Goal: Answer question/provide support: Share knowledge or assist other users

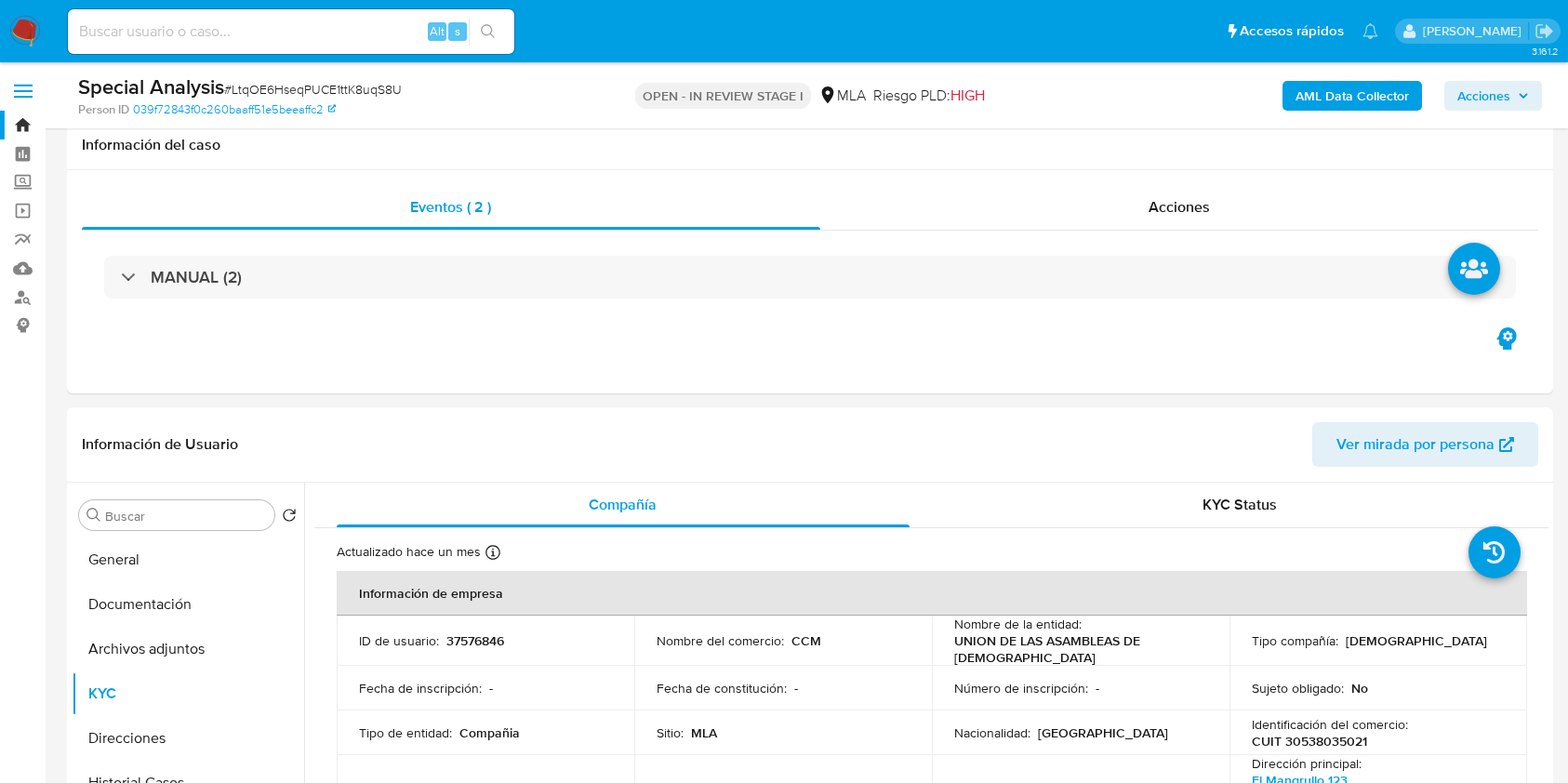
select select "10"
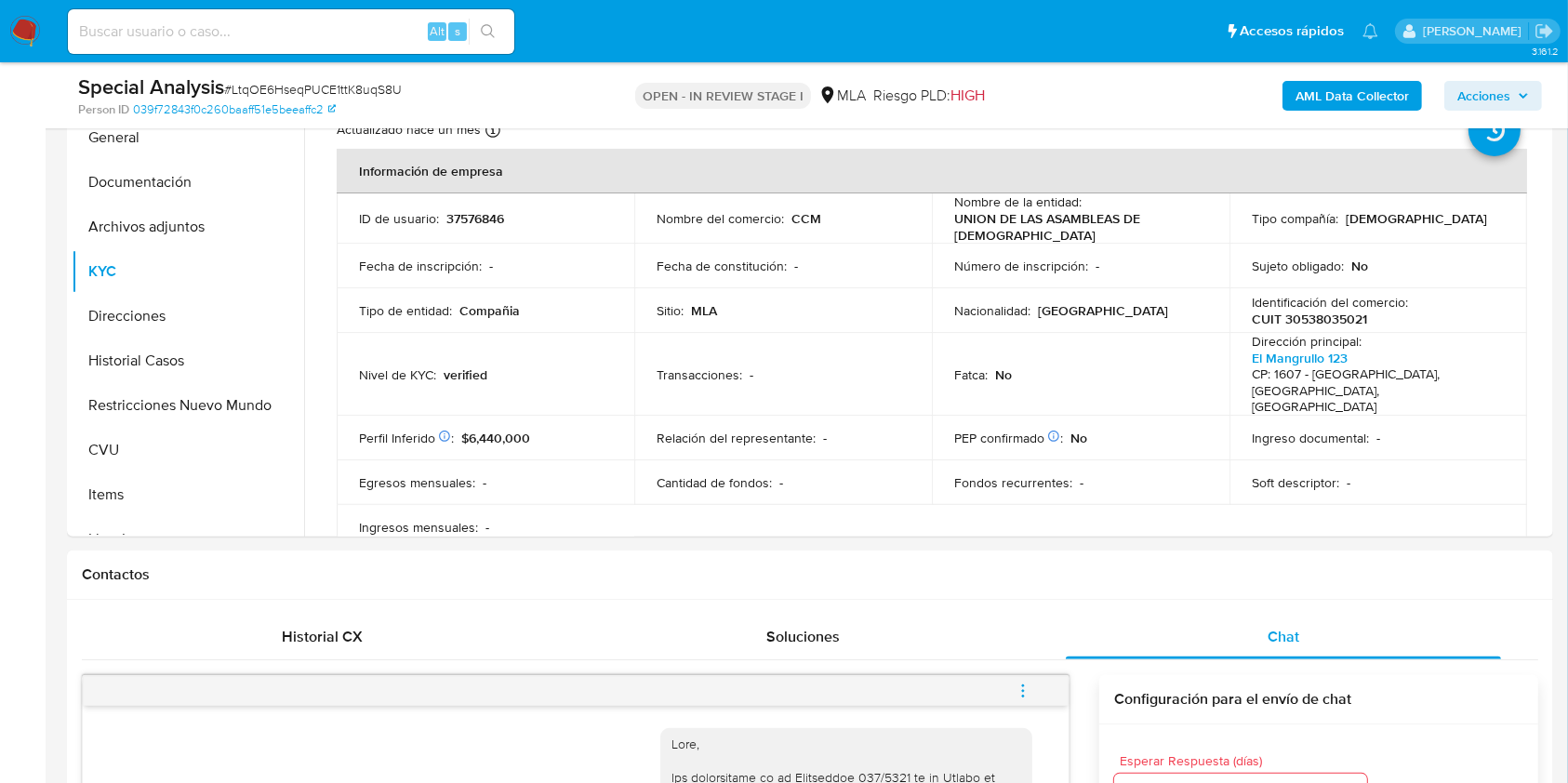
scroll to position [950, 0]
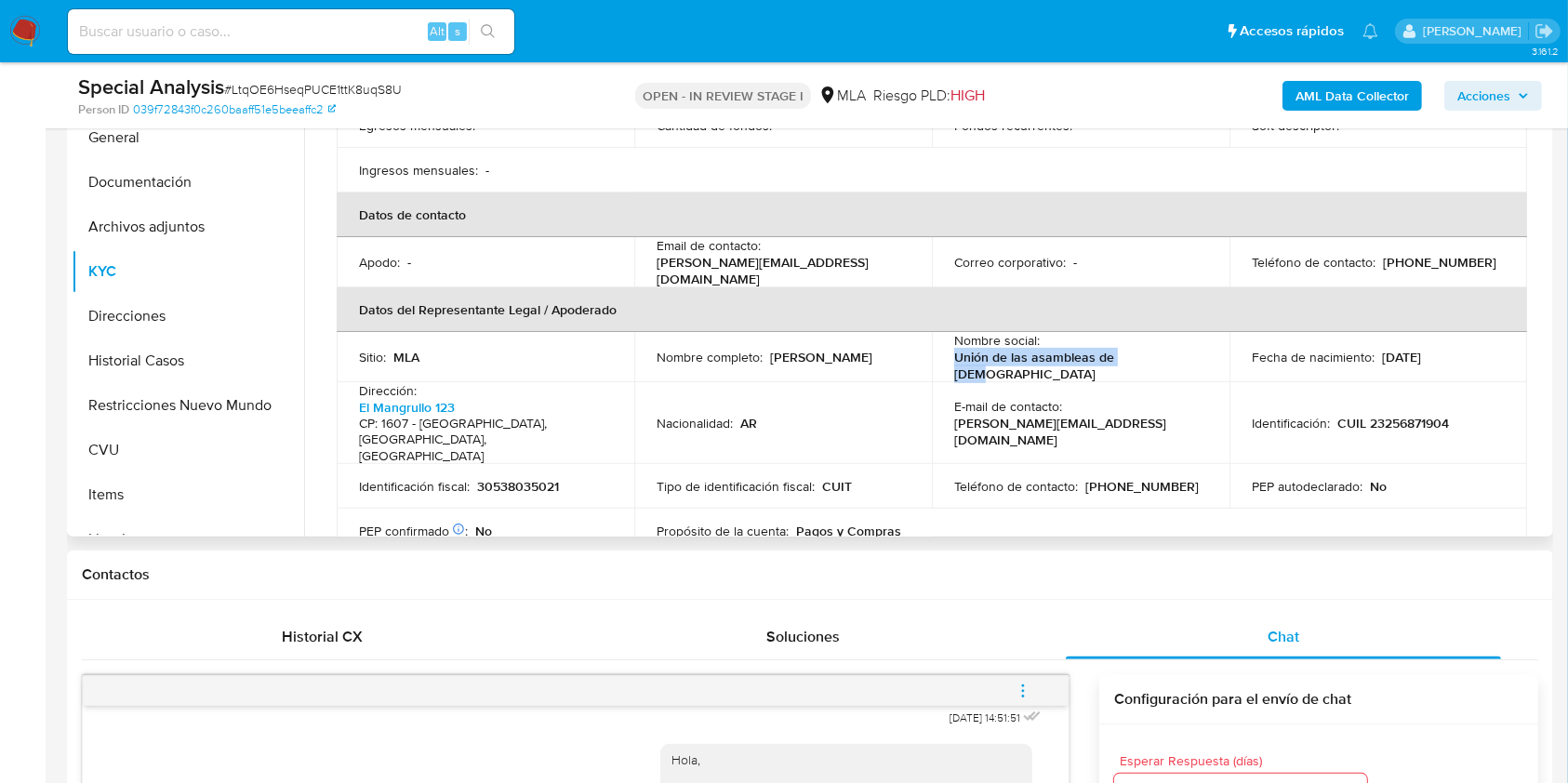
drag, startPoint x: 1153, startPoint y: 343, endPoint x: 949, endPoint y: 333, distance: 204.2
click at [949, 333] on td "Nombre social : Unión de las asambleas de dios" at bounding box center [1080, 357] width 297 height 50
copy p "Unión de las asambleas de dios"
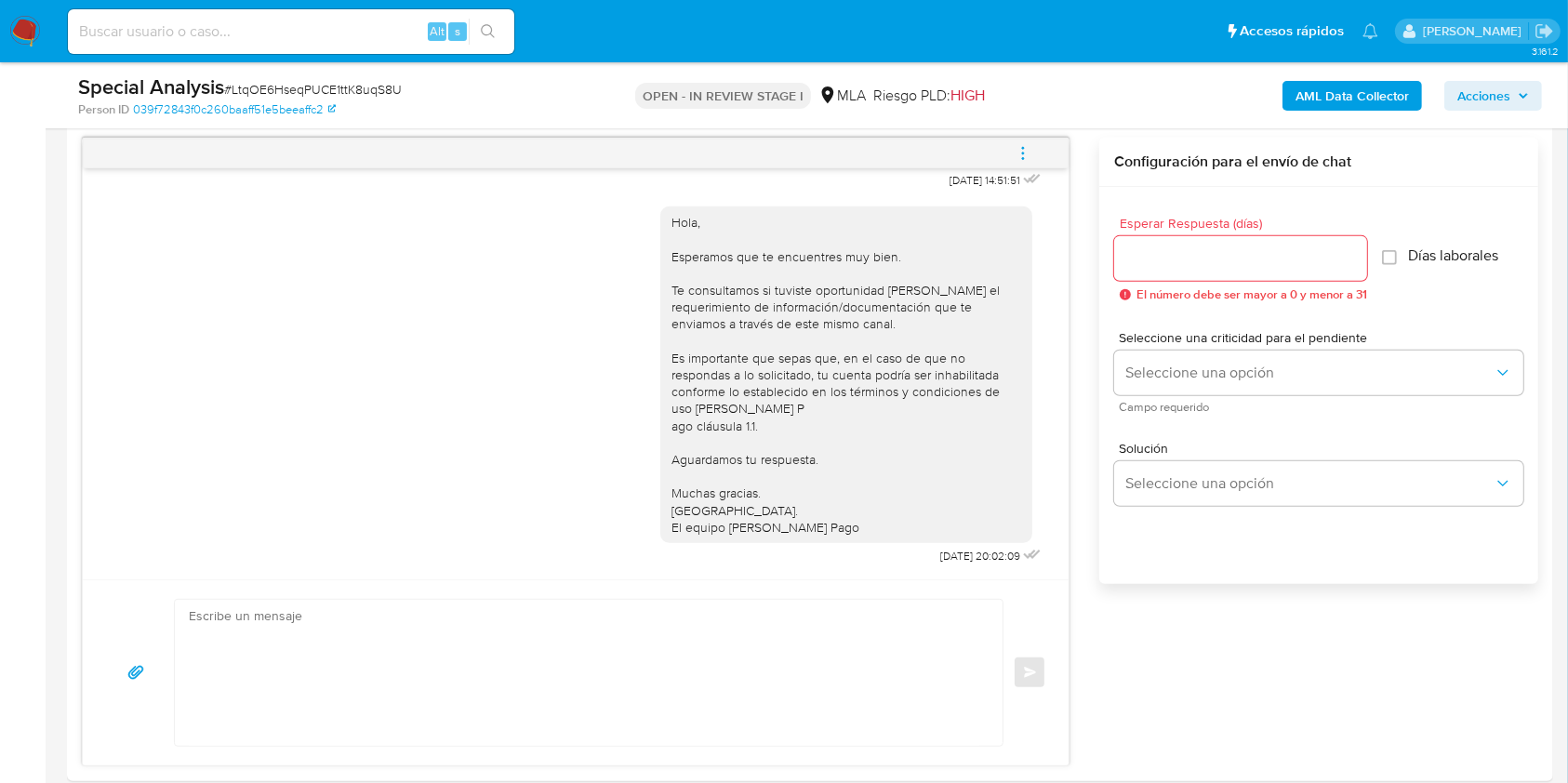
scroll to position [932, 0]
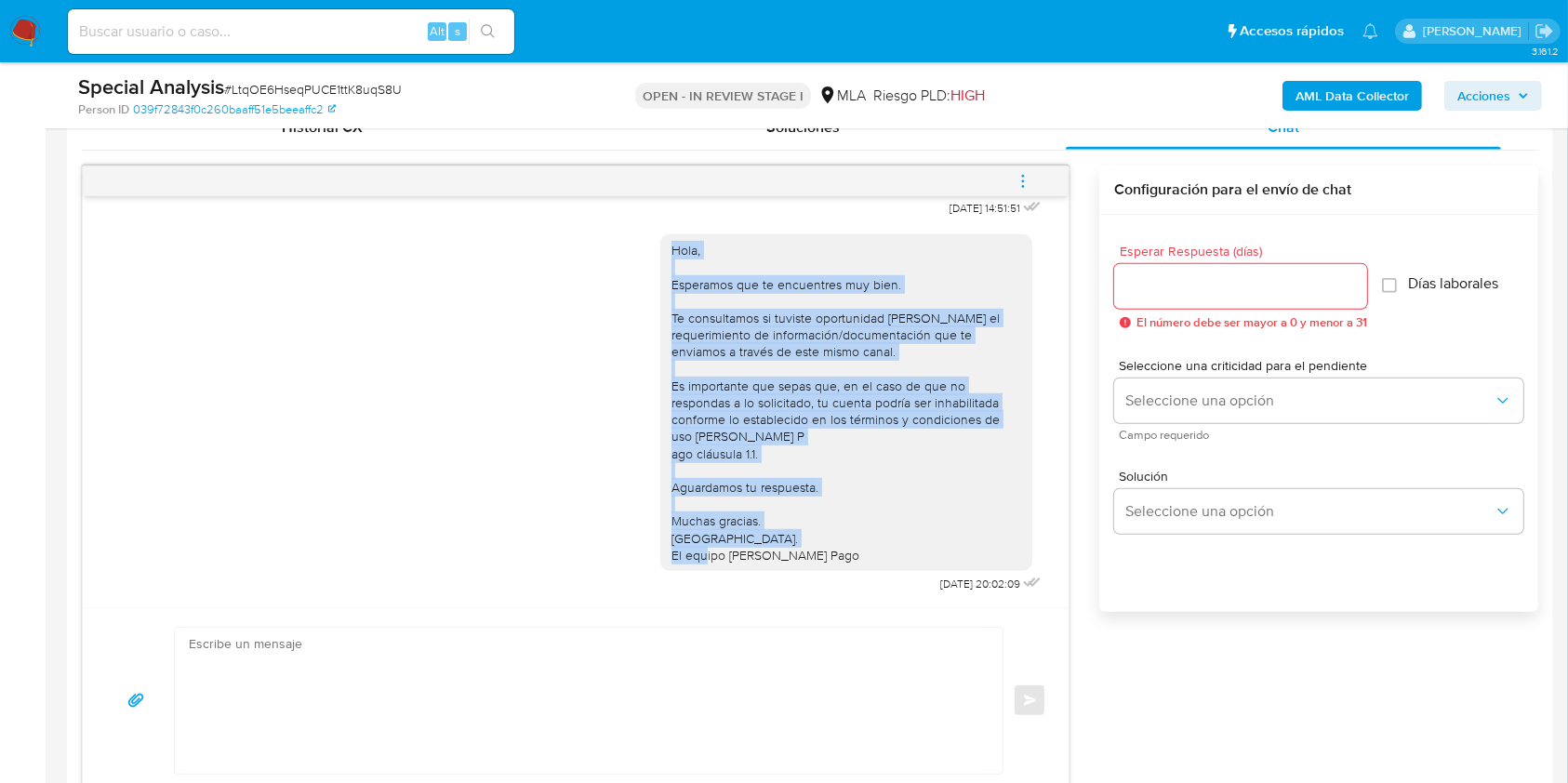
drag, startPoint x: 857, startPoint y: 543, endPoint x: 653, endPoint y: 233, distance: 371.1
click at [672, 242] on div "Hola, Esperamos que te encuentres muy bien. Te consultamos si tuviste oportunid…" at bounding box center [846, 403] width 349 height 321
copy div "Hola, Esperamos que te encuentres muy bien. Te consultamos si tuviste oportunid…"
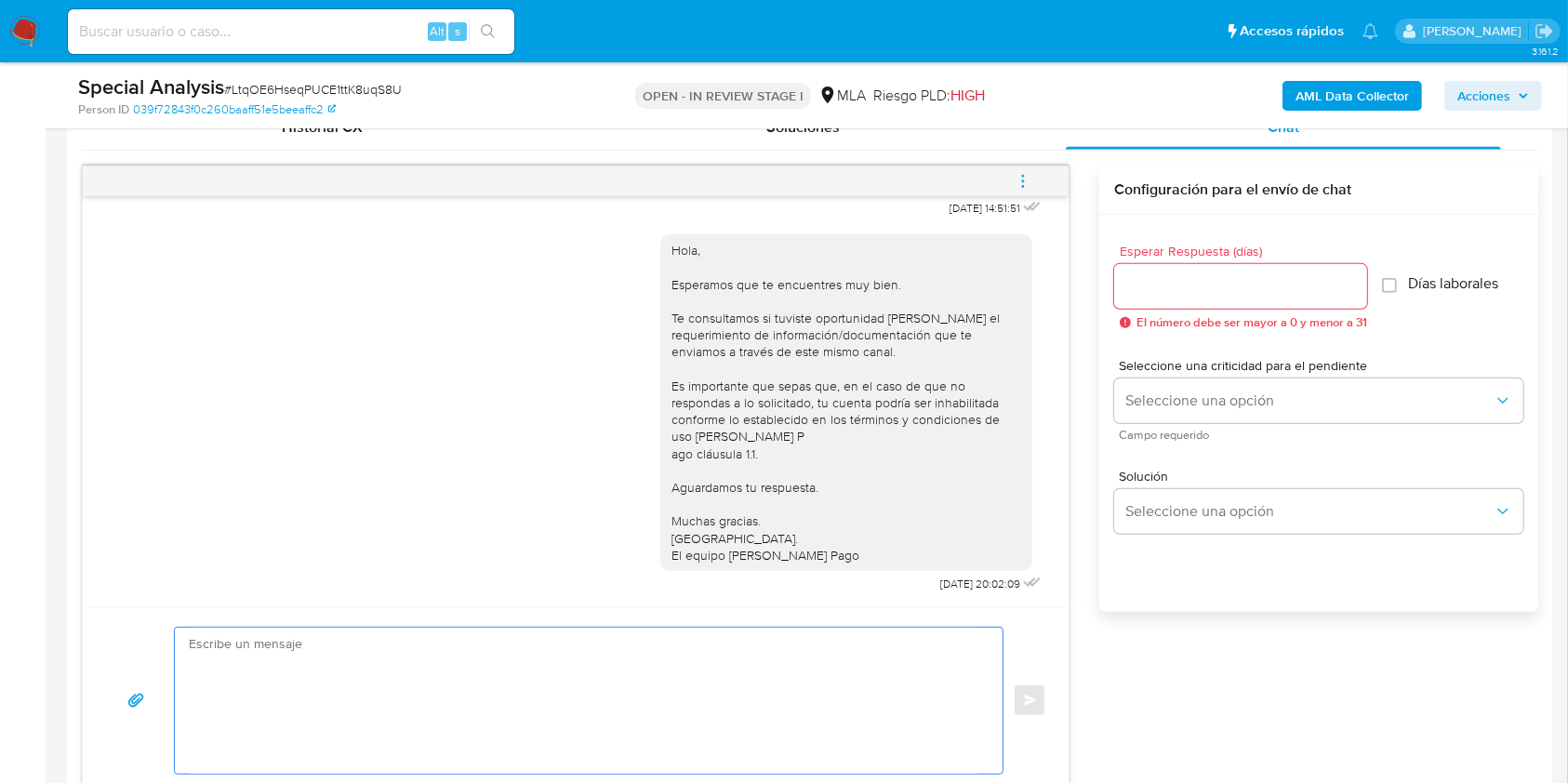
click at [566, 714] on textarea at bounding box center [584, 700] width 791 height 146
paste textarea "Hola, Esperamos que te encuentres muy bien. Te consultamos si tuviste oportunid…"
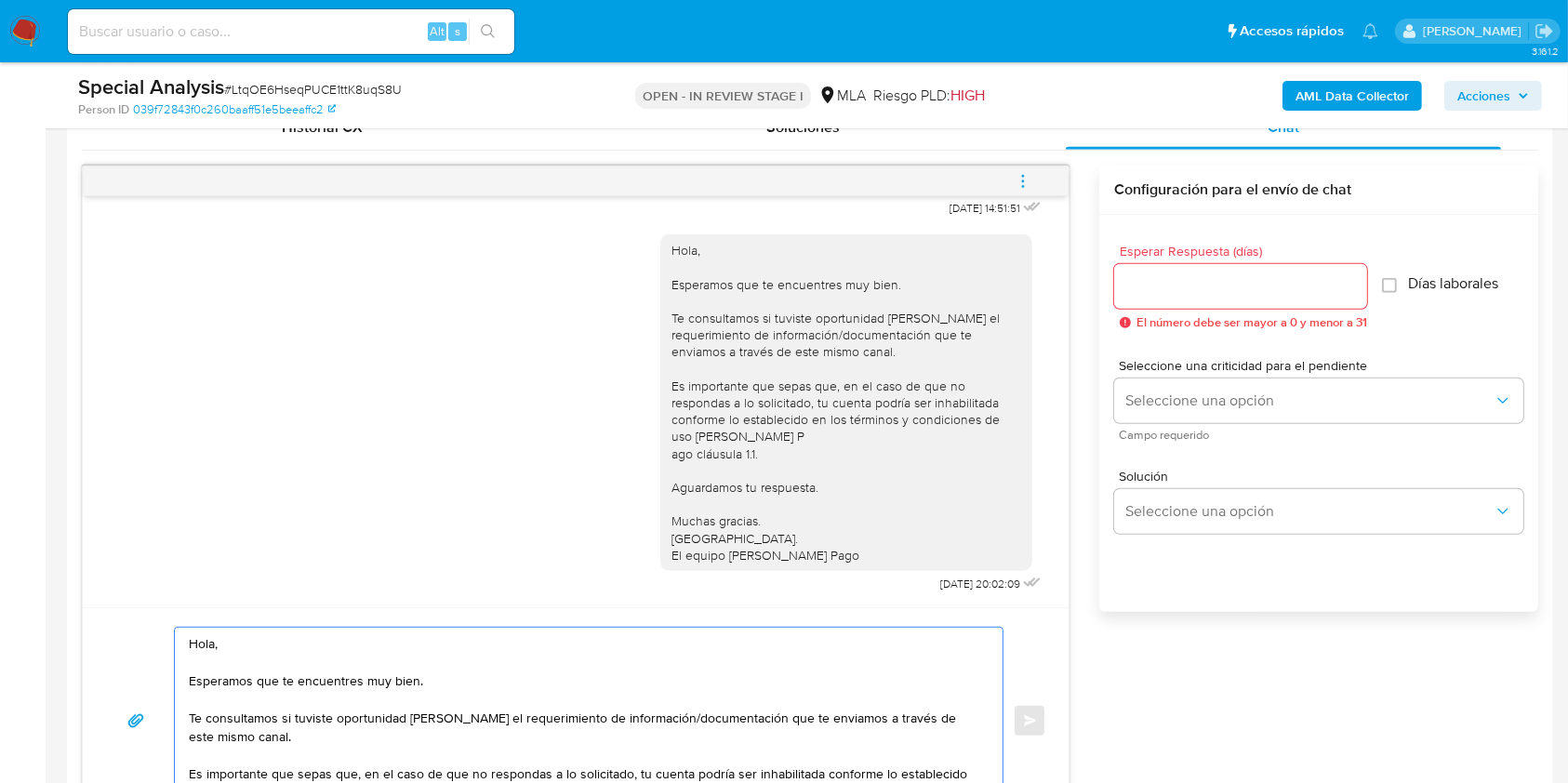
scroll to position [960, 0]
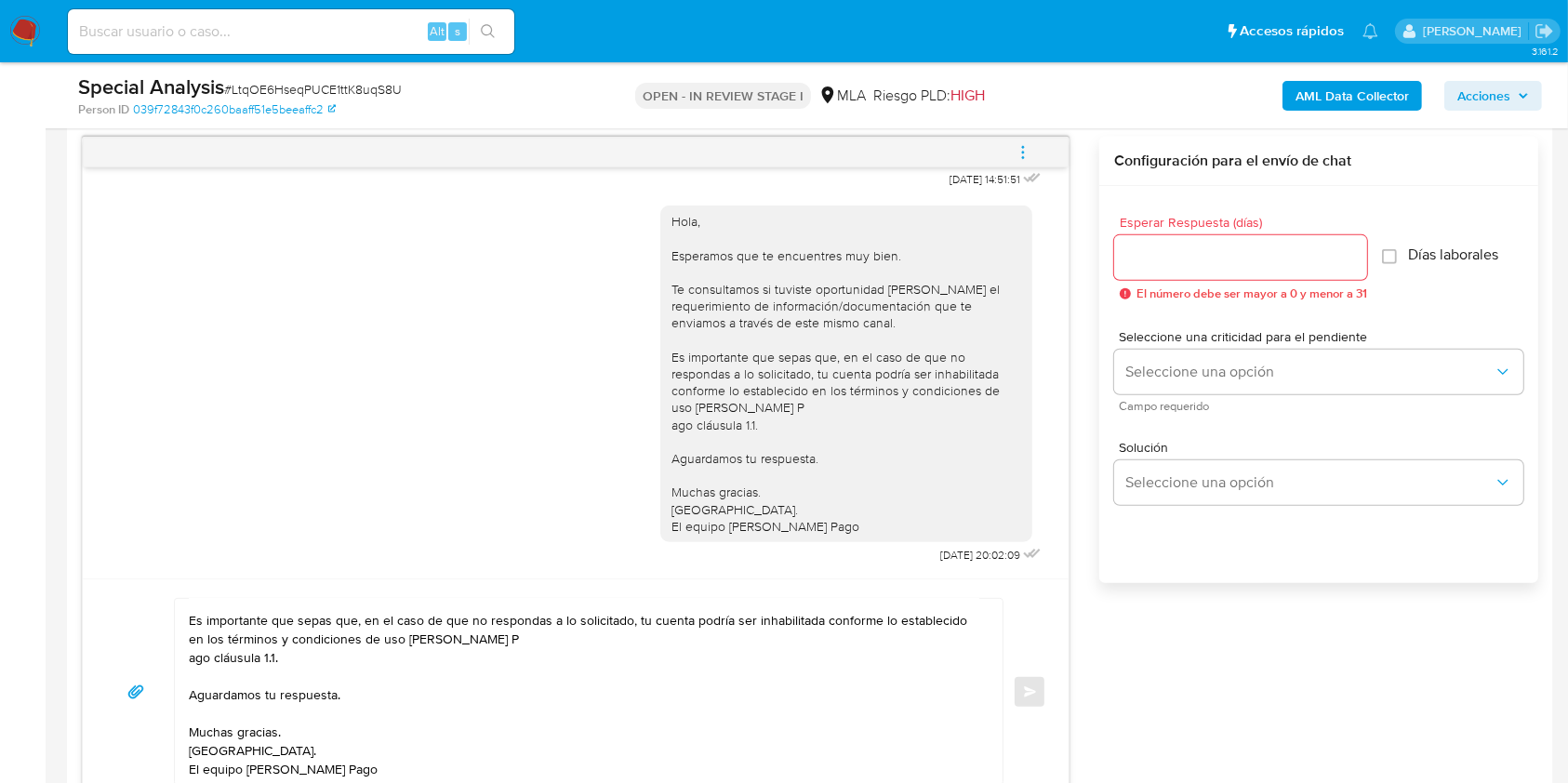
click at [183, 666] on div "Hola, Esperamos que te encuentres muy bien. Te consultamos si tuviste oportunid…" at bounding box center [584, 692] width 818 height 186
click at [190, 660] on textarea "Hola, Esperamos que te encuentres muy bien. Te consultamos si tuviste oportunid…" at bounding box center [584, 692] width 791 height 186
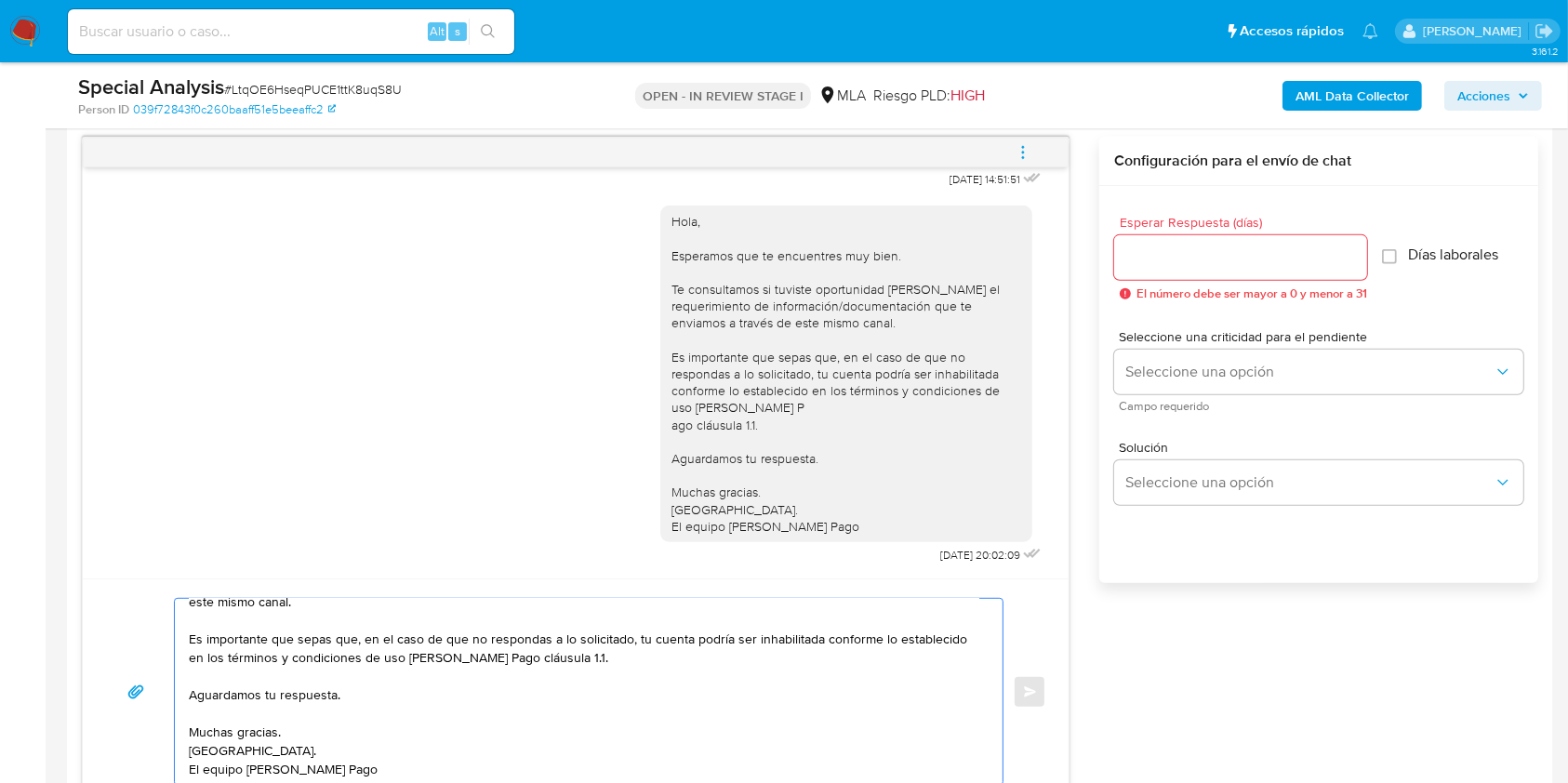
scroll to position [105, 0]
type textarea "Hola, Esperamos que te encuentres muy bien. Te consultamos si tuviste oportunid…"
click at [1197, 249] on input "Esperar Respuesta (días)" at bounding box center [1240, 257] width 253 height 24
type input "1"
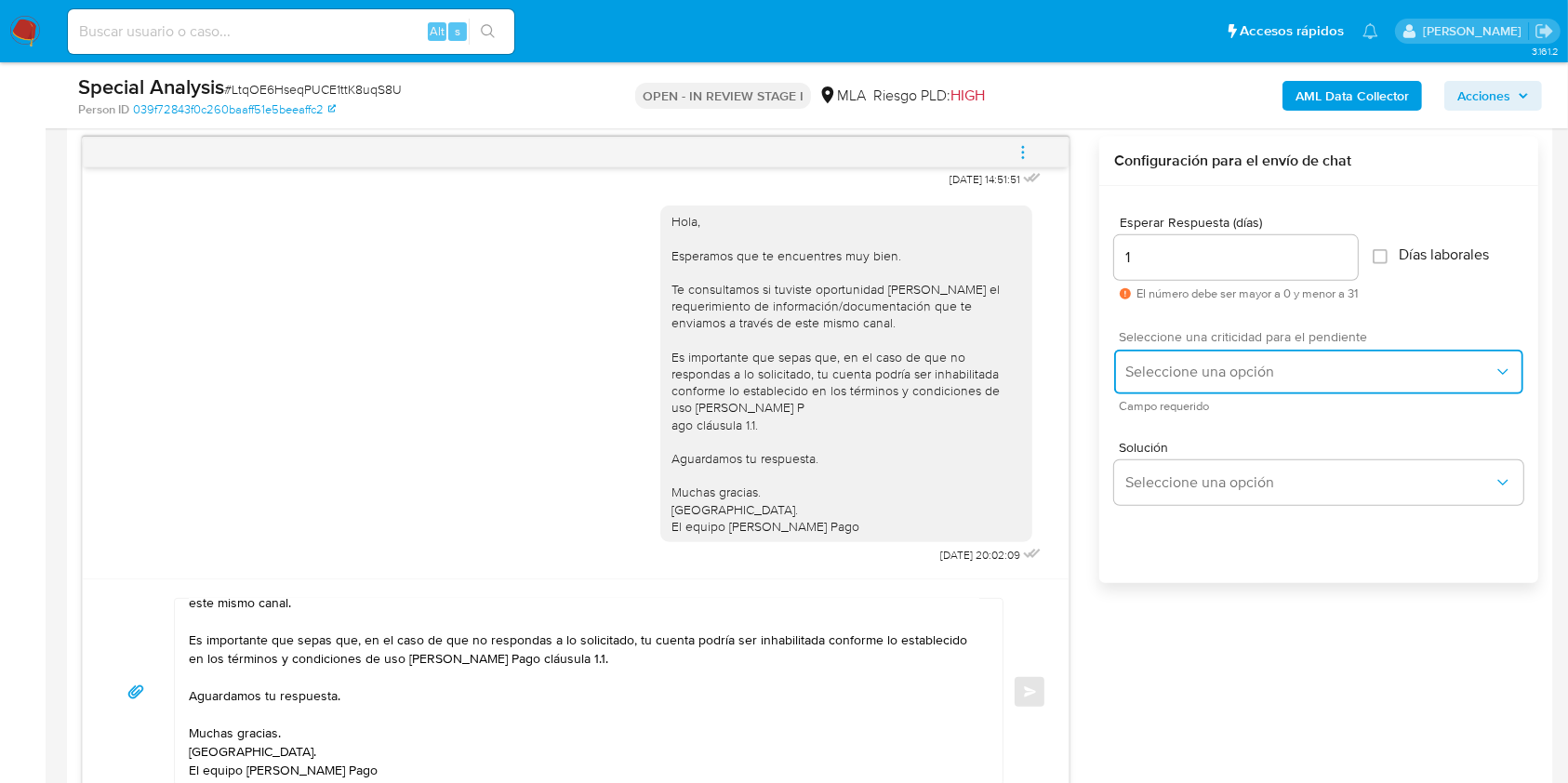
click at [1187, 380] on button "Seleccione una opción" at bounding box center [1318, 372] width 409 height 45
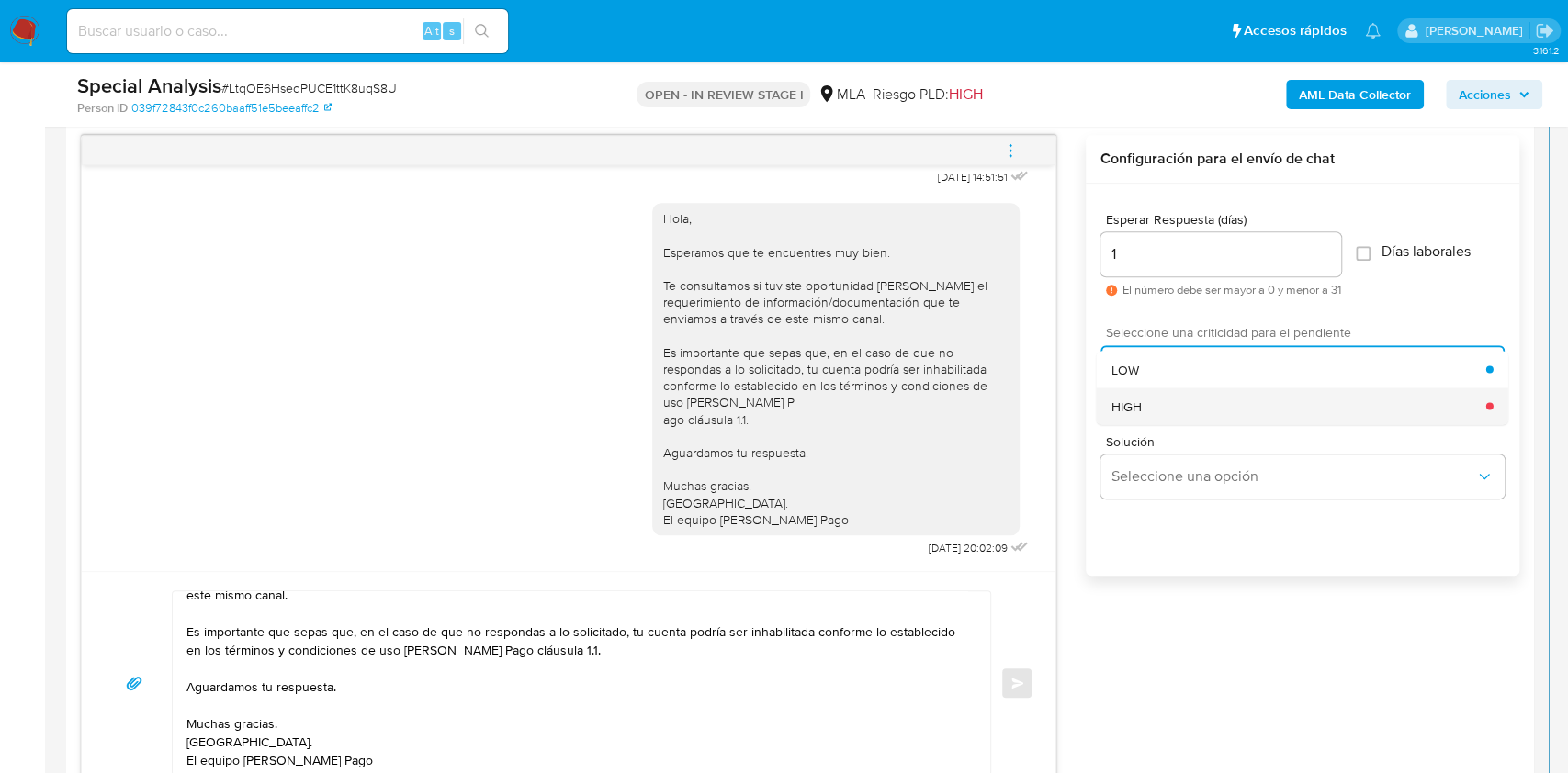
click at [1170, 401] on div "HIGH" at bounding box center [1298, 405] width 375 height 36
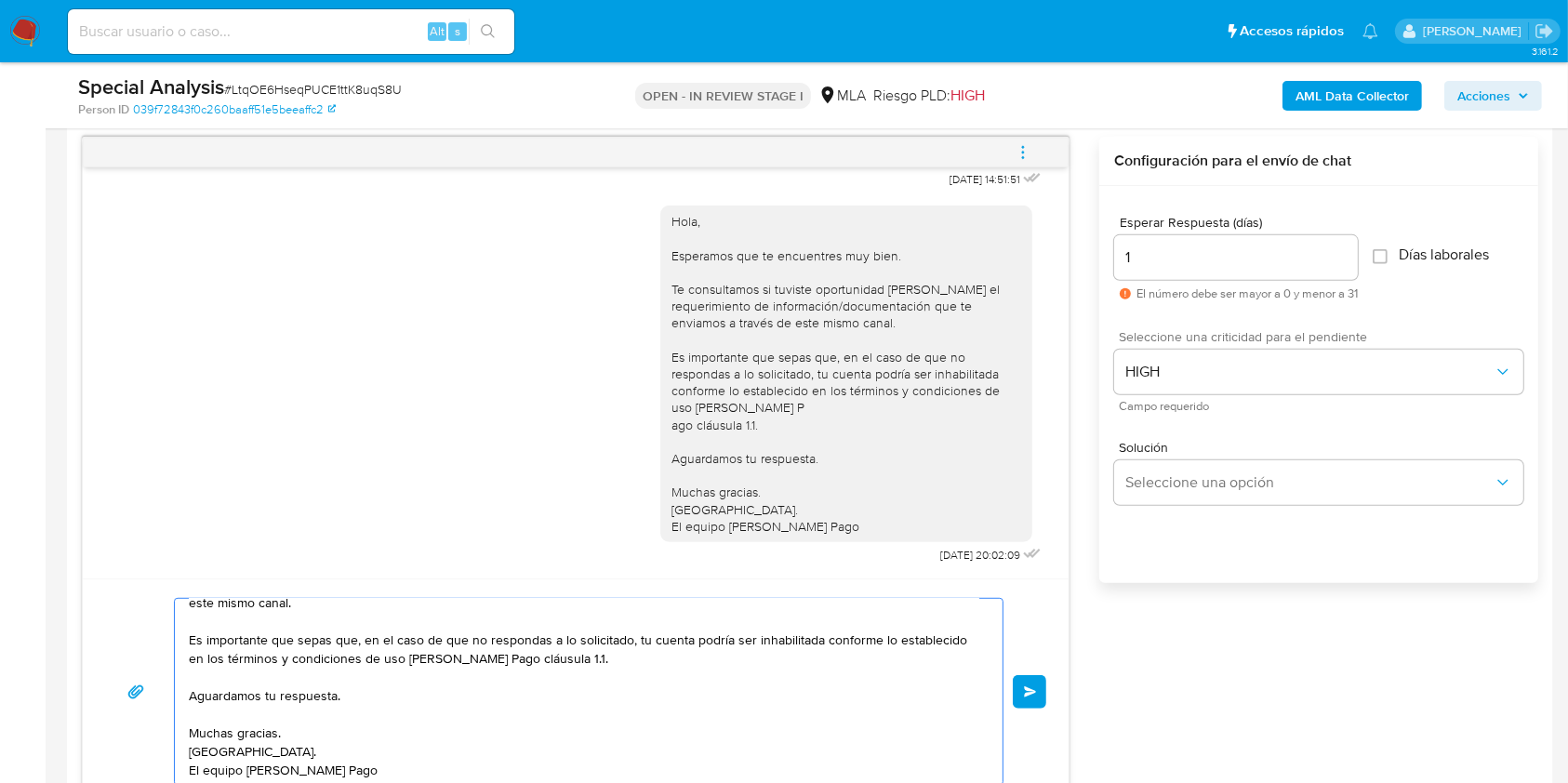
scroll to position [0, 0]
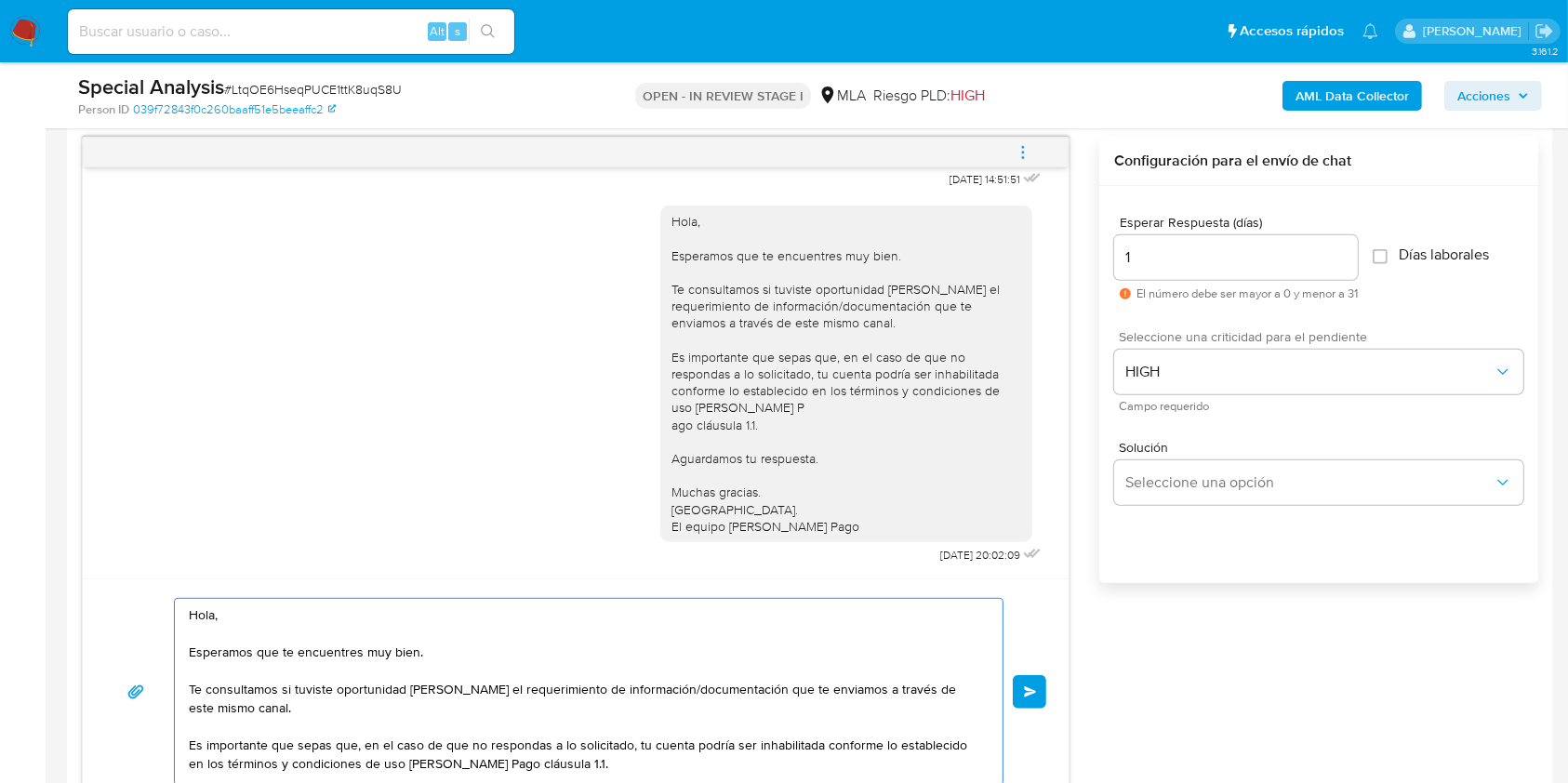
click at [1035, 690] on span "Enviar" at bounding box center [1030, 692] width 13 height 12
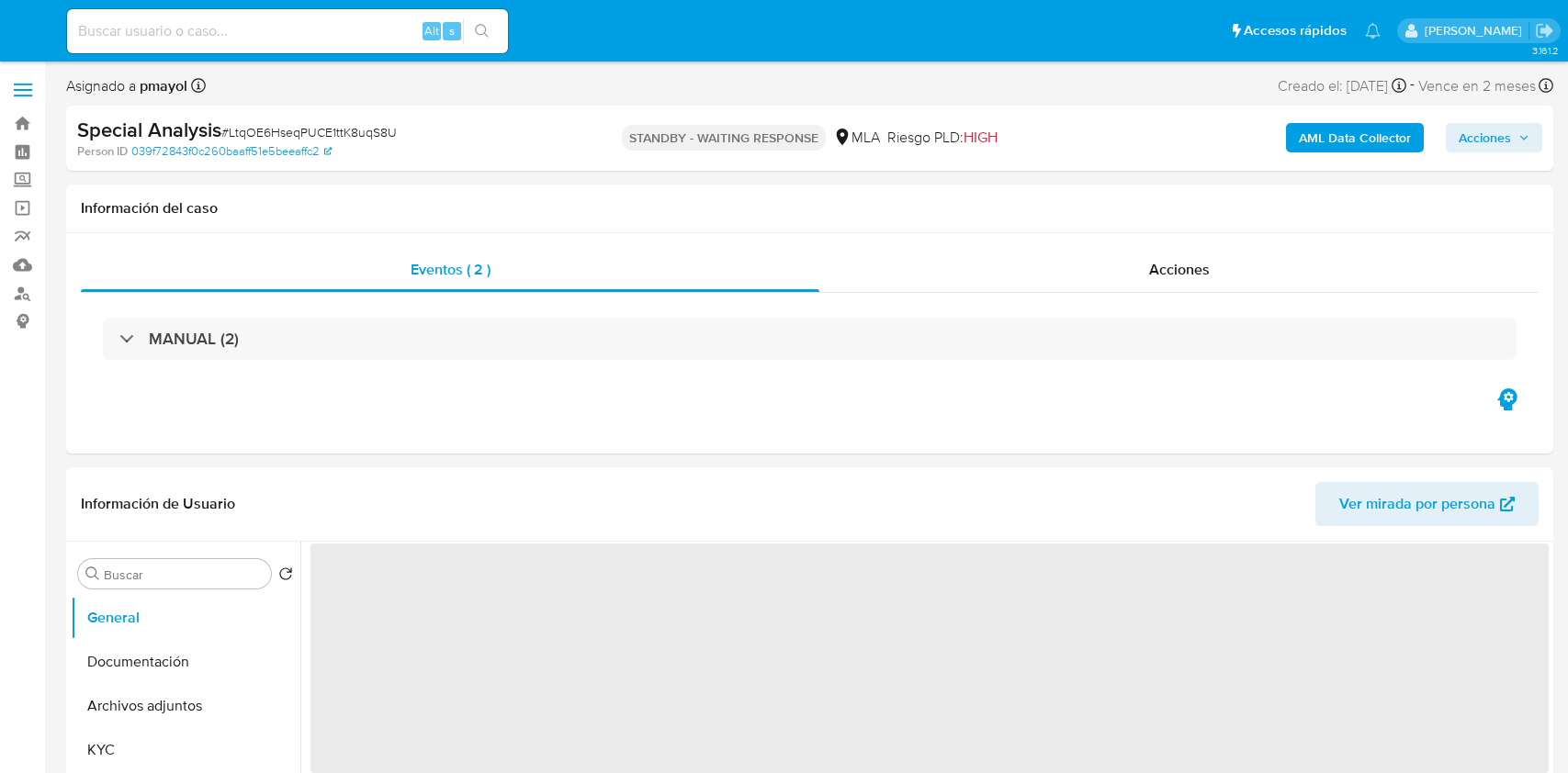
select select "10"
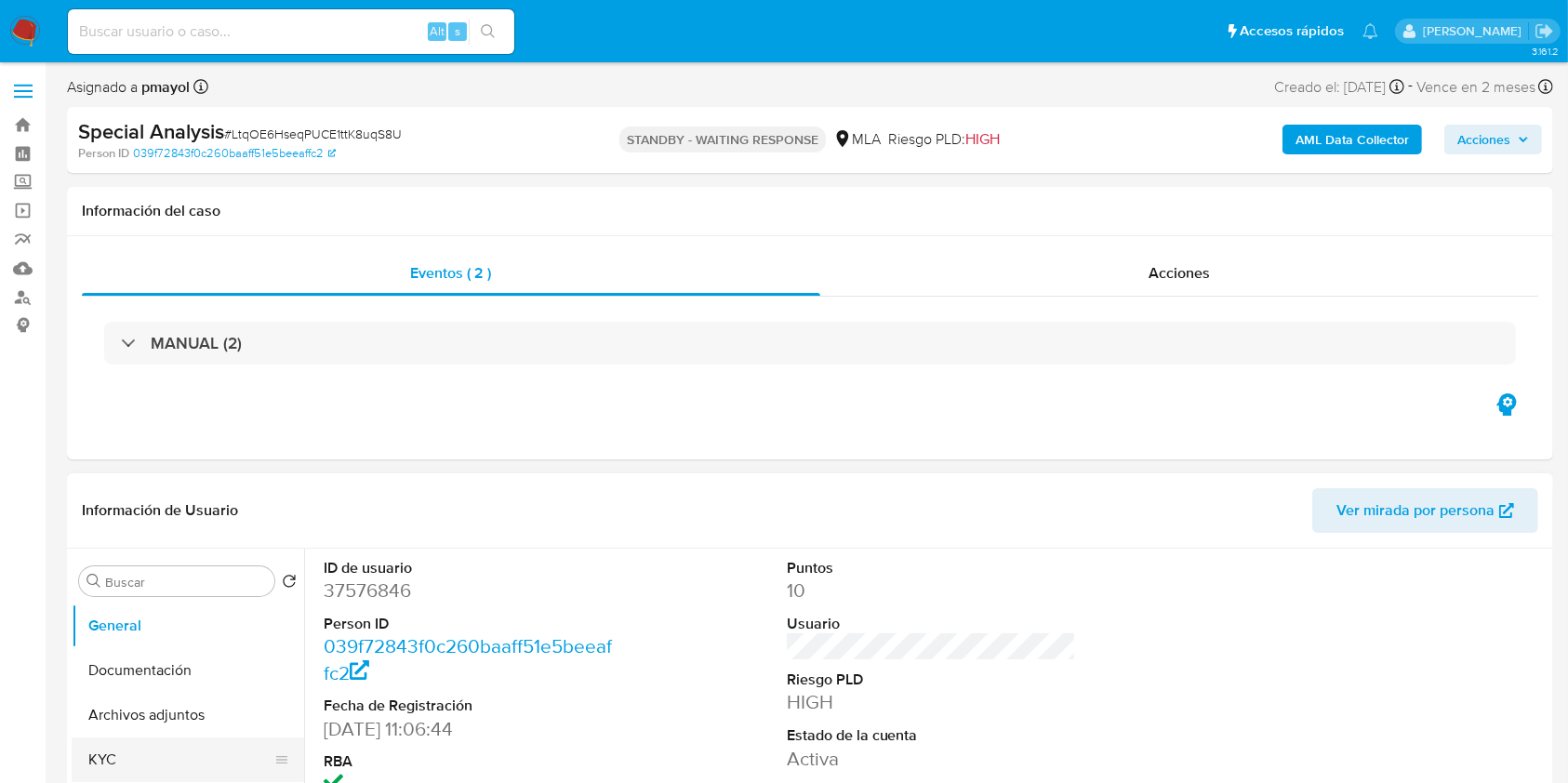
click at [113, 744] on button "KYC" at bounding box center [180, 760] width 218 height 45
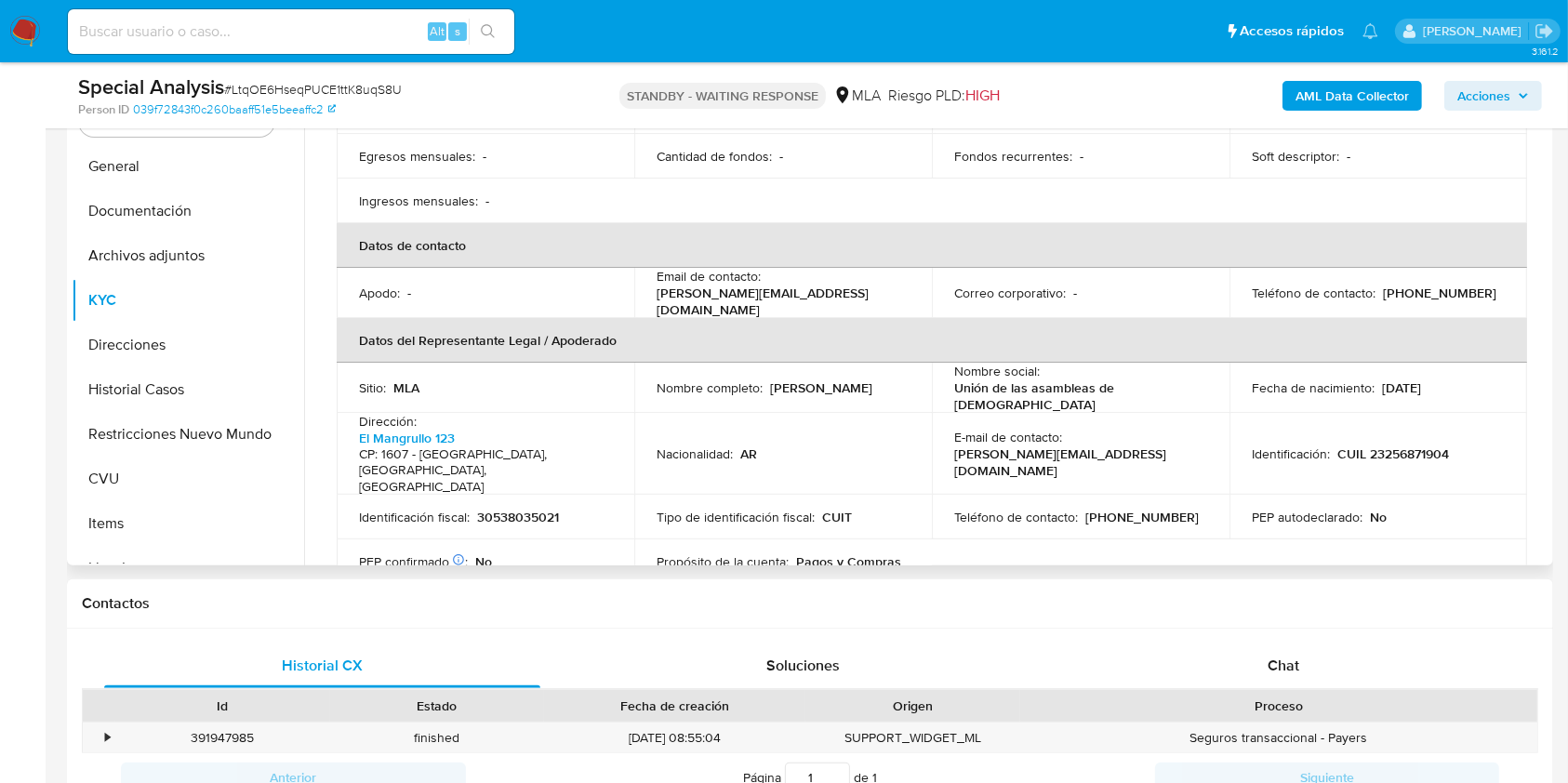
scroll to position [357, 0]
drag, startPoint x: 829, startPoint y: 278, endPoint x: 636, endPoint y: 278, distance: 193.0
click at [636, 278] on td "Email de contacto : cecilia.salgan@ccm.edu.ar" at bounding box center [782, 291] width 297 height 50
copy p "cecilia.salgan@ccm.edu.ar"
click at [349, 24] on input at bounding box center [290, 31] width 446 height 24
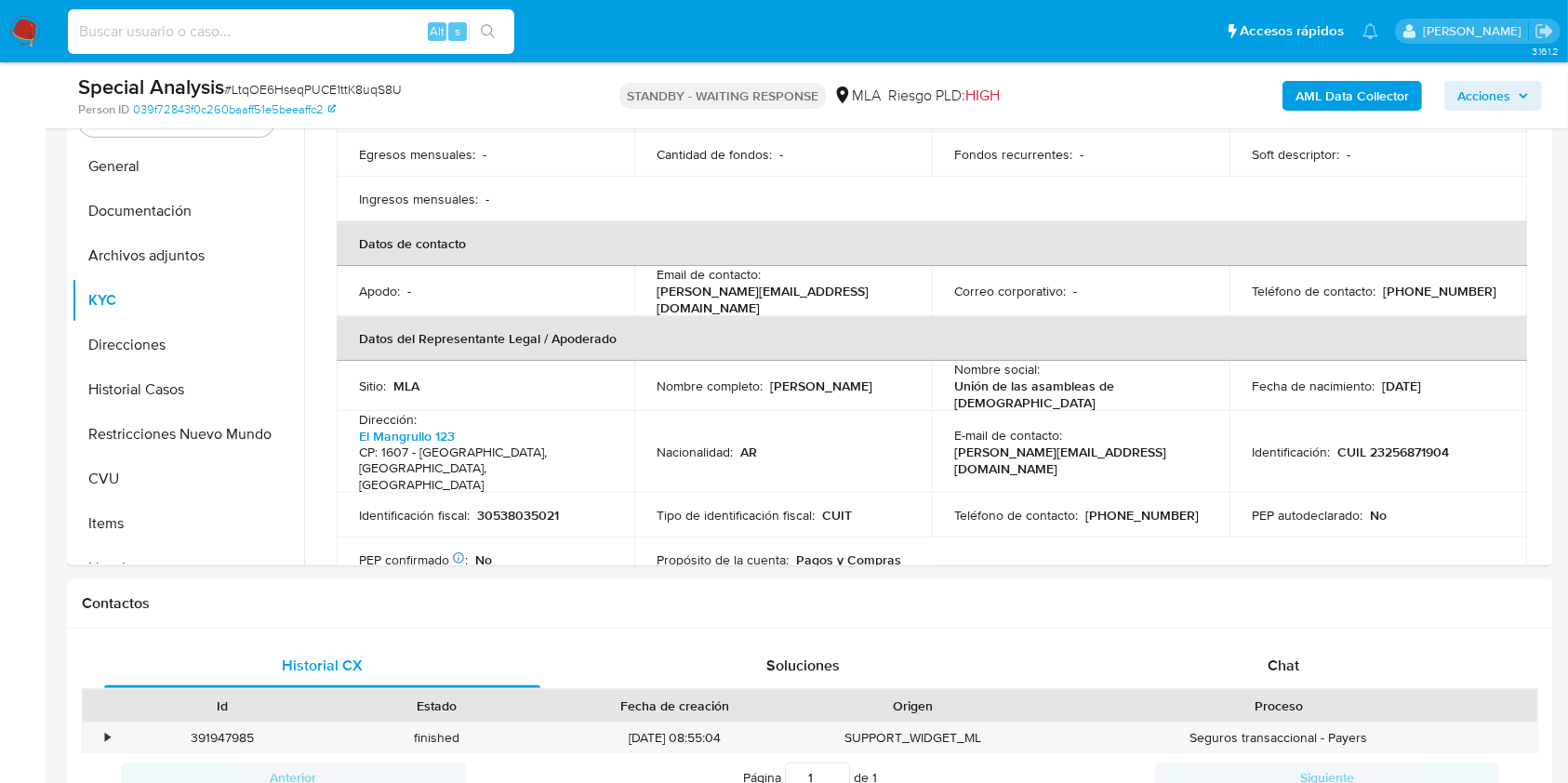
paste input "tuooKrCvMdjl1BoyXjVglk8N"
type input "tuooKrCvMdjl1BoyXjVglk8N"
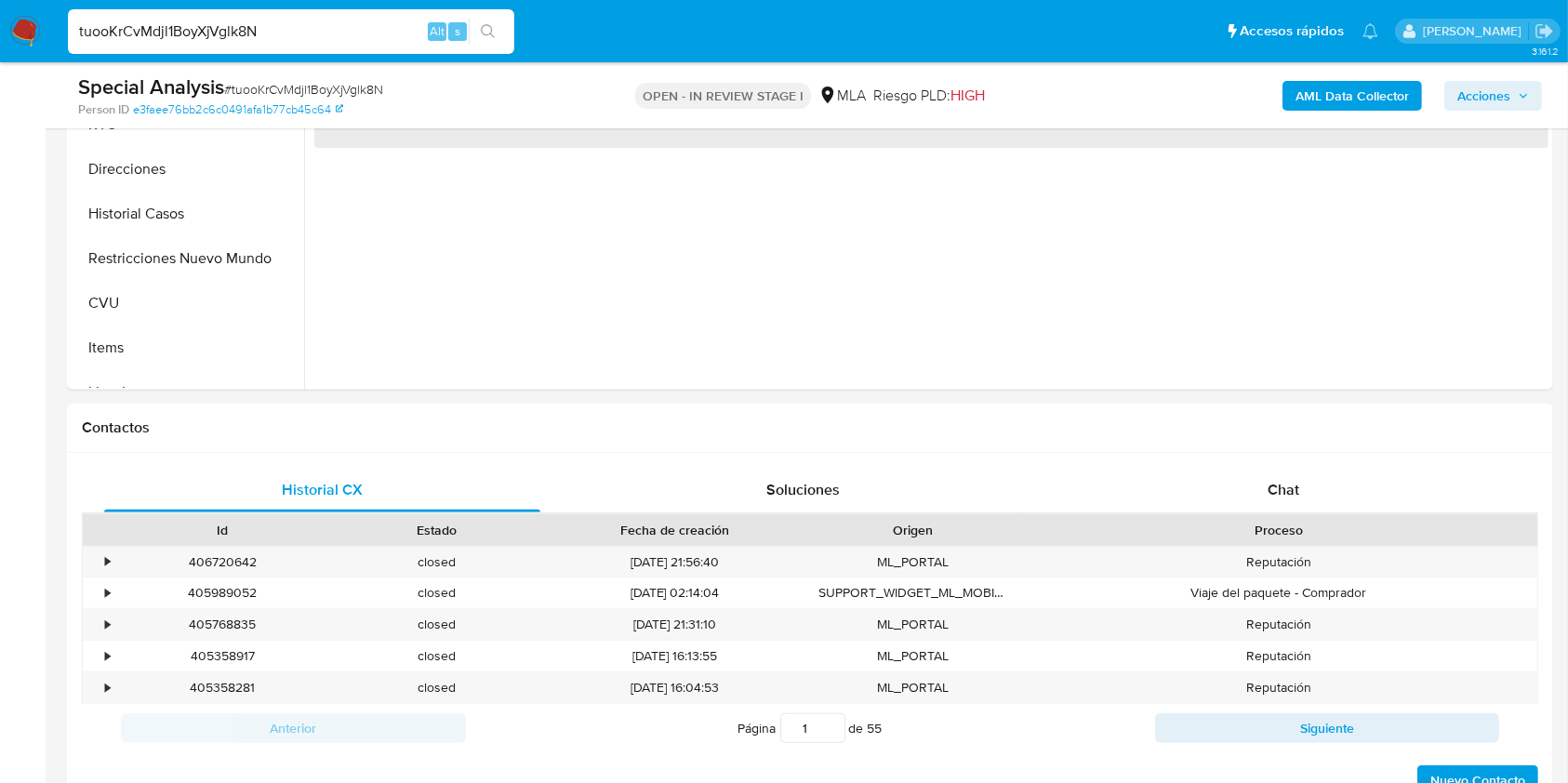
scroll to position [678, 0]
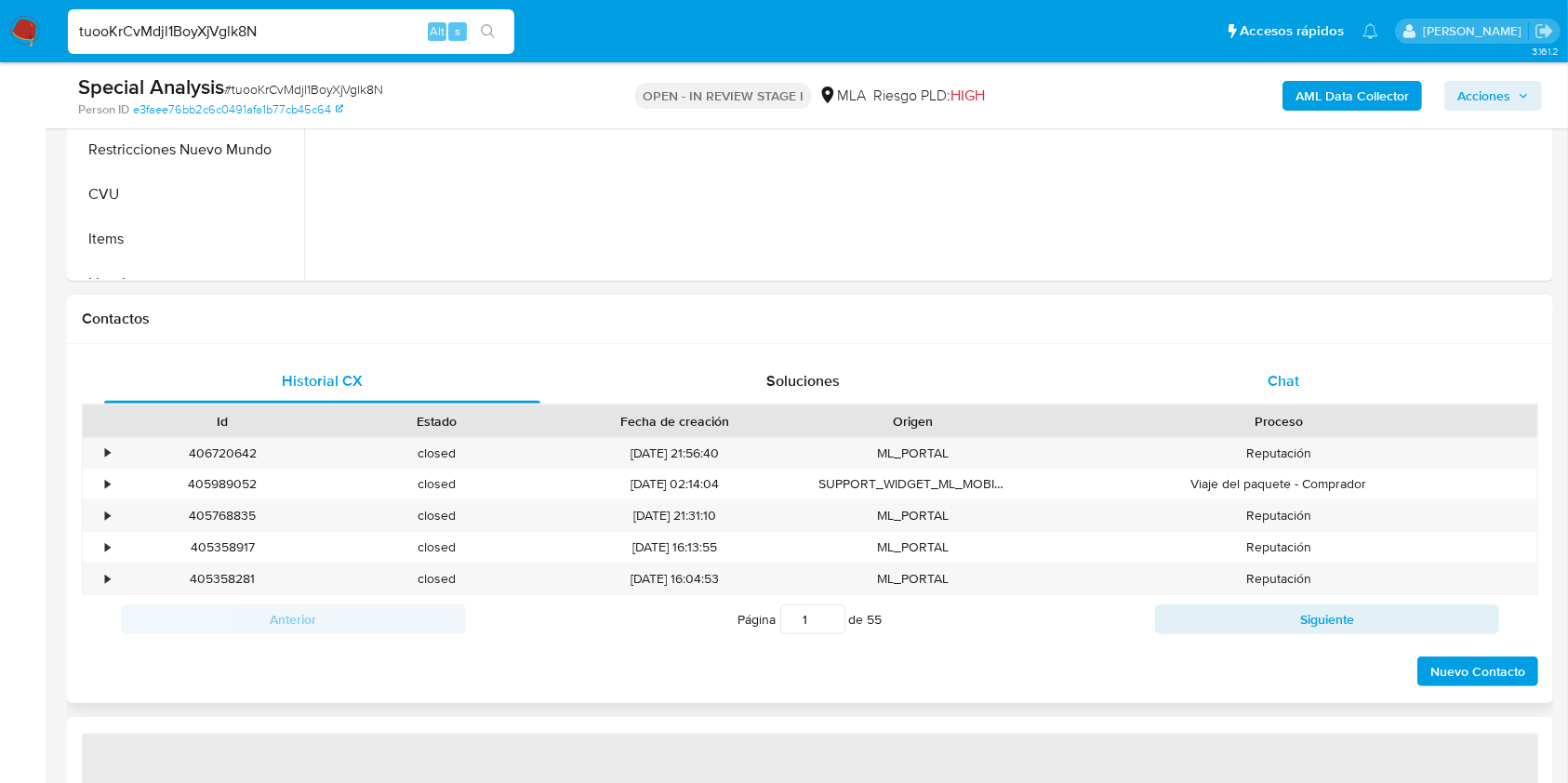
select select "10"
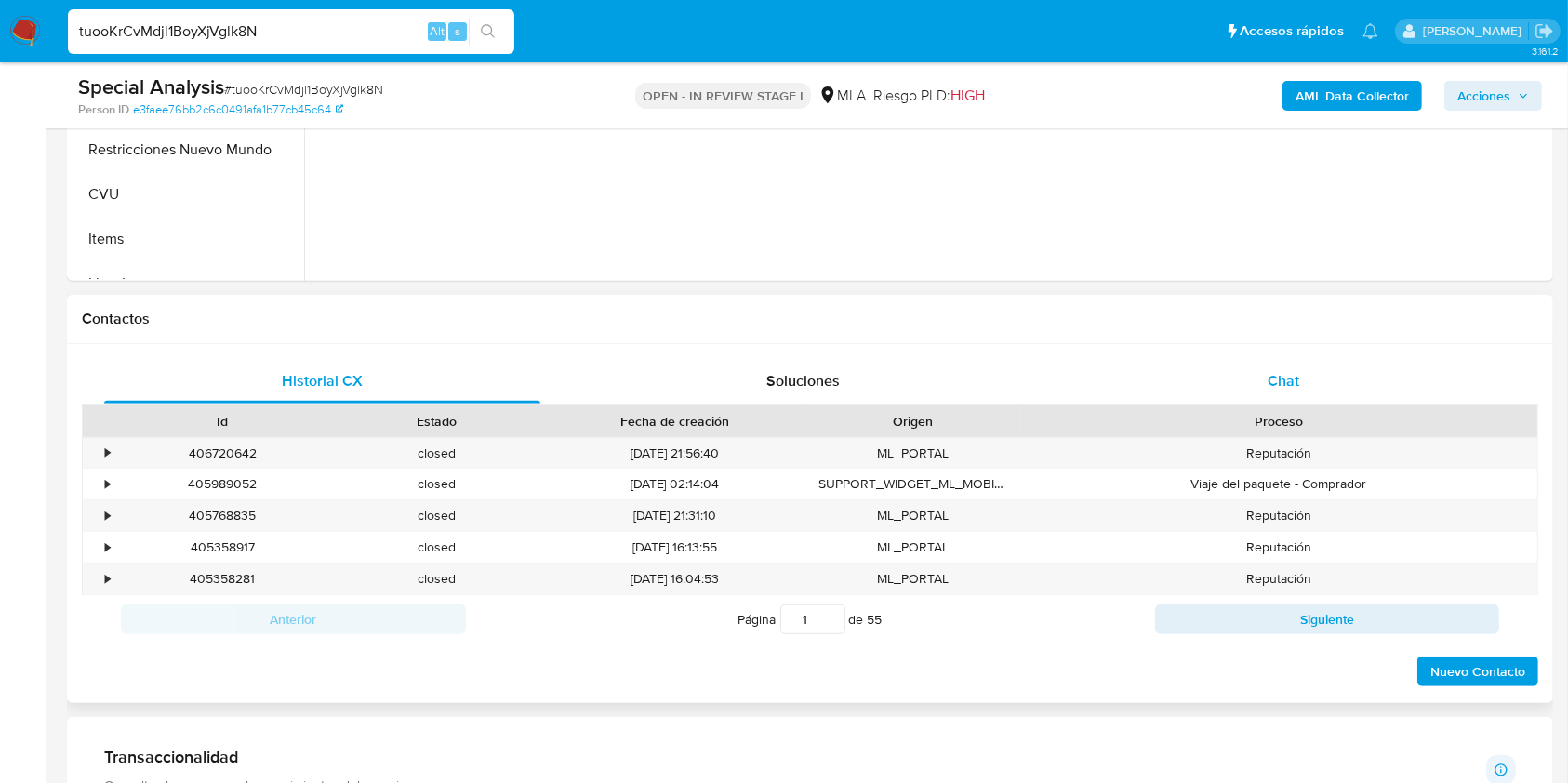
click at [1249, 390] on div "Chat" at bounding box center [1283, 381] width 437 height 45
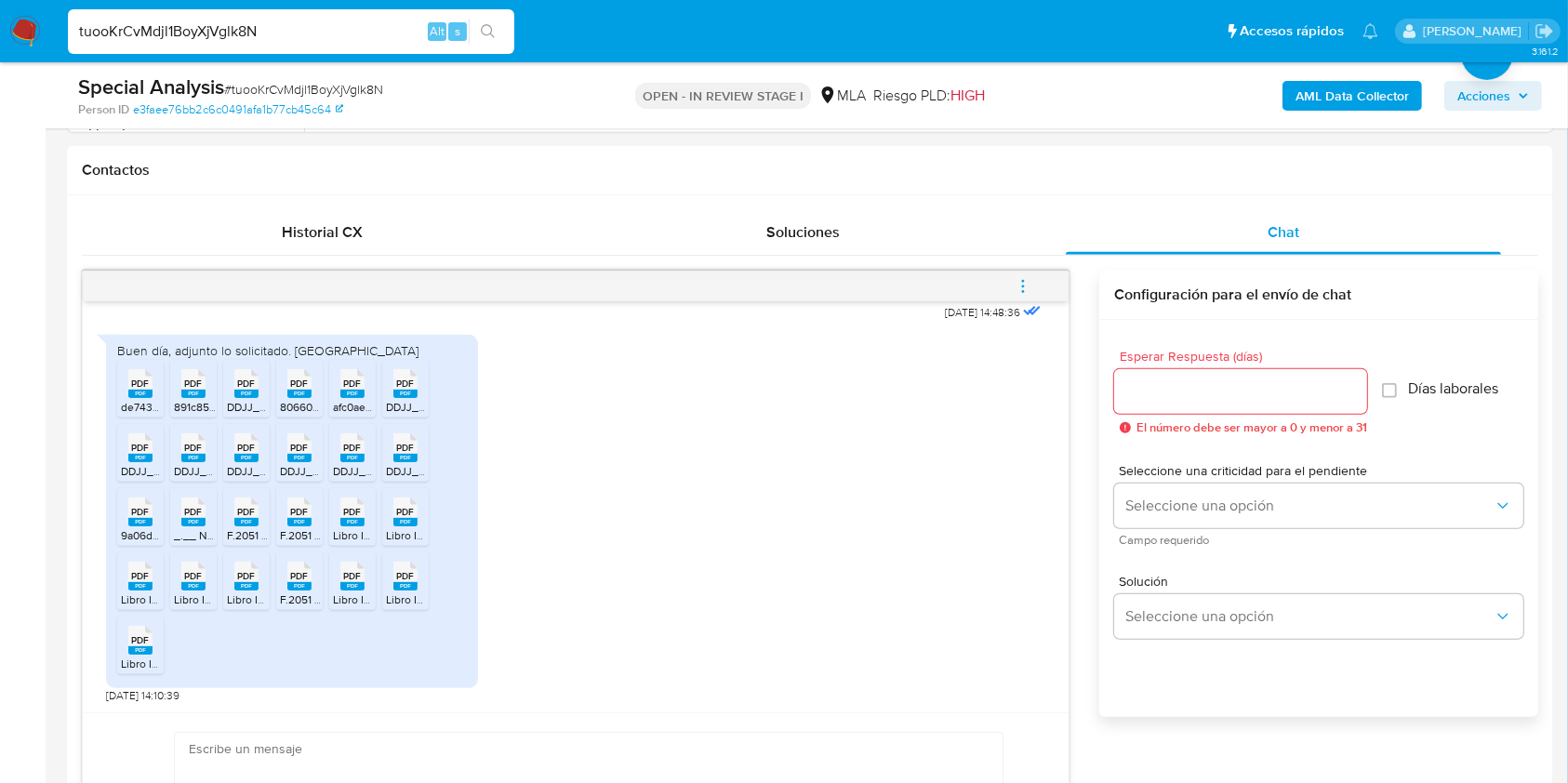
scroll to position [839, 0]
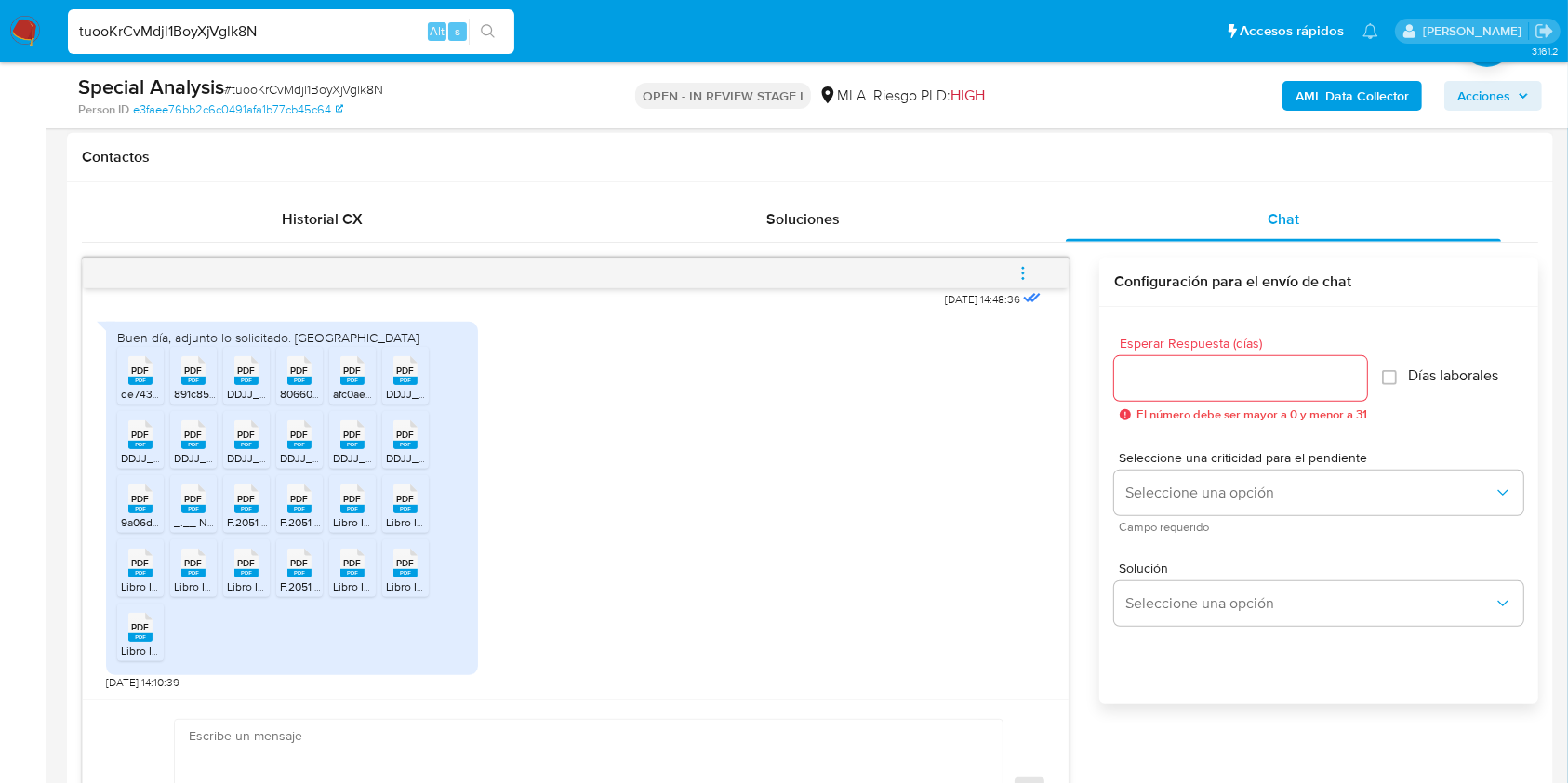
click at [130, 369] on icon at bounding box center [140, 371] width 24 height 29
click at [191, 383] on icon "PDF" at bounding box center [193, 371] width 24 height 33
click at [245, 387] on span "DDJJ_Mensual_402603141.pdf" at bounding box center [303, 394] width 154 height 15
click at [301, 387] on span "8066075f-5938-49a0-843d-e563c7658b3a 02-25.pdf" at bounding box center [412, 394] width 266 height 15
click at [360, 387] on span "afc0ae72-b512-4b2b-b81e-9fa2acf3d40b 04-25.pdf" at bounding box center [458, 394] width 251 height 15
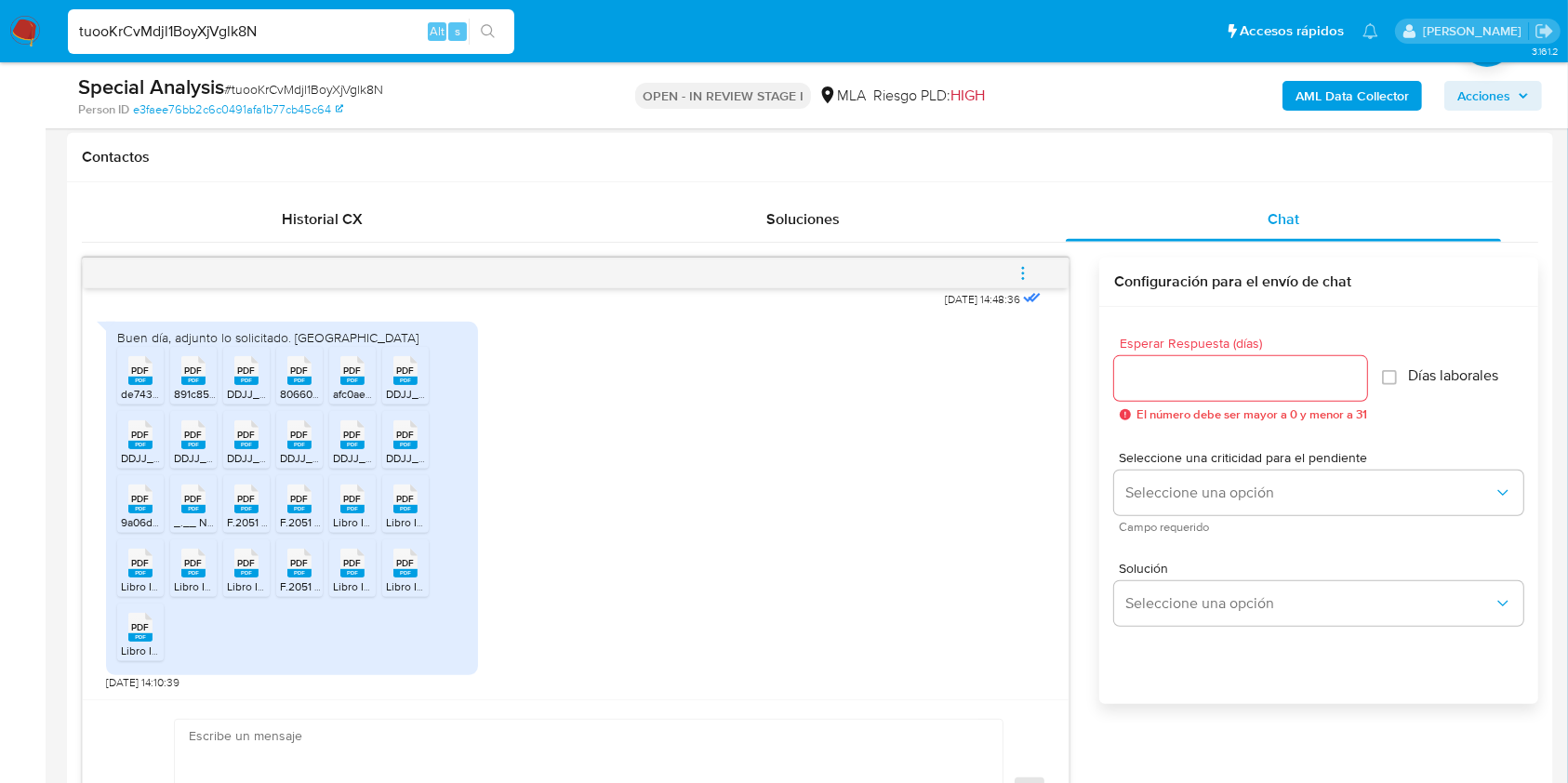
click at [409, 386] on span "DDJJ_Mensual_397946337.pdf" at bounding box center [464, 394] width 156 height 15
click at [149, 440] on rect at bounding box center [140, 444] width 24 height 9
click at [188, 442] on rect at bounding box center [193, 444] width 24 height 9
click at [260, 449] on div "PDF PDF" at bounding box center [246, 432] width 39 height 36
click at [316, 449] on div "PDF PDF" at bounding box center [299, 432] width 39 height 36
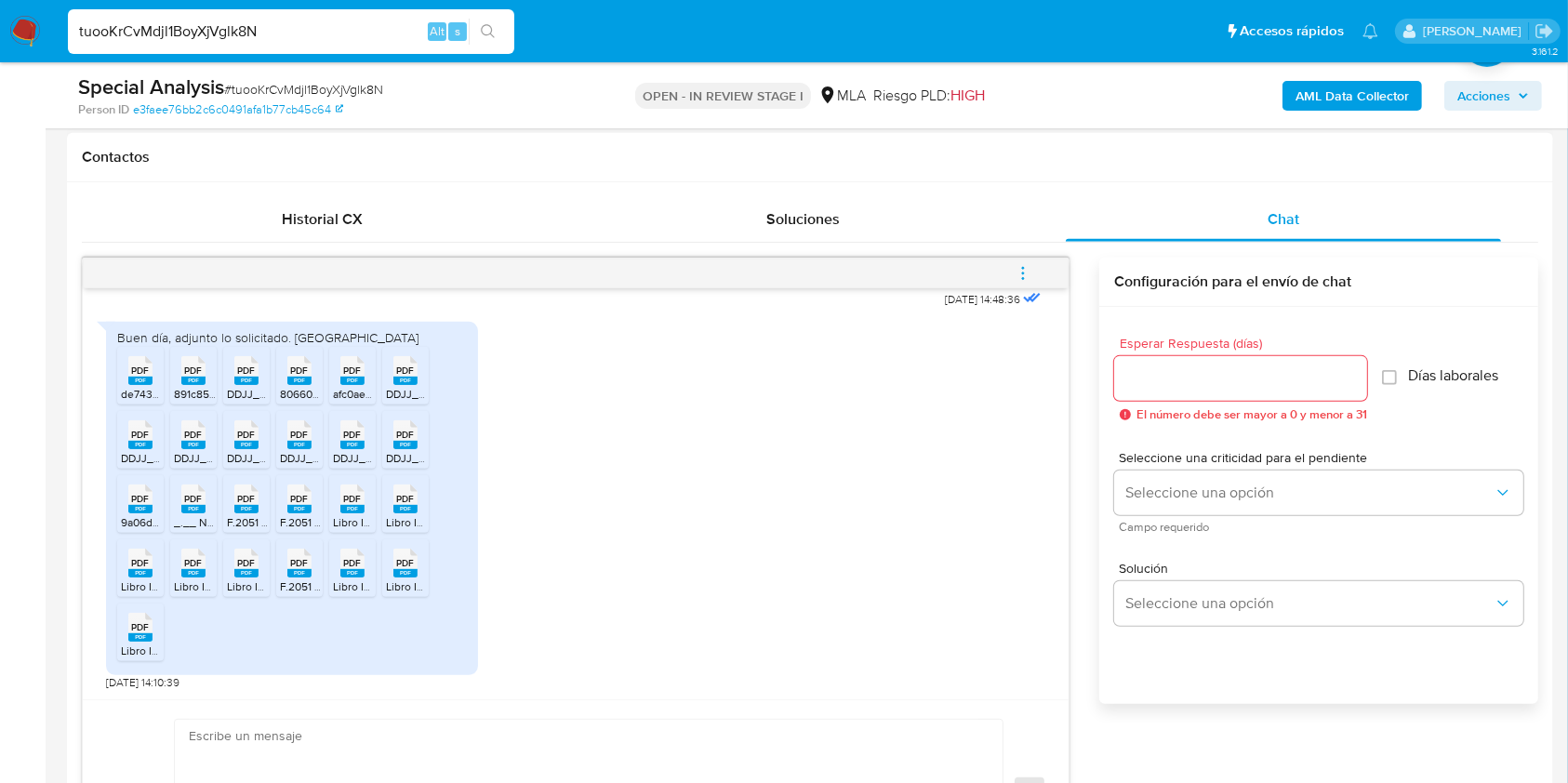
click at [347, 449] on icon "PDF" at bounding box center [352, 435] width 24 height 33
click at [348, 437] on span "PDF" at bounding box center [352, 435] width 17 height 12
click at [408, 433] on span "PDF" at bounding box center [406, 435] width 17 height 12
drag, startPoint x: 135, startPoint y: 512, endPoint x: 169, endPoint y: 515, distance: 34.1
click at [135, 512] on icon "PDF" at bounding box center [140, 499] width 24 height 33
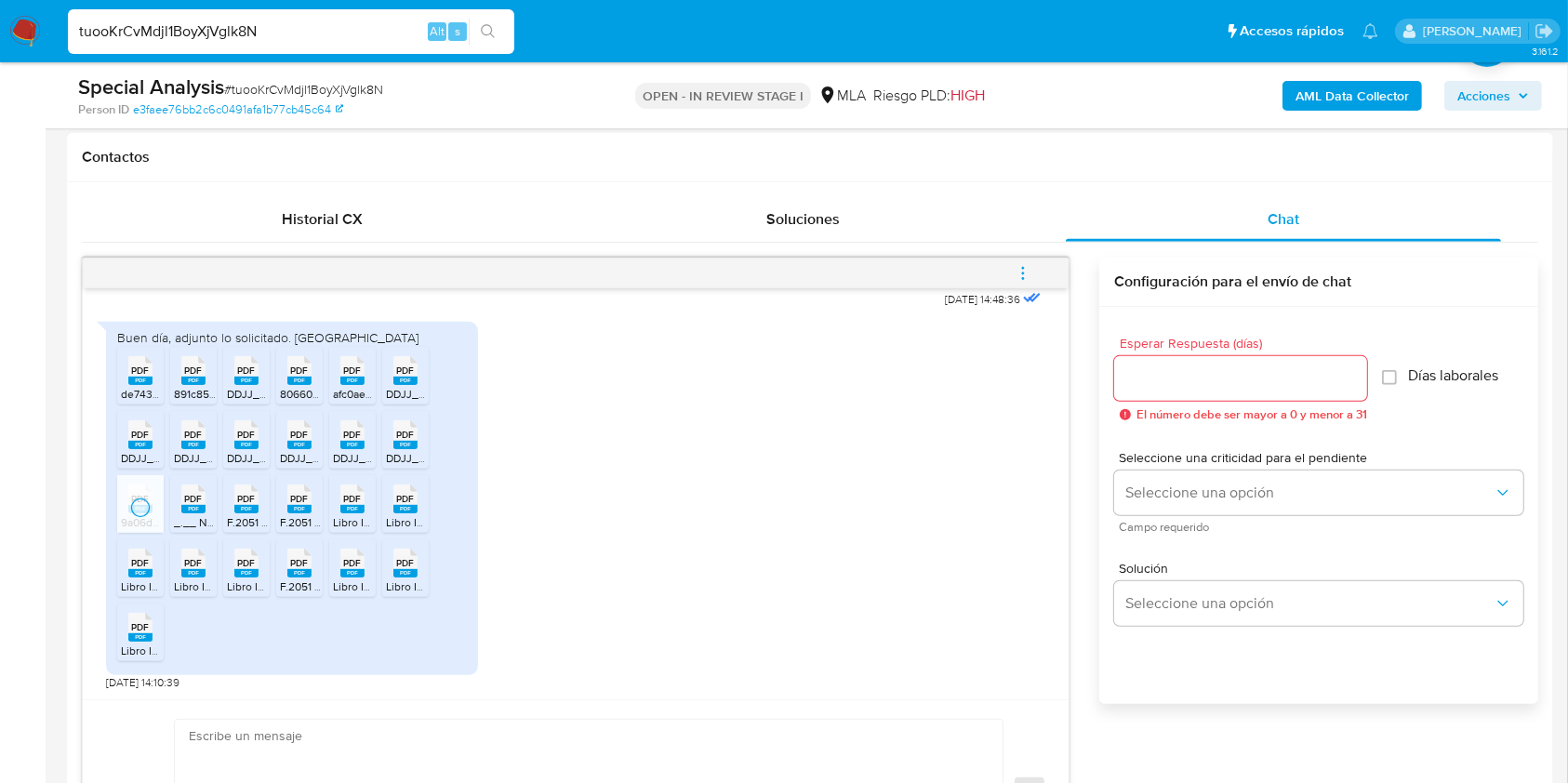
click at [192, 517] on span "_.__ Nuesta Parte _ Lo que sabemos de vos __._ 2025.pdf" at bounding box center [321, 522] width 294 height 15
click at [248, 508] on rect at bounding box center [246, 509] width 24 height 9
click at [295, 510] on rect at bounding box center [299, 509] width 24 height 9
click at [345, 517] on span "Libro IVA 01-25.pdf" at bounding box center [379, 522] width 93 height 15
click at [405, 514] on span "Libro IVA 03-25.pdf" at bounding box center [434, 522] width 96 height 15
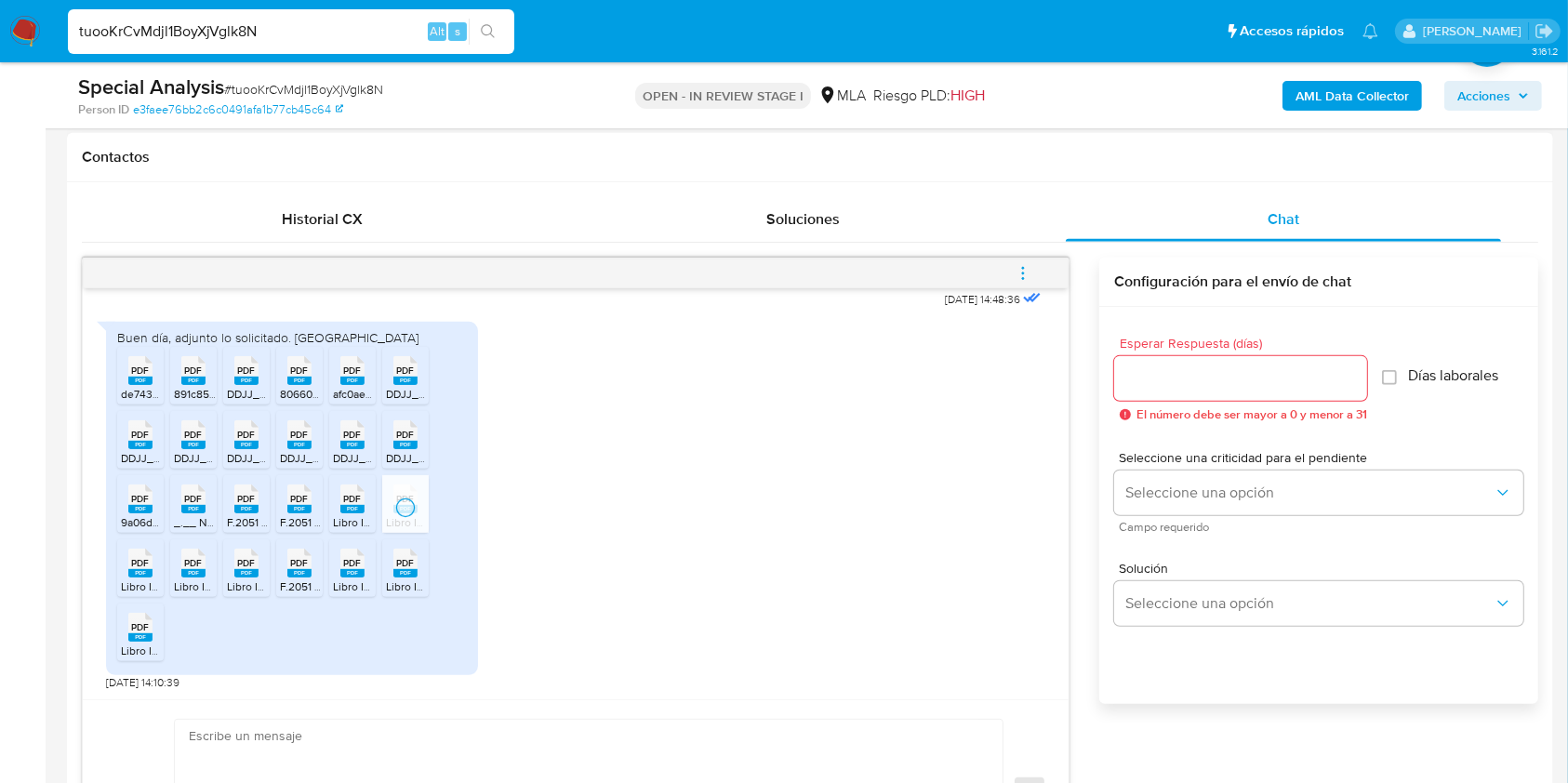
click at [141, 568] on span "PDF" at bounding box center [140, 562] width 17 height 12
click at [192, 568] on span "PDF" at bounding box center [194, 562] width 17 height 12
click at [244, 570] on rect at bounding box center [246, 573] width 24 height 9
click at [299, 569] on rect at bounding box center [299, 573] width 24 height 9
drag, startPoint x: 361, startPoint y: 567, endPoint x: 407, endPoint y: 567, distance: 46.0
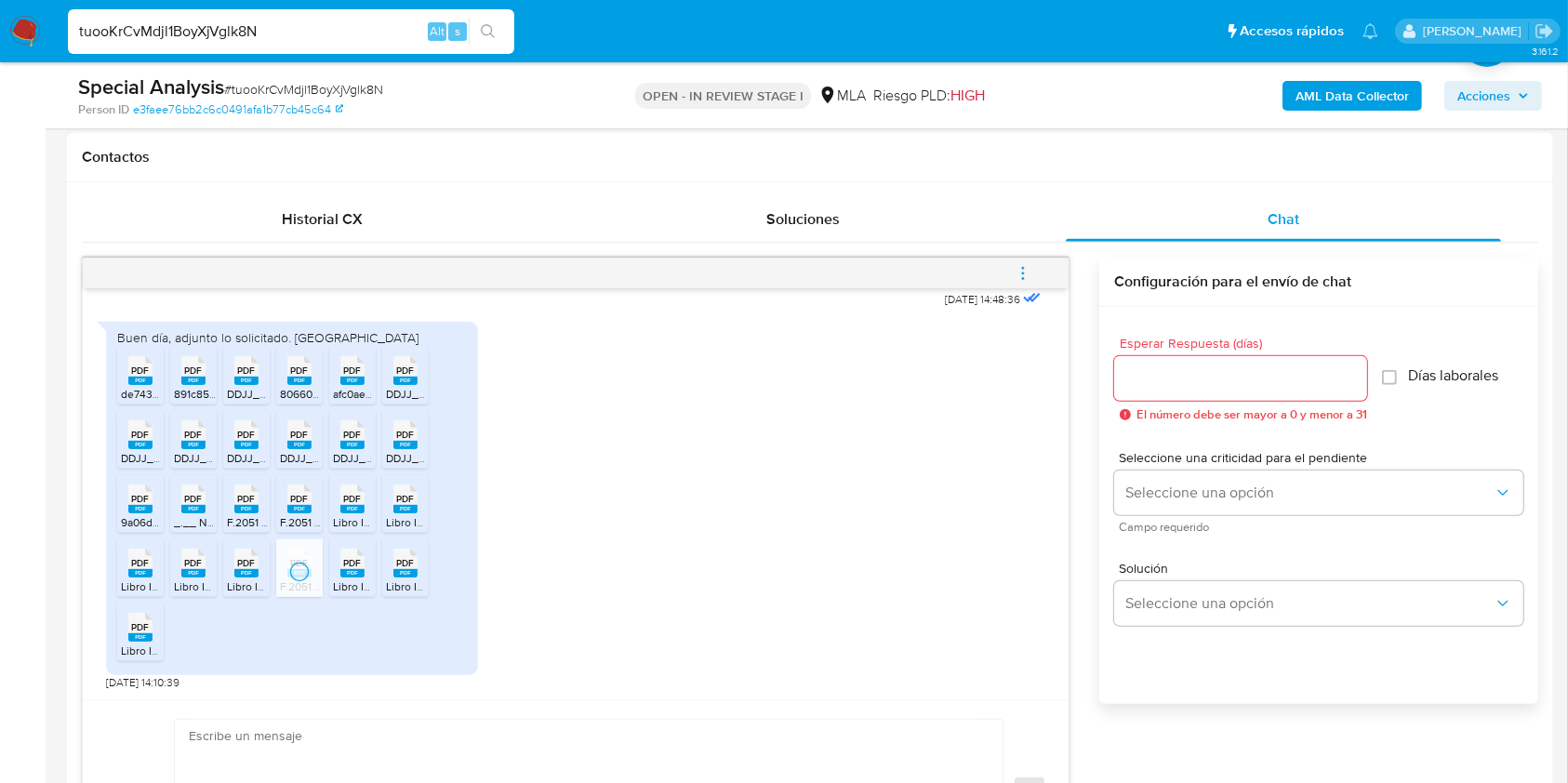
click at [361, 567] on icon at bounding box center [352, 563] width 24 height 29
drag, startPoint x: 407, startPoint y: 567, endPoint x: 200, endPoint y: 627, distance: 215.5
click at [407, 567] on span "PDF" at bounding box center [406, 562] width 17 height 12
click at [137, 633] on rect at bounding box center [140, 637] width 24 height 9
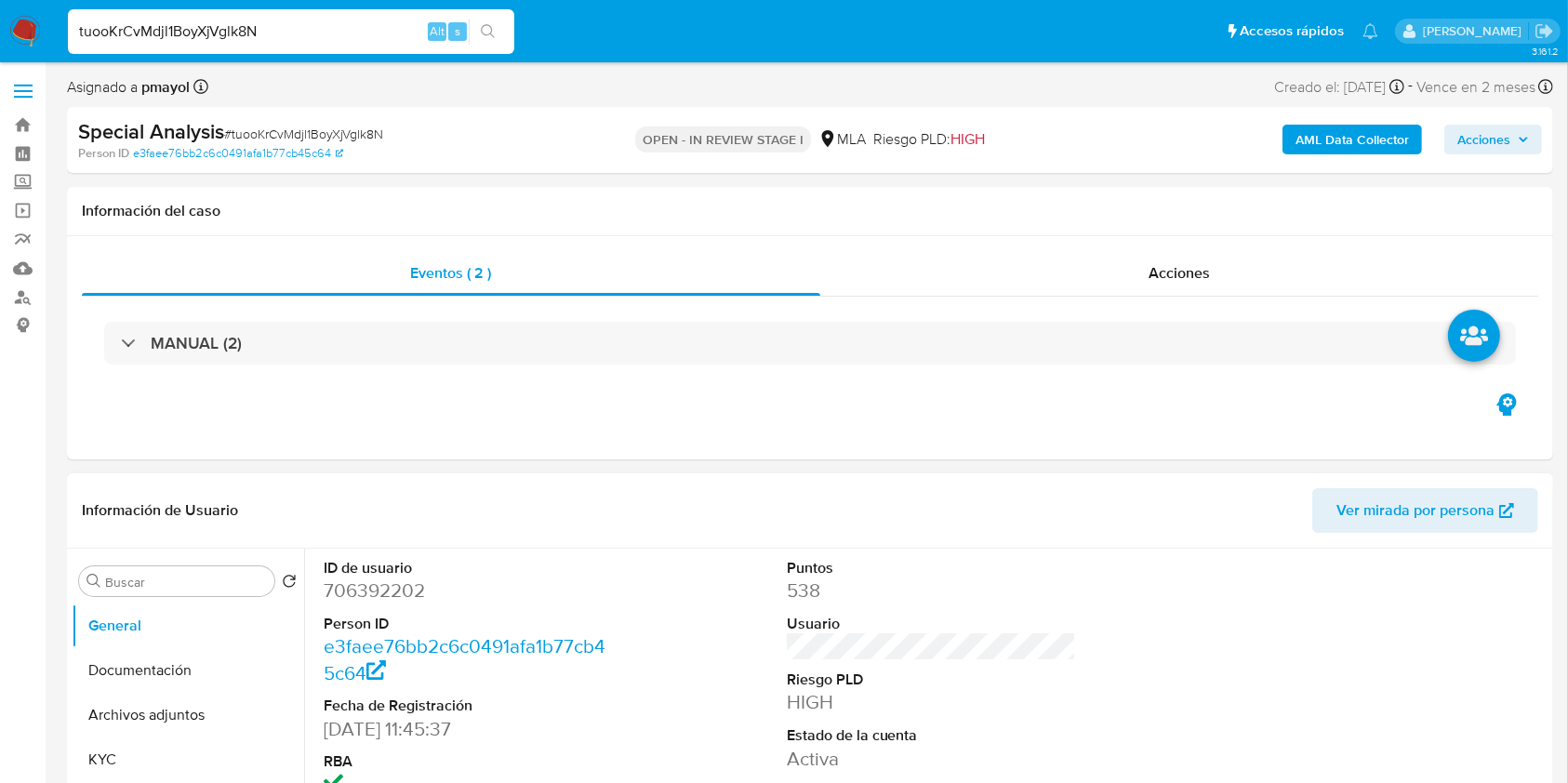
click at [360, 602] on dd "706392202" at bounding box center [468, 590] width 290 height 26
copy dd "706392202"
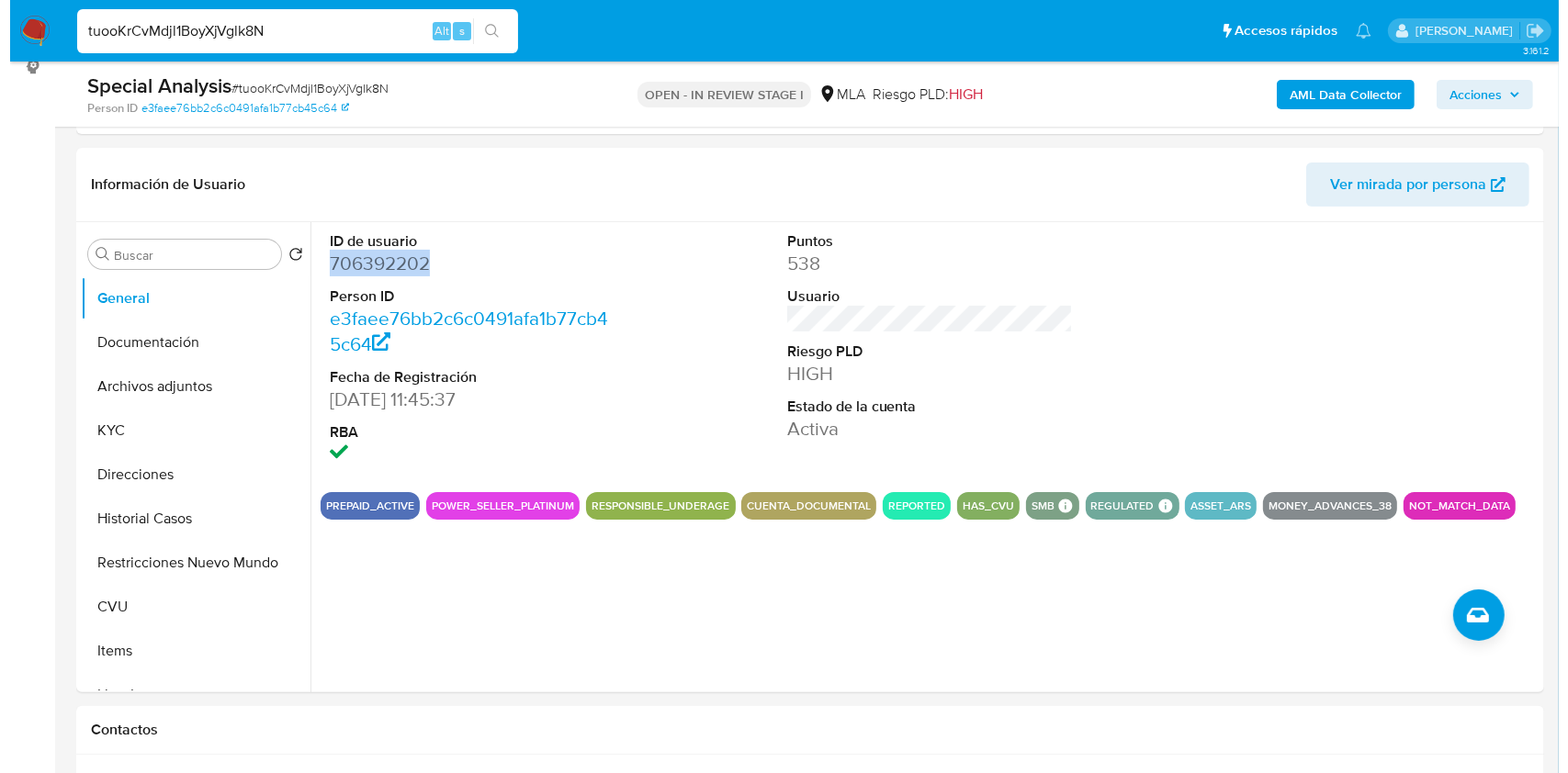
scroll to position [263, 0]
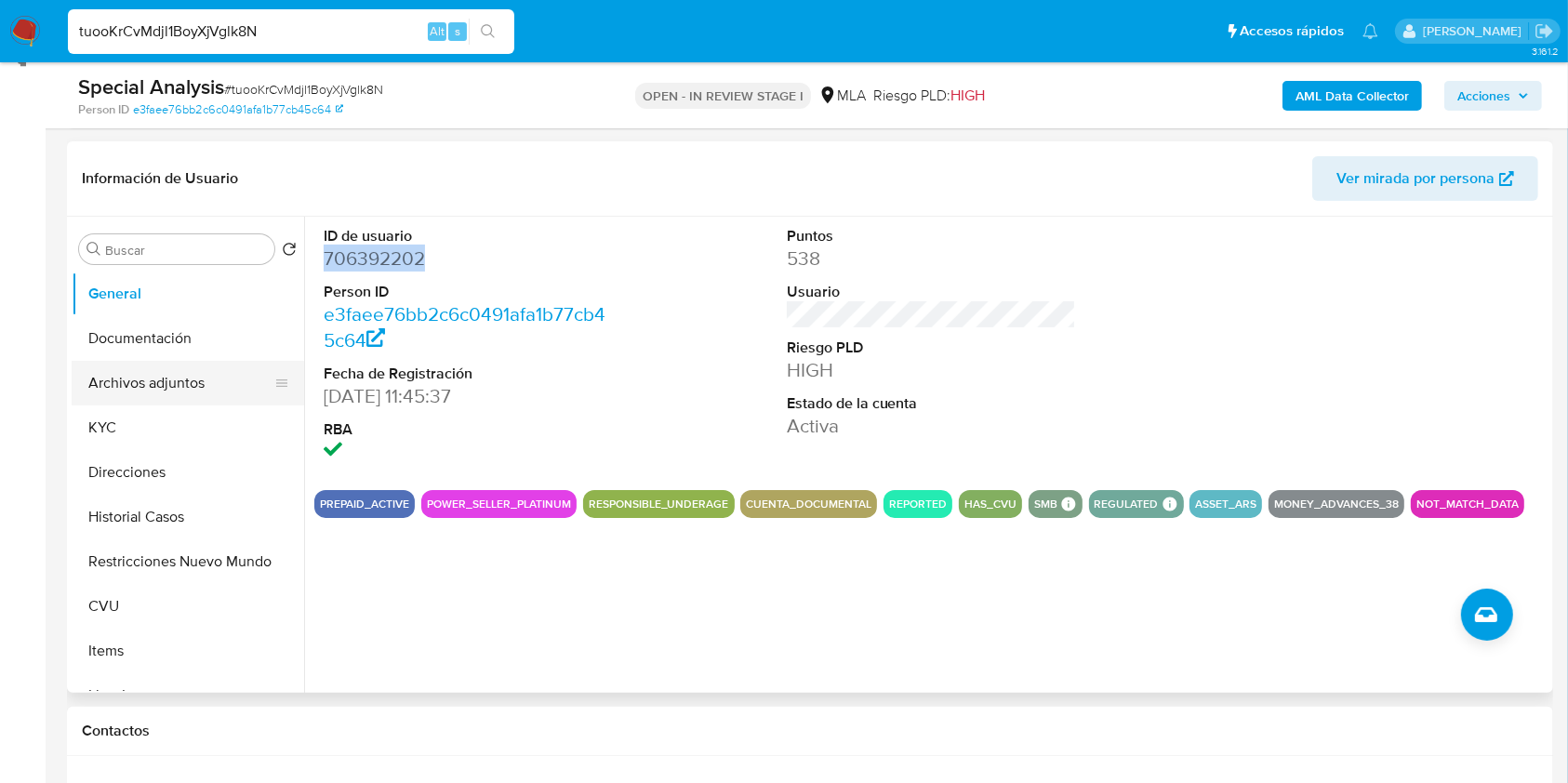
click at [173, 385] on button "Archivos adjuntos" at bounding box center [180, 383] width 218 height 45
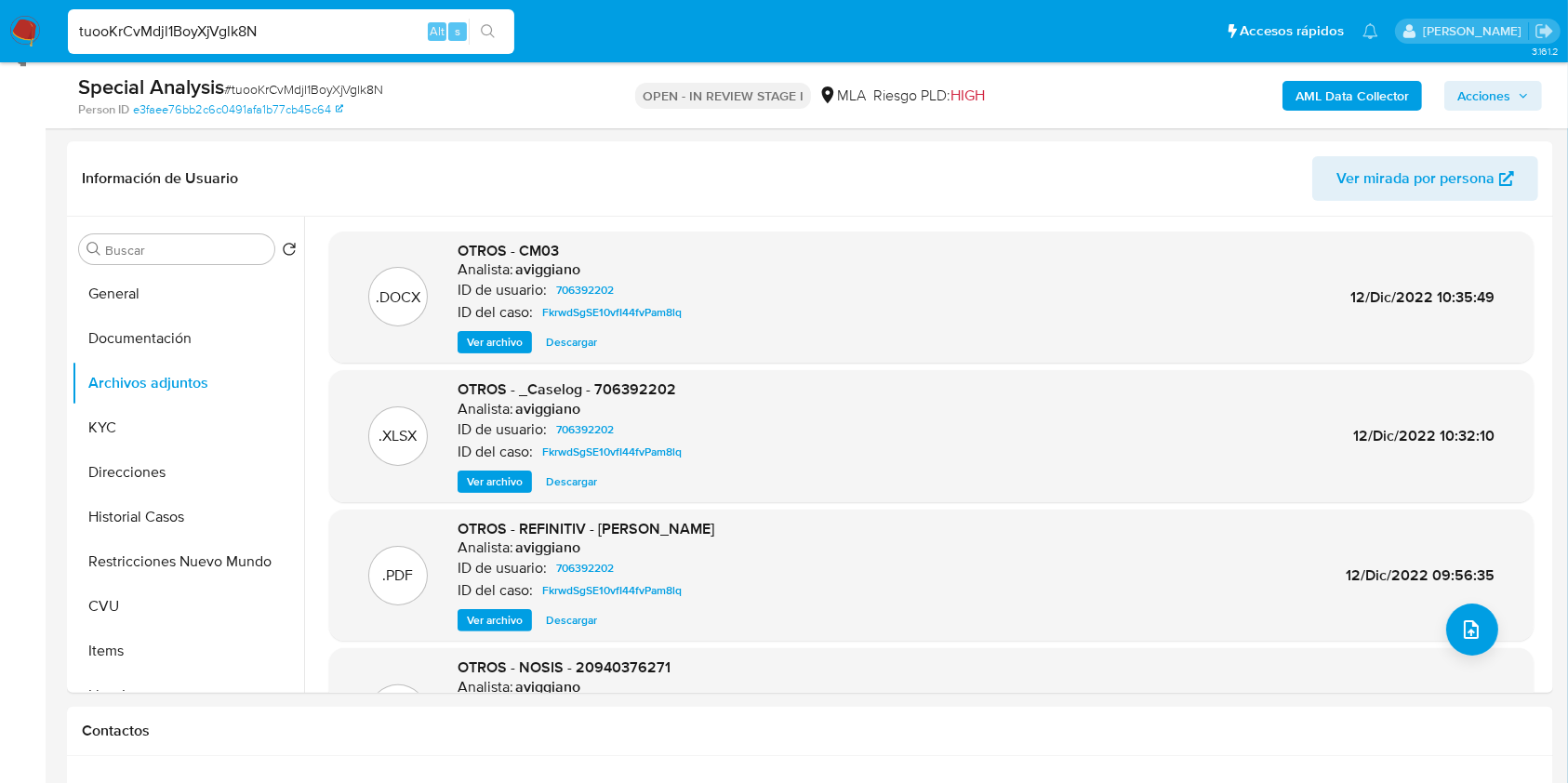
click at [1305, 101] on b "AML Data Collector" at bounding box center [1351, 96] width 113 height 30
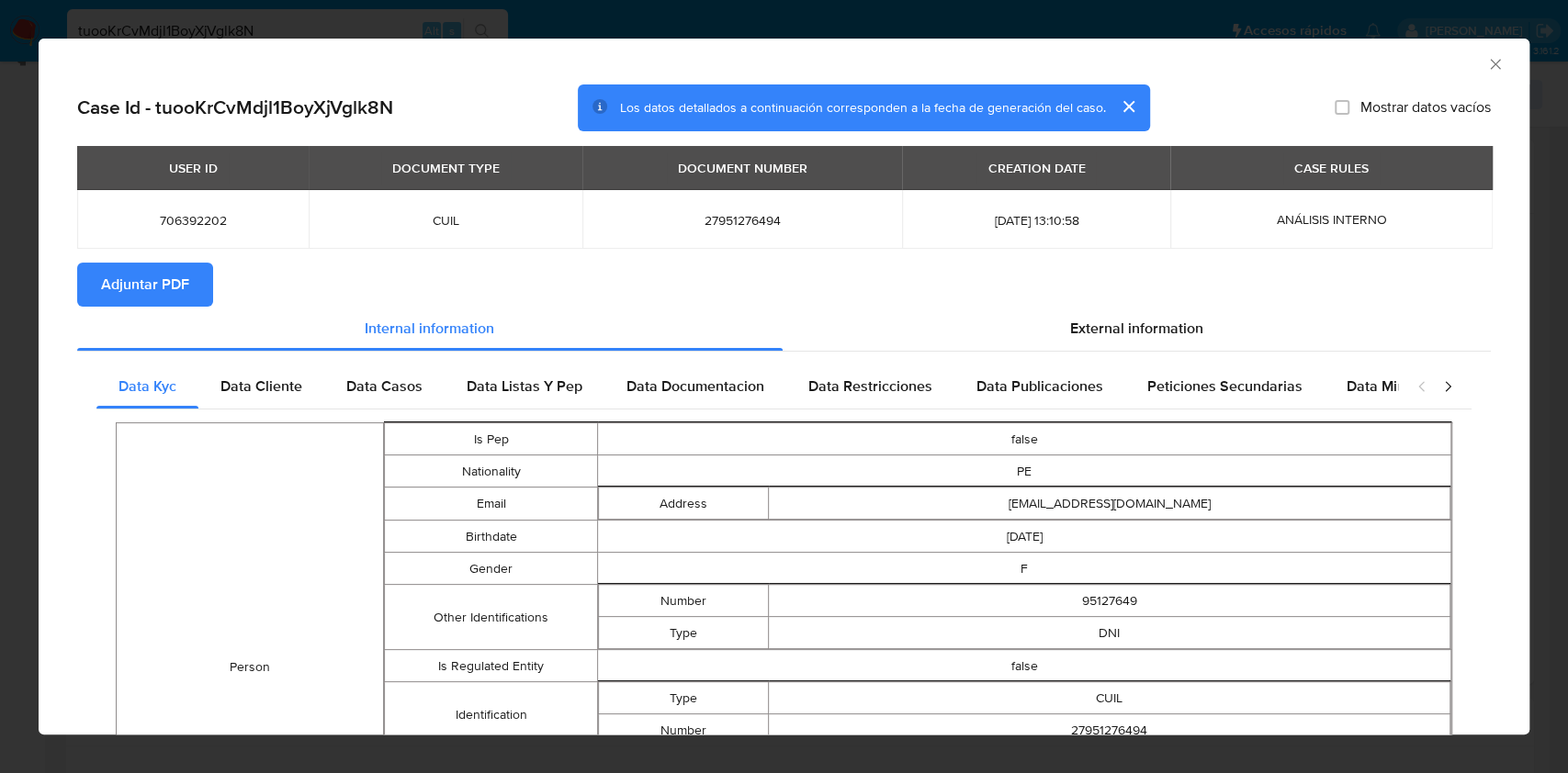
click at [1486, 62] on icon "Cerrar ventana" at bounding box center [1494, 64] width 18 height 18
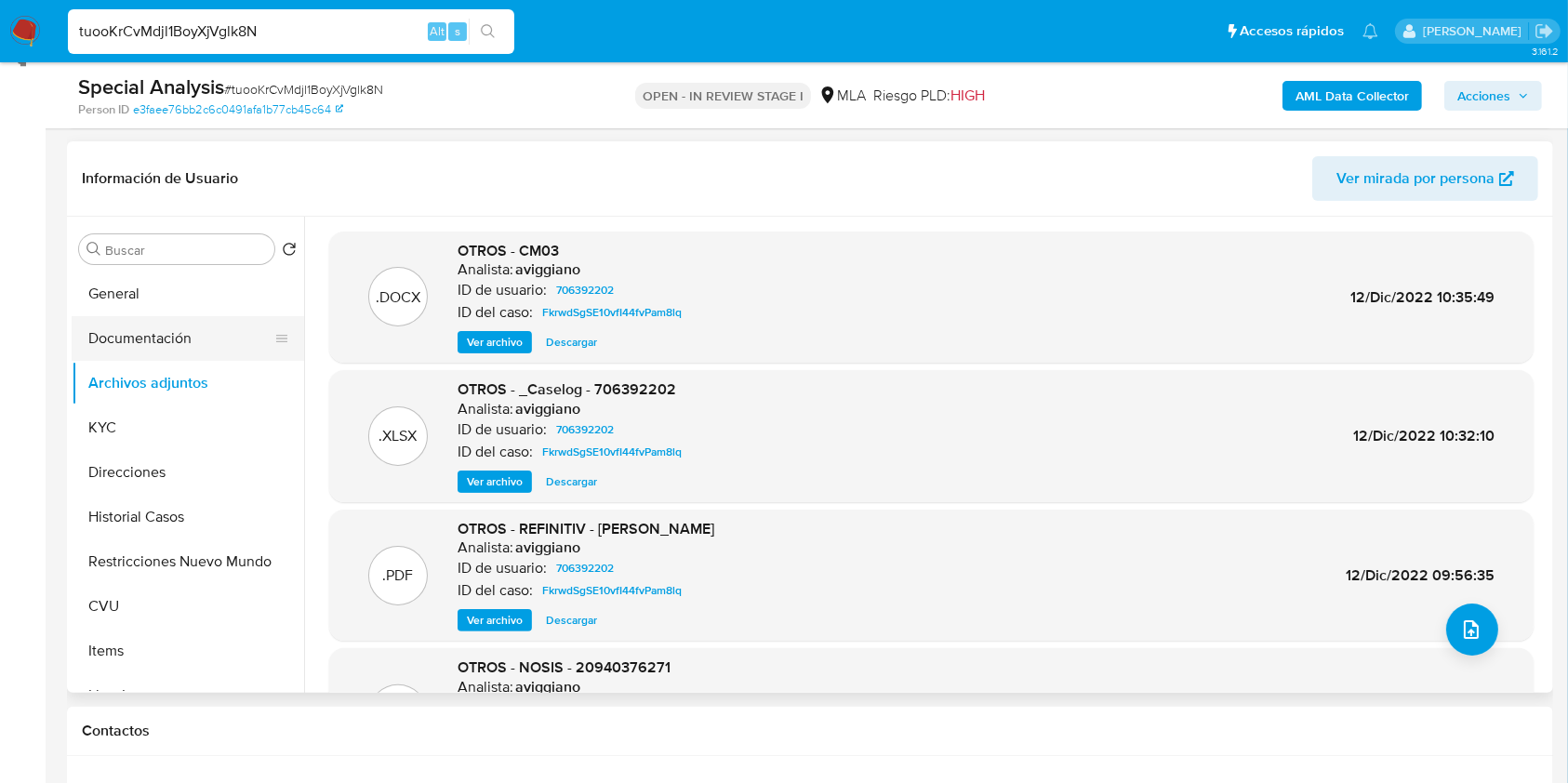
click at [185, 344] on button "Documentación" at bounding box center [180, 339] width 218 height 45
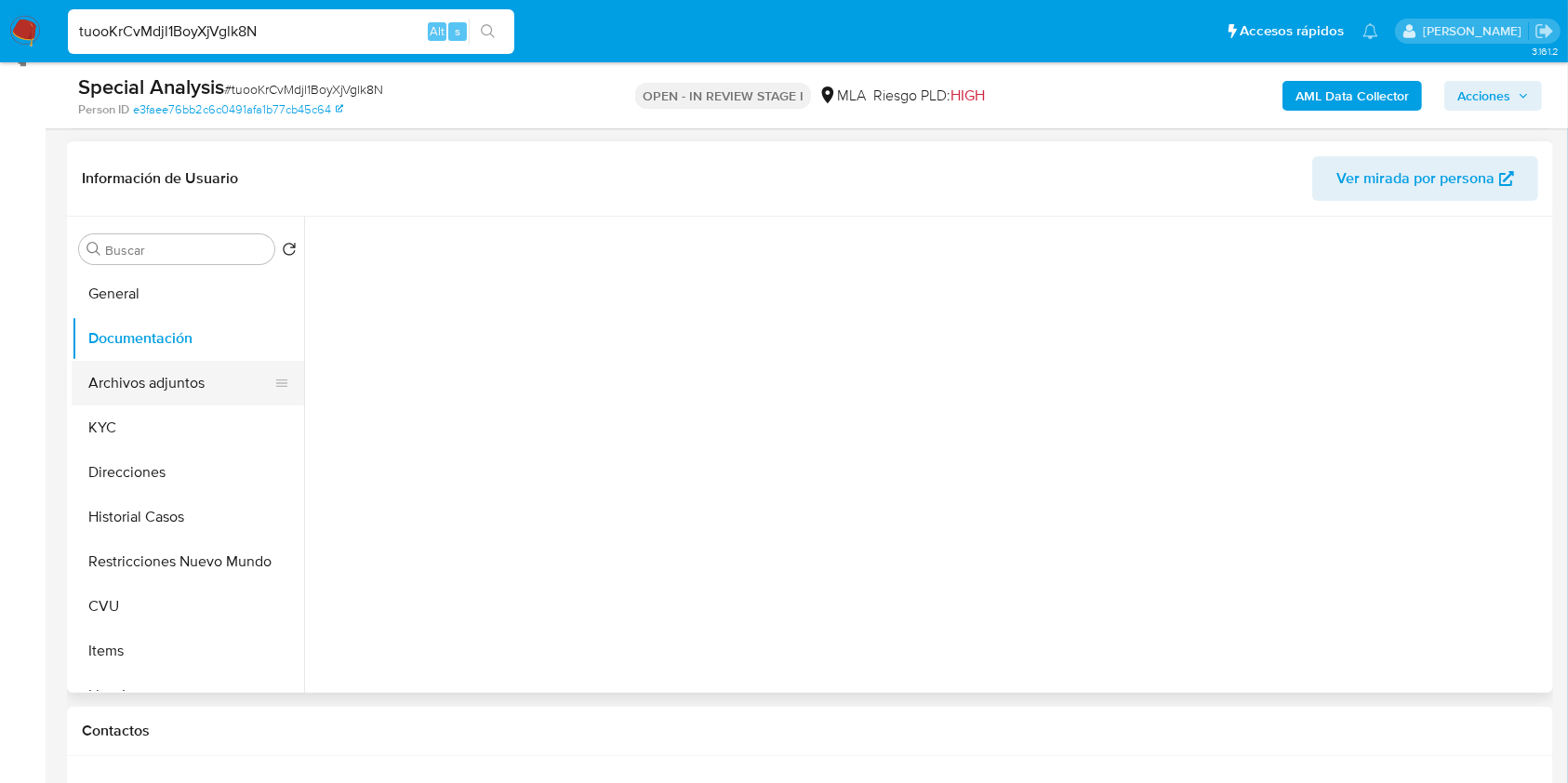
click at [192, 373] on button "Archivos adjuntos" at bounding box center [180, 383] width 218 height 45
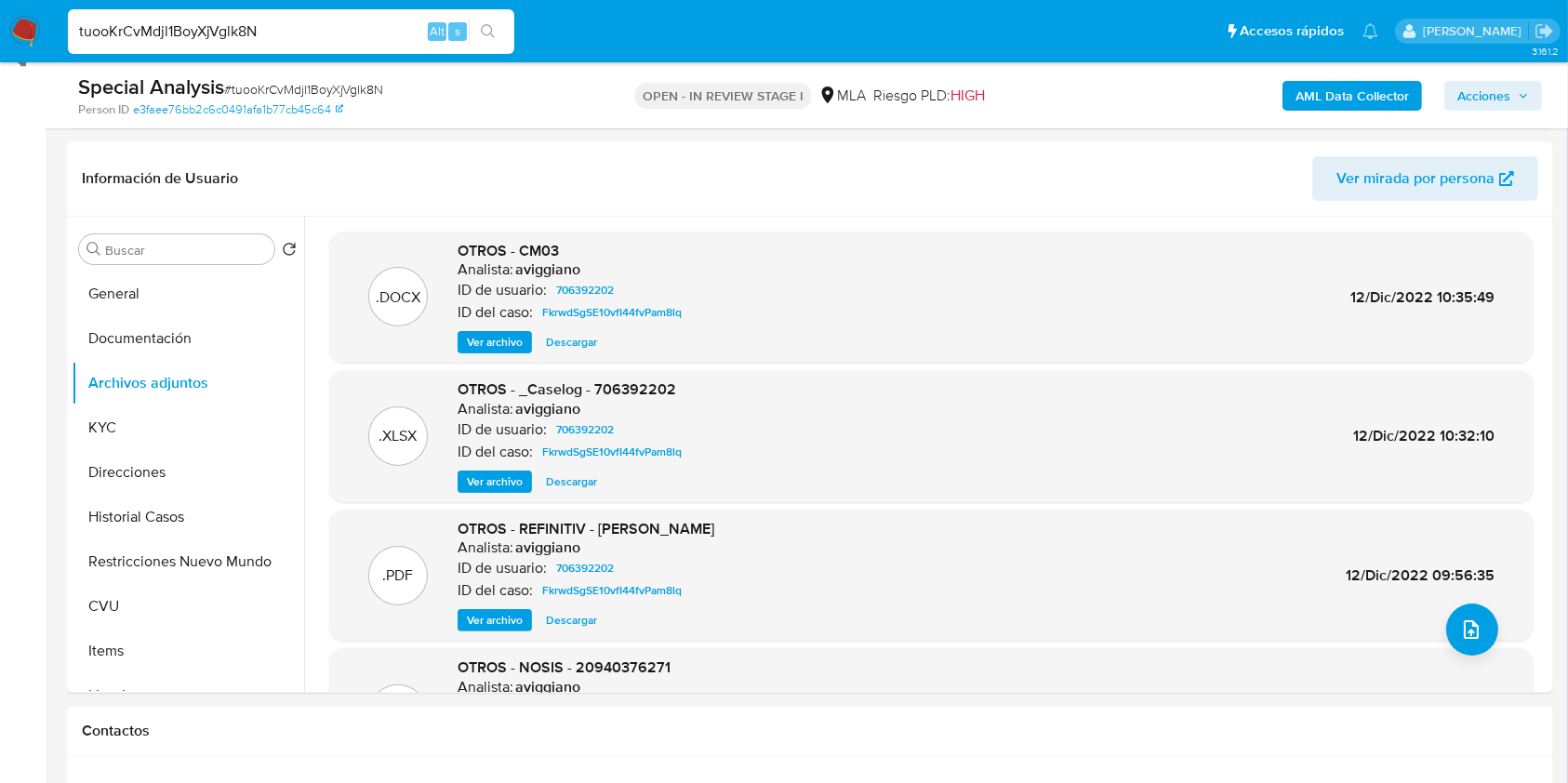
click at [1342, 106] on b "AML Data Collector" at bounding box center [1351, 96] width 113 height 30
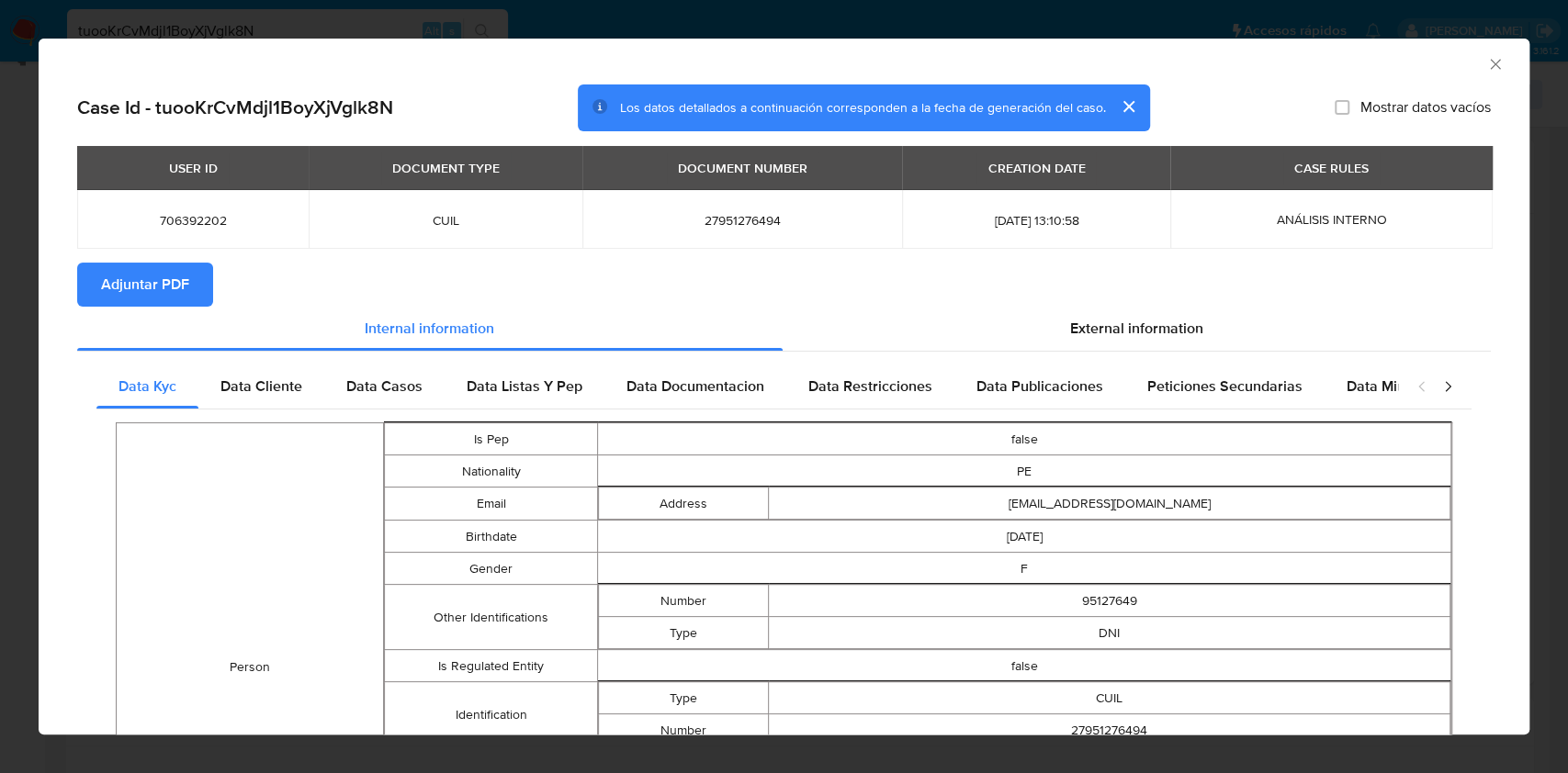
click at [205, 271] on button "Adjuntar PDF" at bounding box center [145, 285] width 136 height 44
click at [1486, 67] on icon "Cerrar ventana" at bounding box center [1494, 64] width 18 height 18
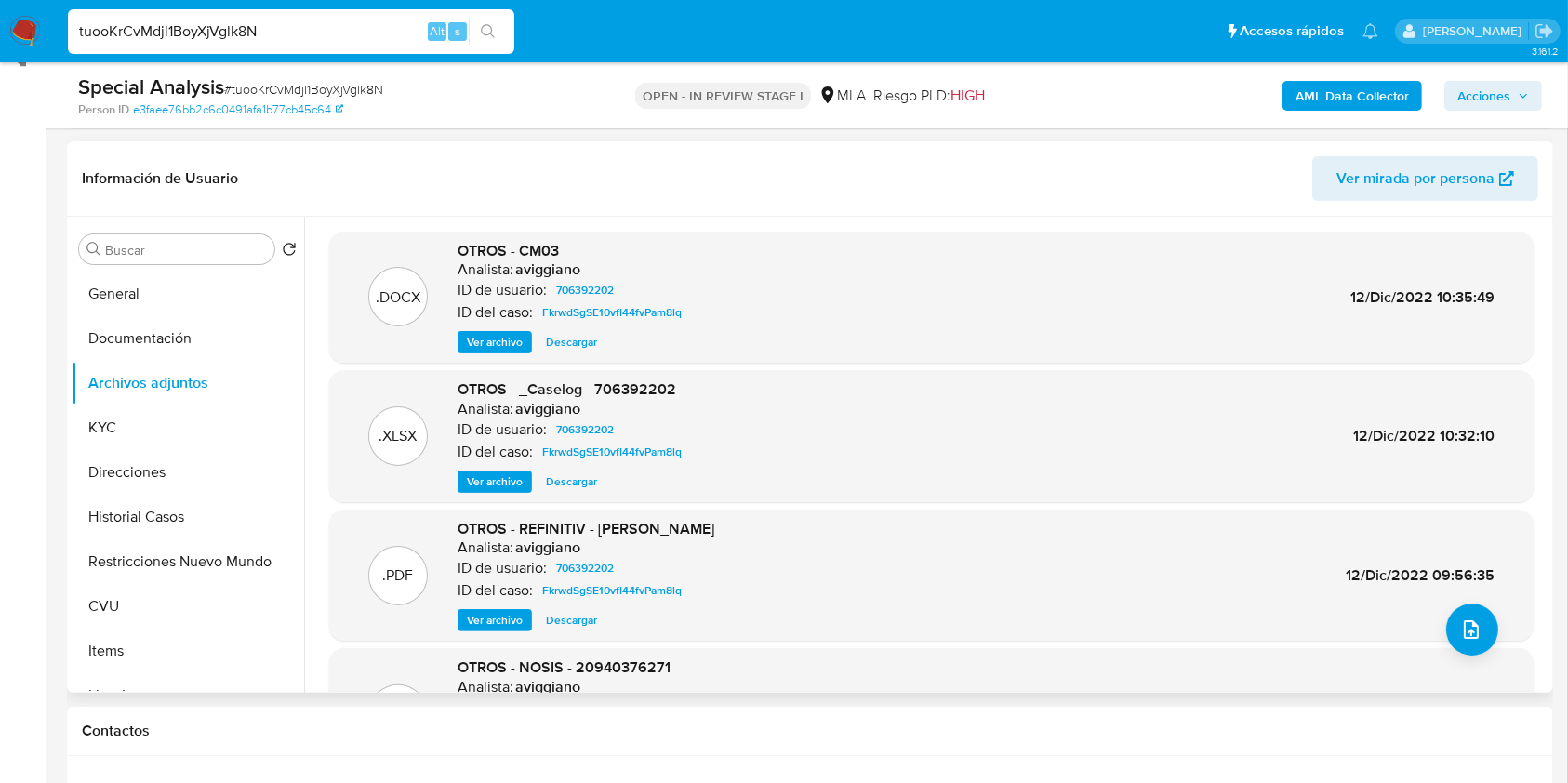
drag, startPoint x: 553, startPoint y: 482, endPoint x: 431, endPoint y: 434, distance: 131.1
click at [431, 434] on div ".XLSX OTROS - _Caselog - 706392202 Analista: aviggiano ID de usuario: 706392202…" at bounding box center [931, 436] width 1186 height 113
click at [508, 497] on div ".XLSX OTROS - _Caselog - 706392202 Analista: aviggiano ID de usuario: 706392202…" at bounding box center [931, 436] width 1204 height 132
click at [497, 481] on span "Ver archivo" at bounding box center [495, 481] width 56 height 18
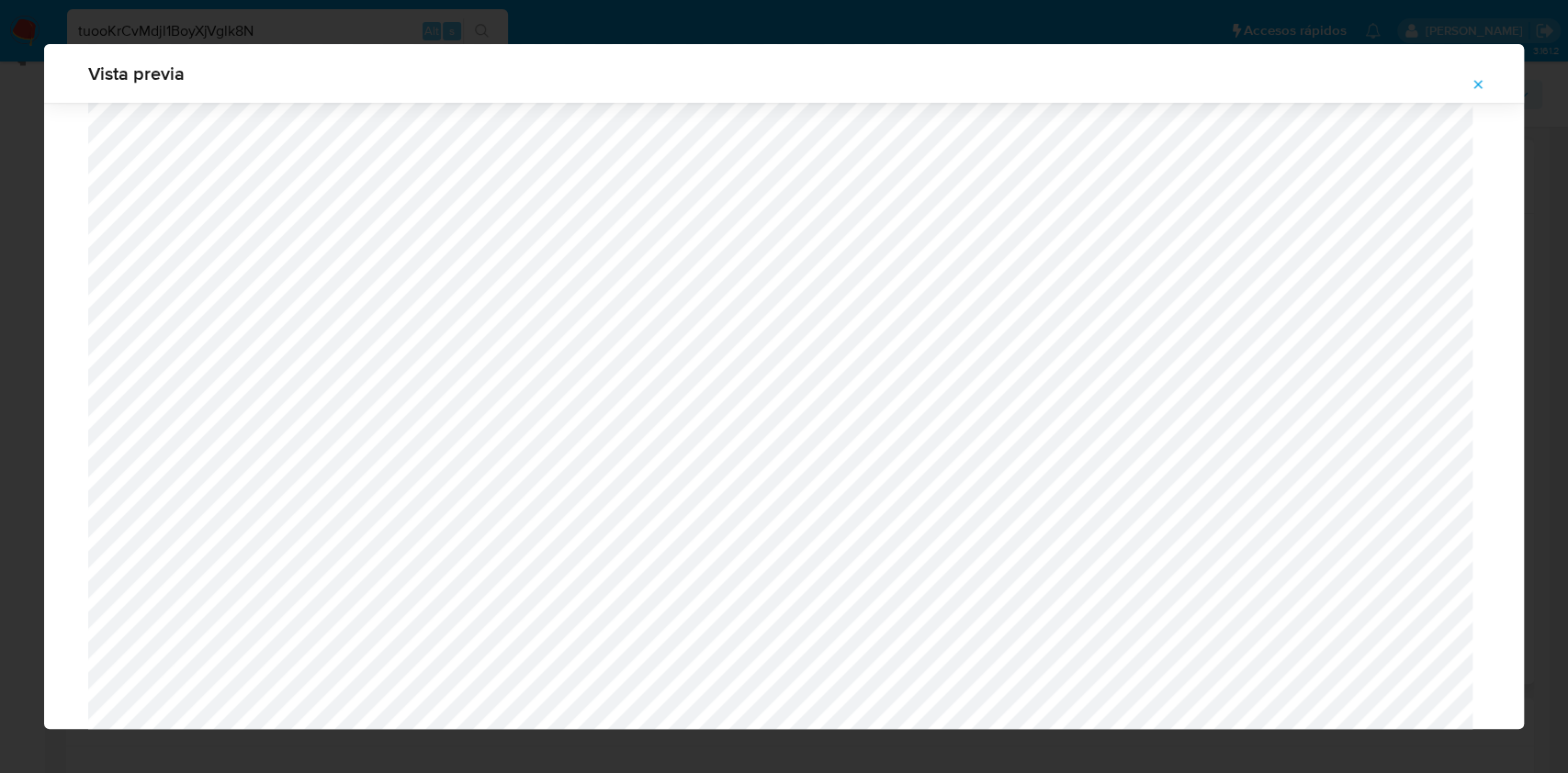
scroll to position [1595, 0]
click at [1479, 80] on icon "Attachment preview" at bounding box center [1477, 84] width 14 height 14
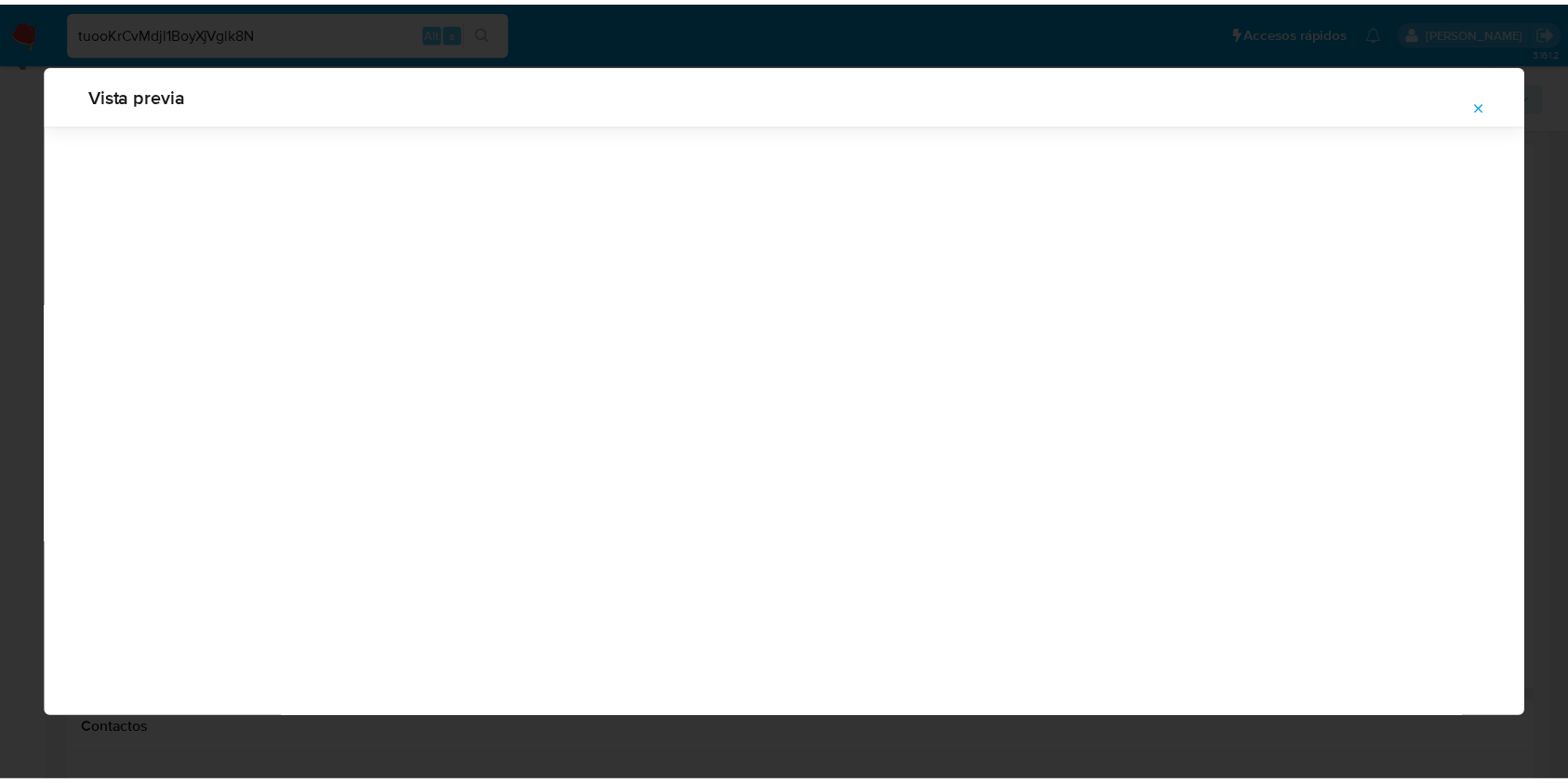
scroll to position [0, 0]
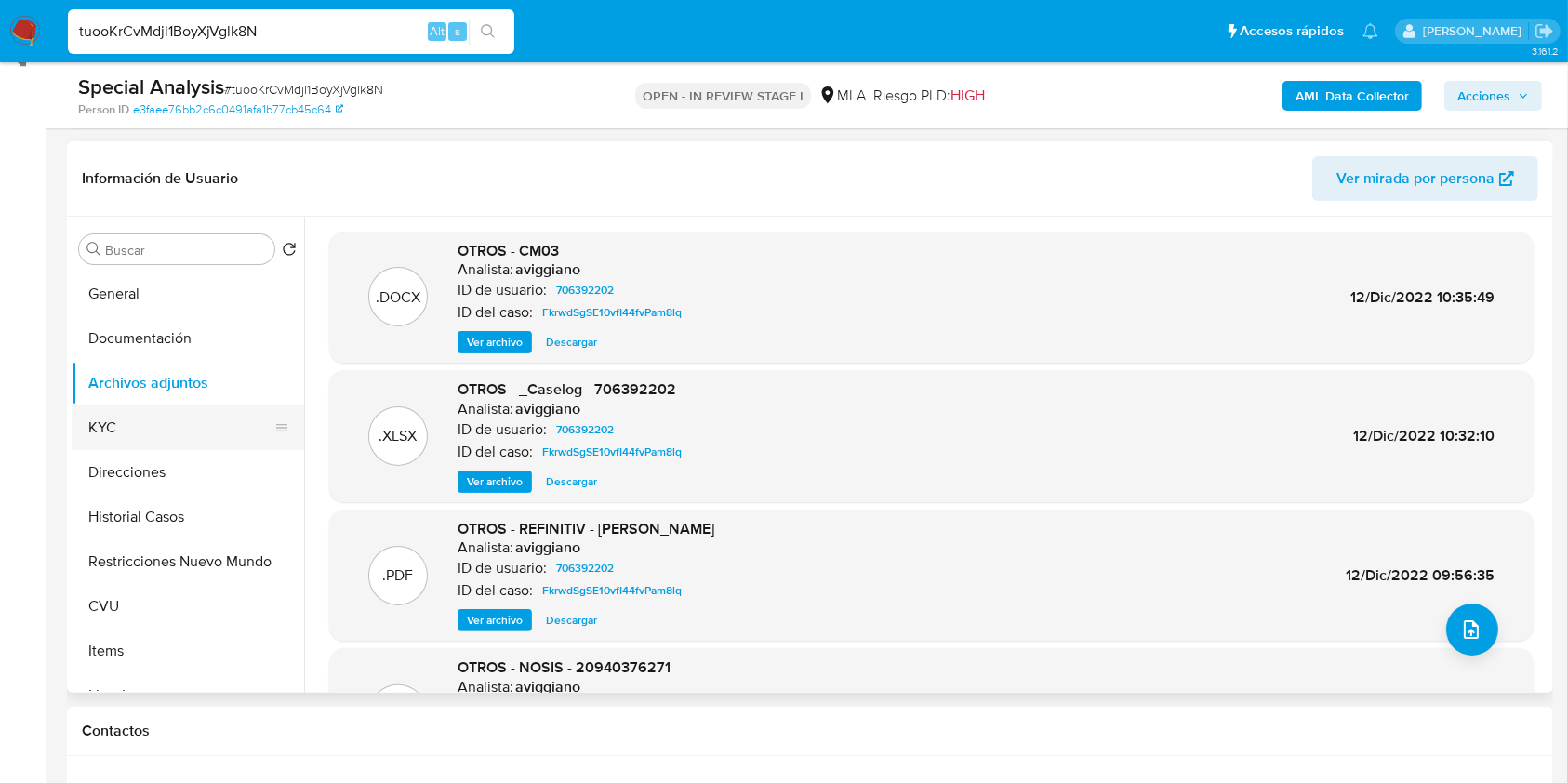
click at [194, 433] on button "KYC" at bounding box center [180, 428] width 218 height 45
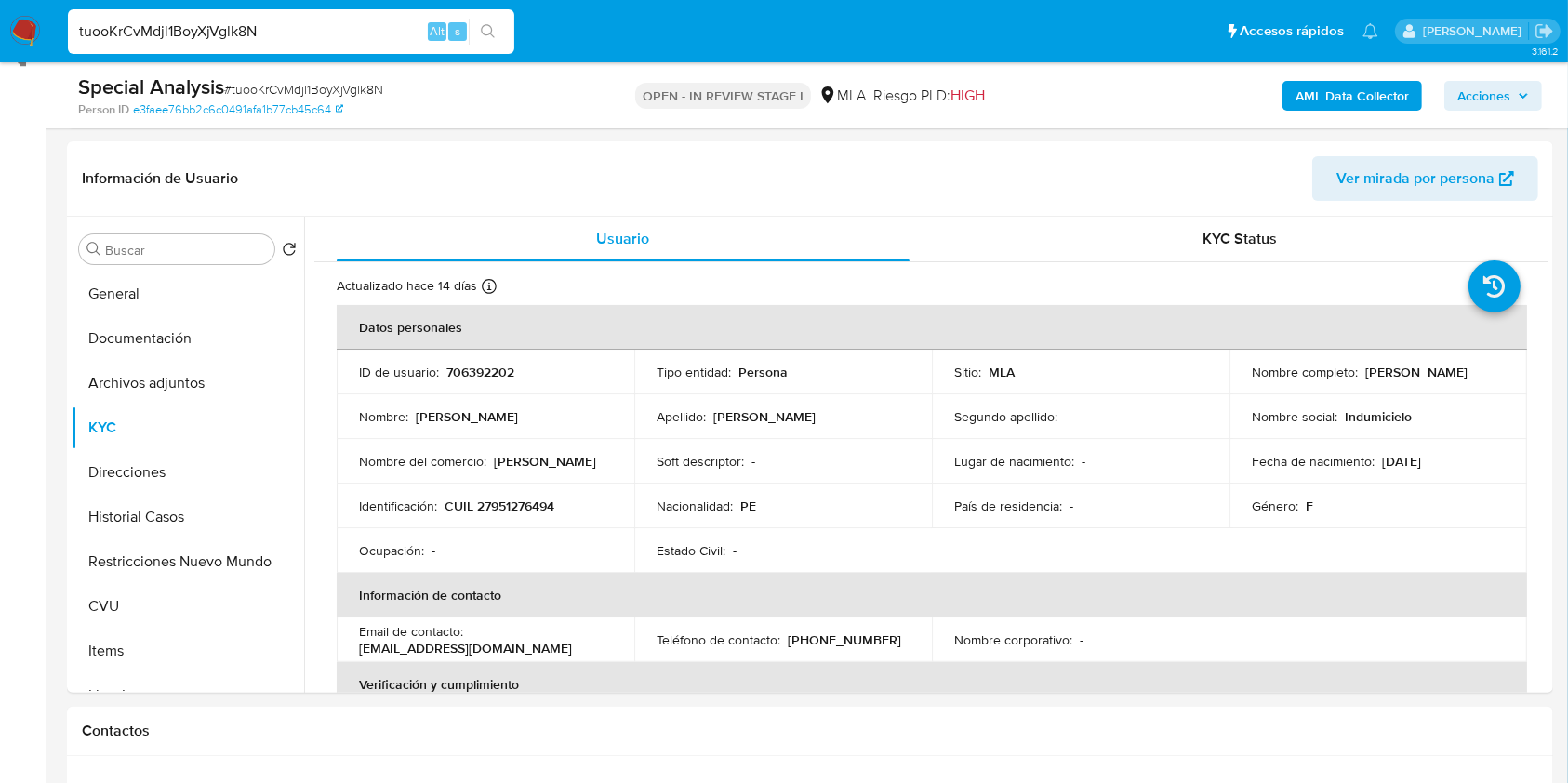
click at [540, 497] on p "CUIL 27951276494" at bounding box center [498, 505] width 109 height 16
copy p "27951276494"
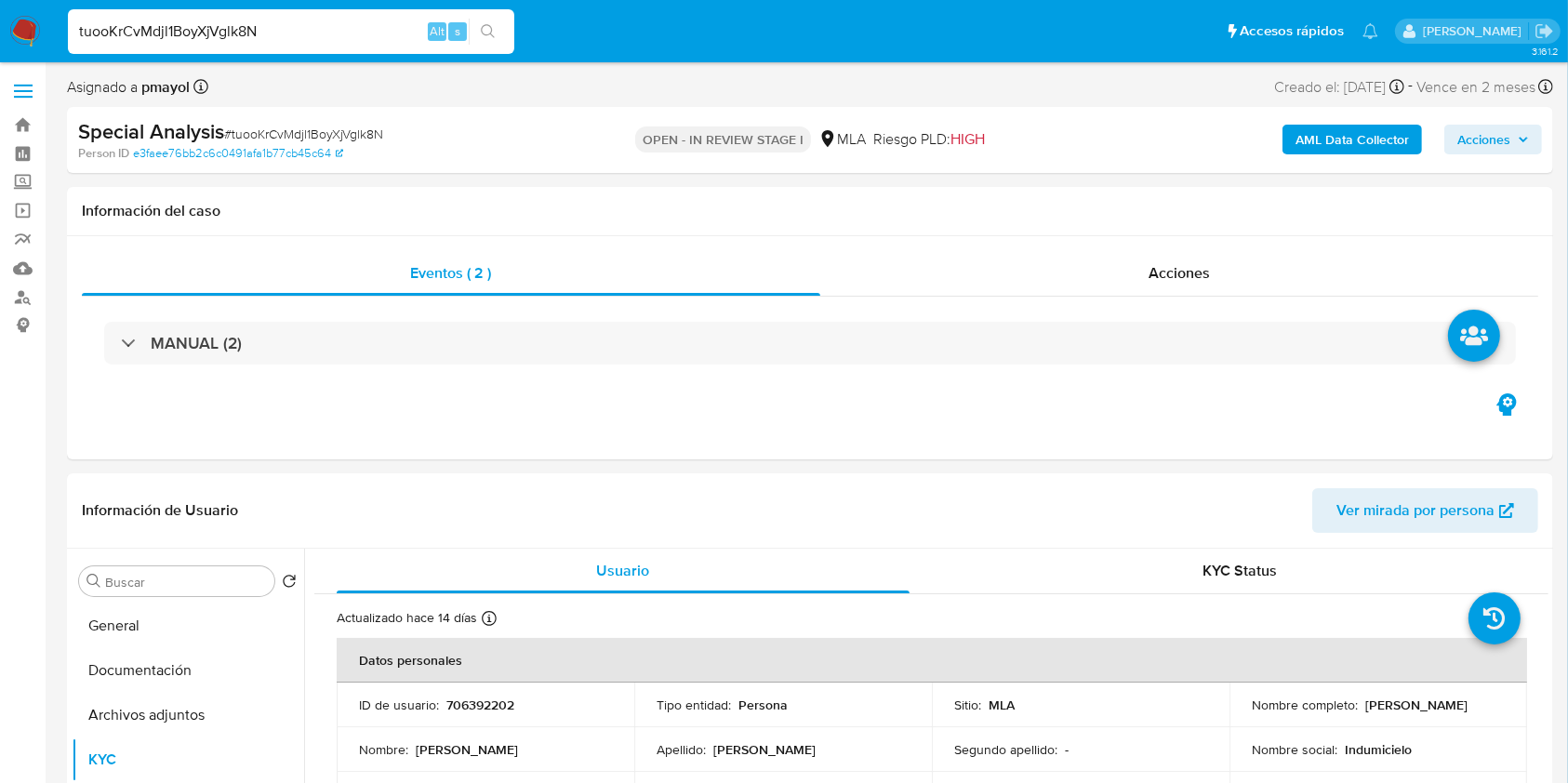
scroll to position [198, 0]
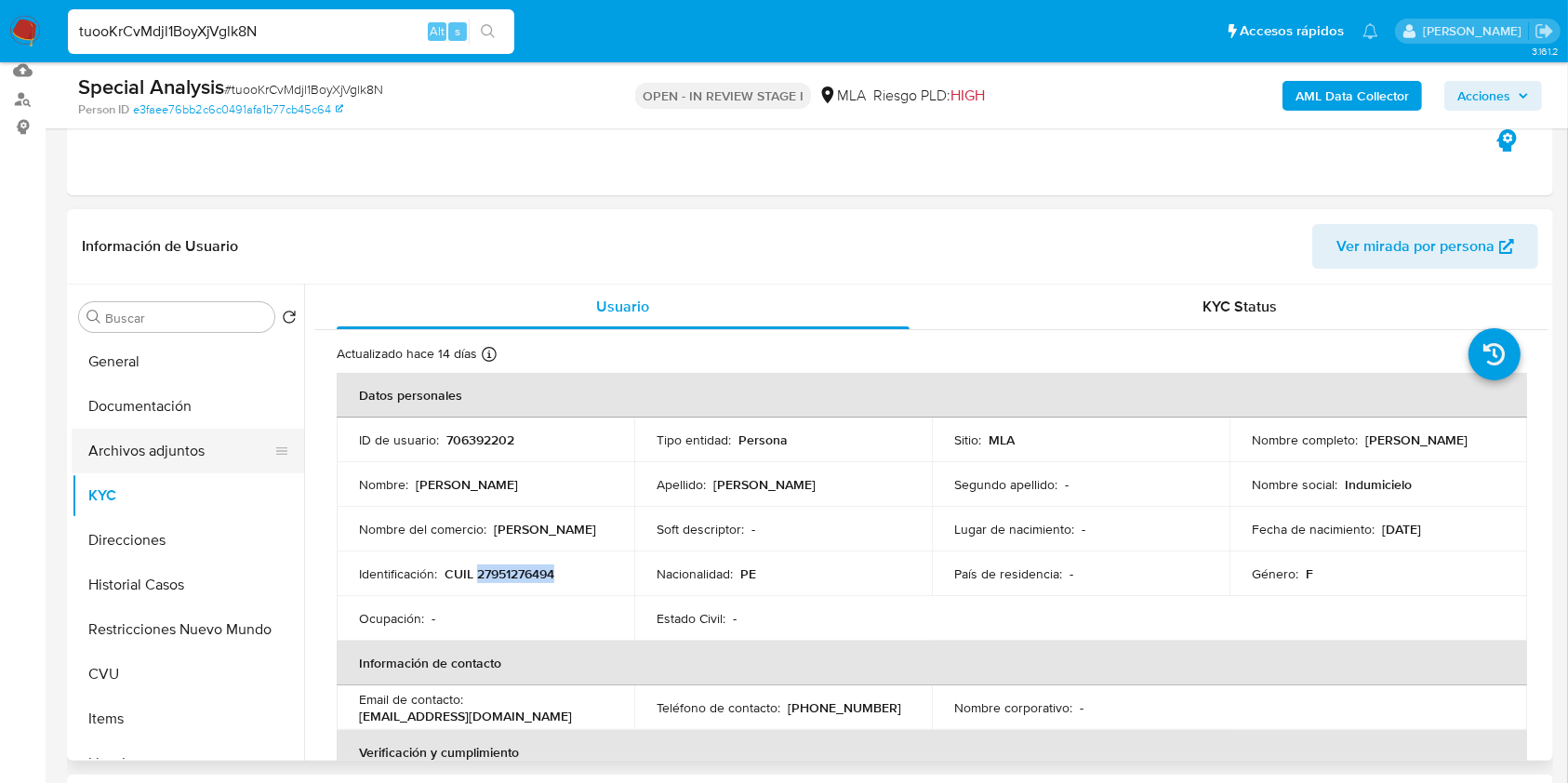
click at [171, 449] on button "Archivos adjuntos" at bounding box center [180, 451] width 218 height 45
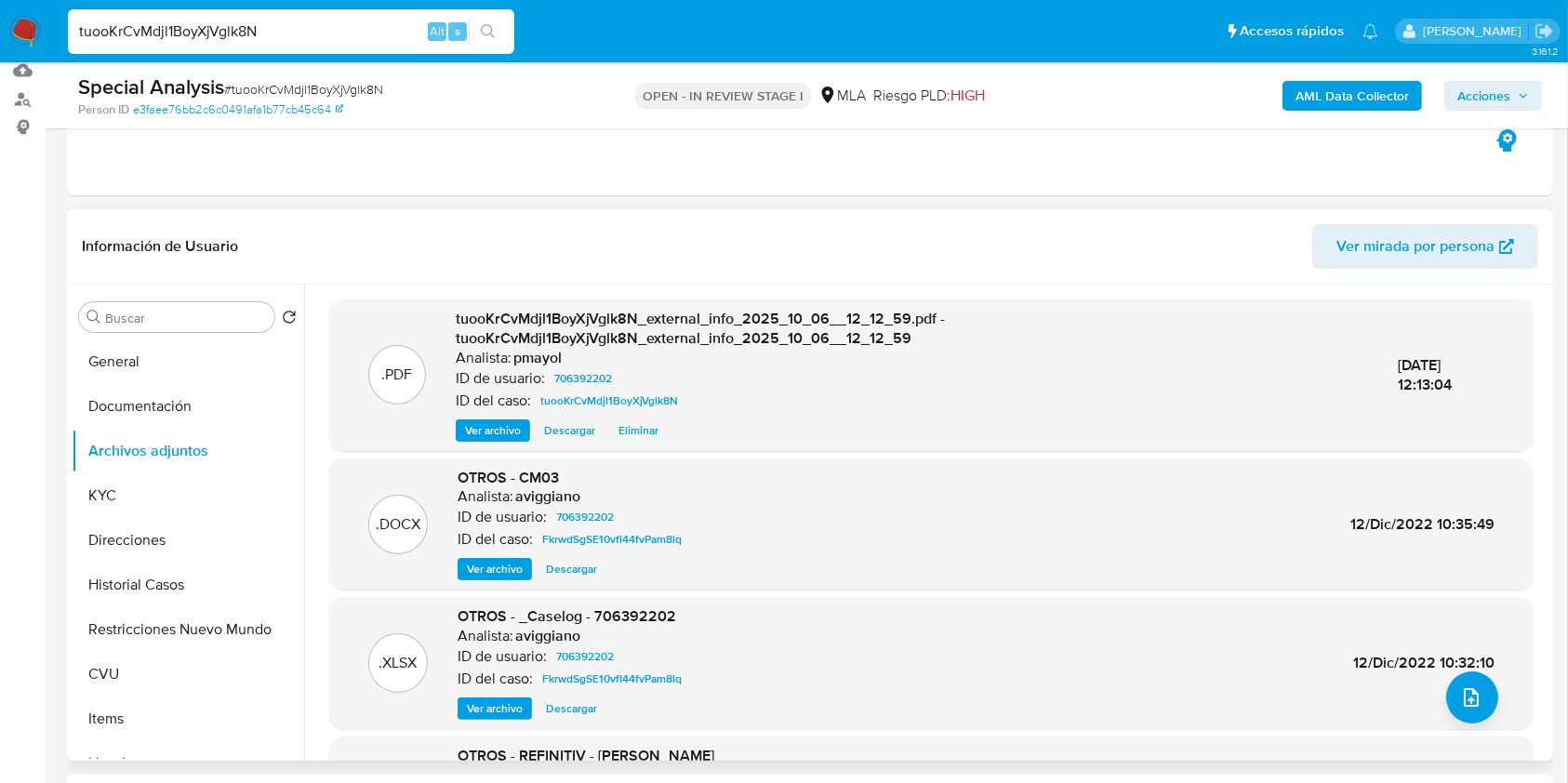
click at [507, 709] on span "Ver archivo" at bounding box center [495, 708] width 56 height 18
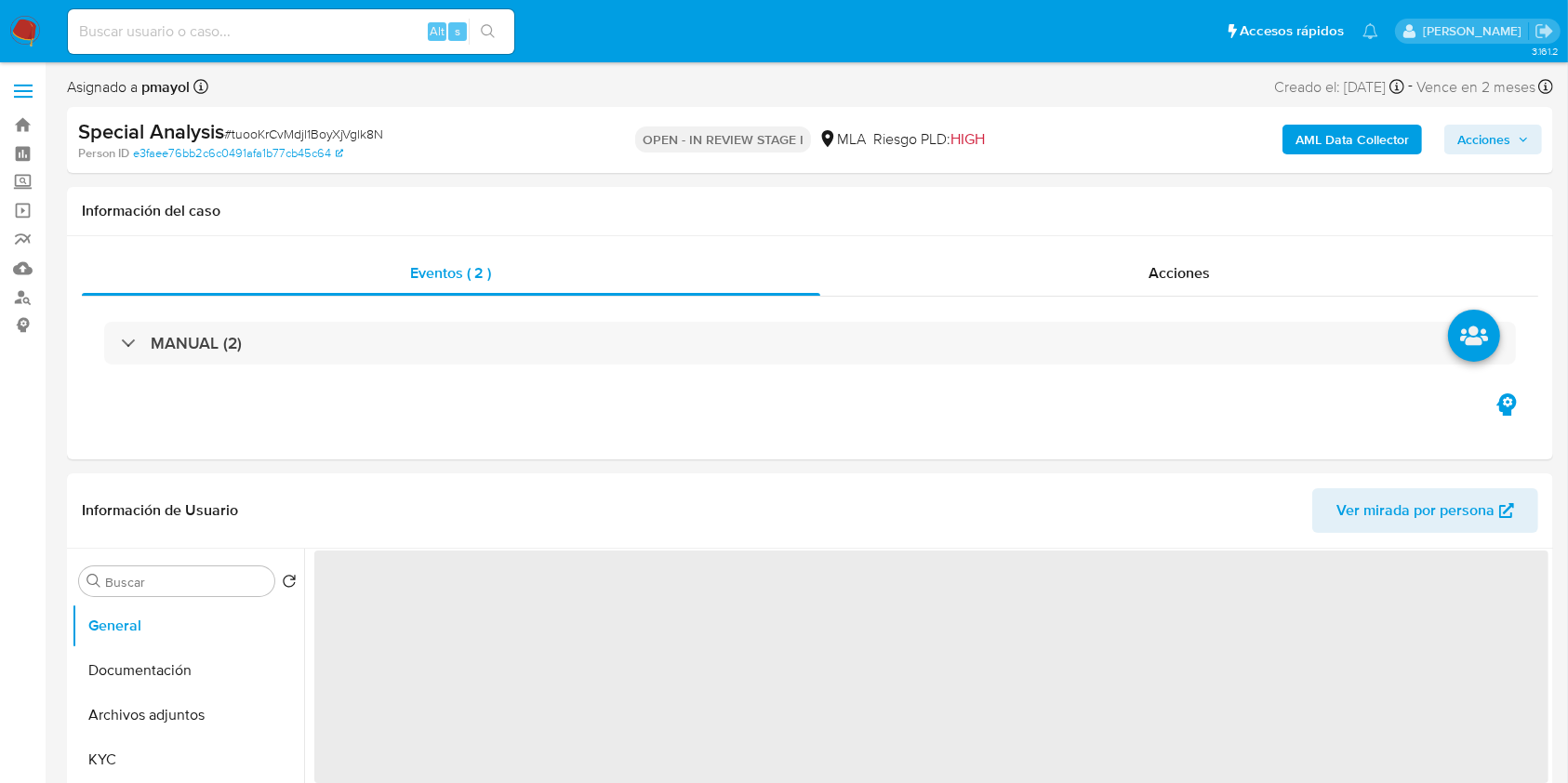
select select "10"
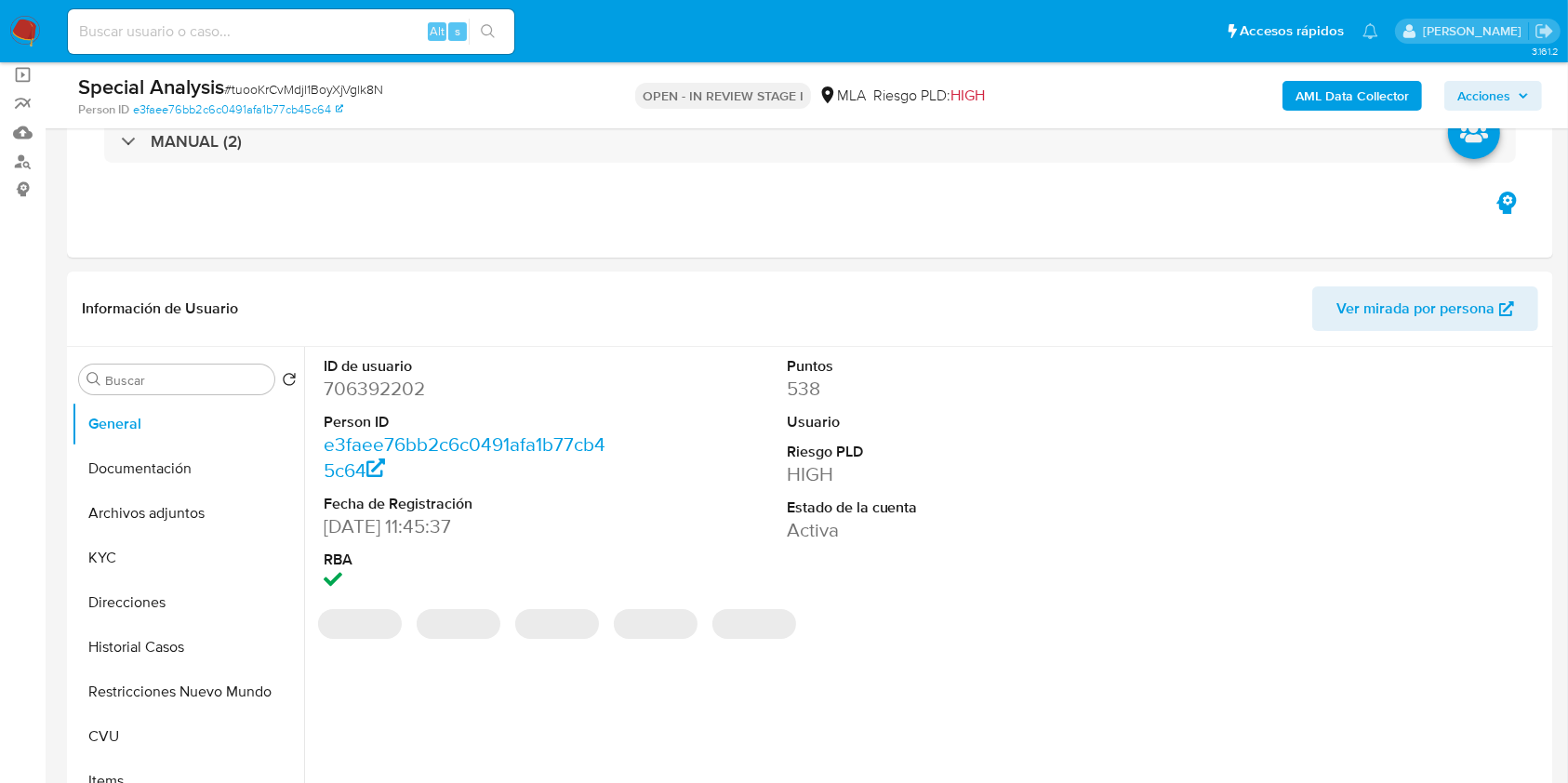
scroll to position [159, 0]
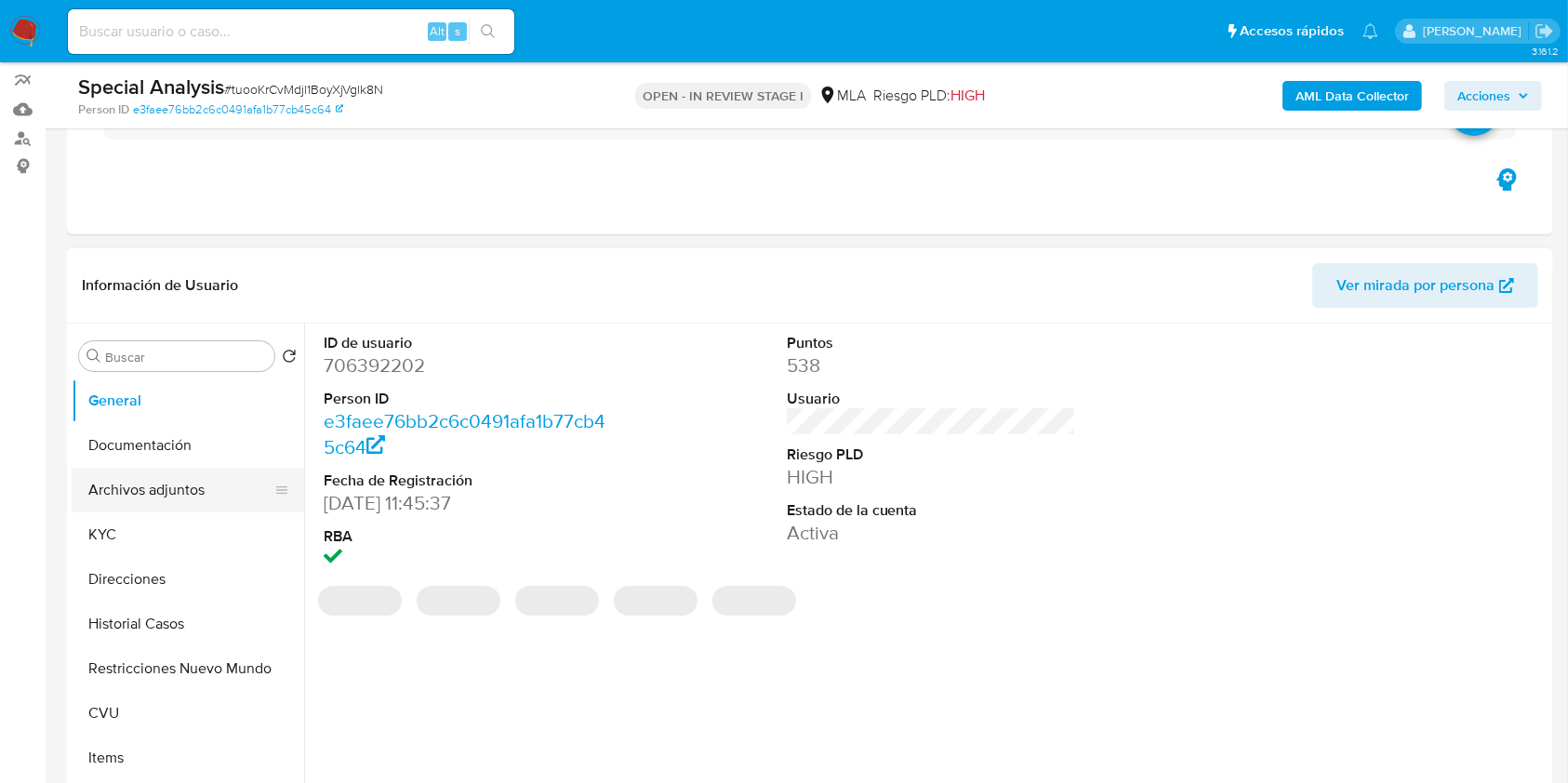
click at [154, 484] on button "Archivos adjuntos" at bounding box center [180, 490] width 218 height 45
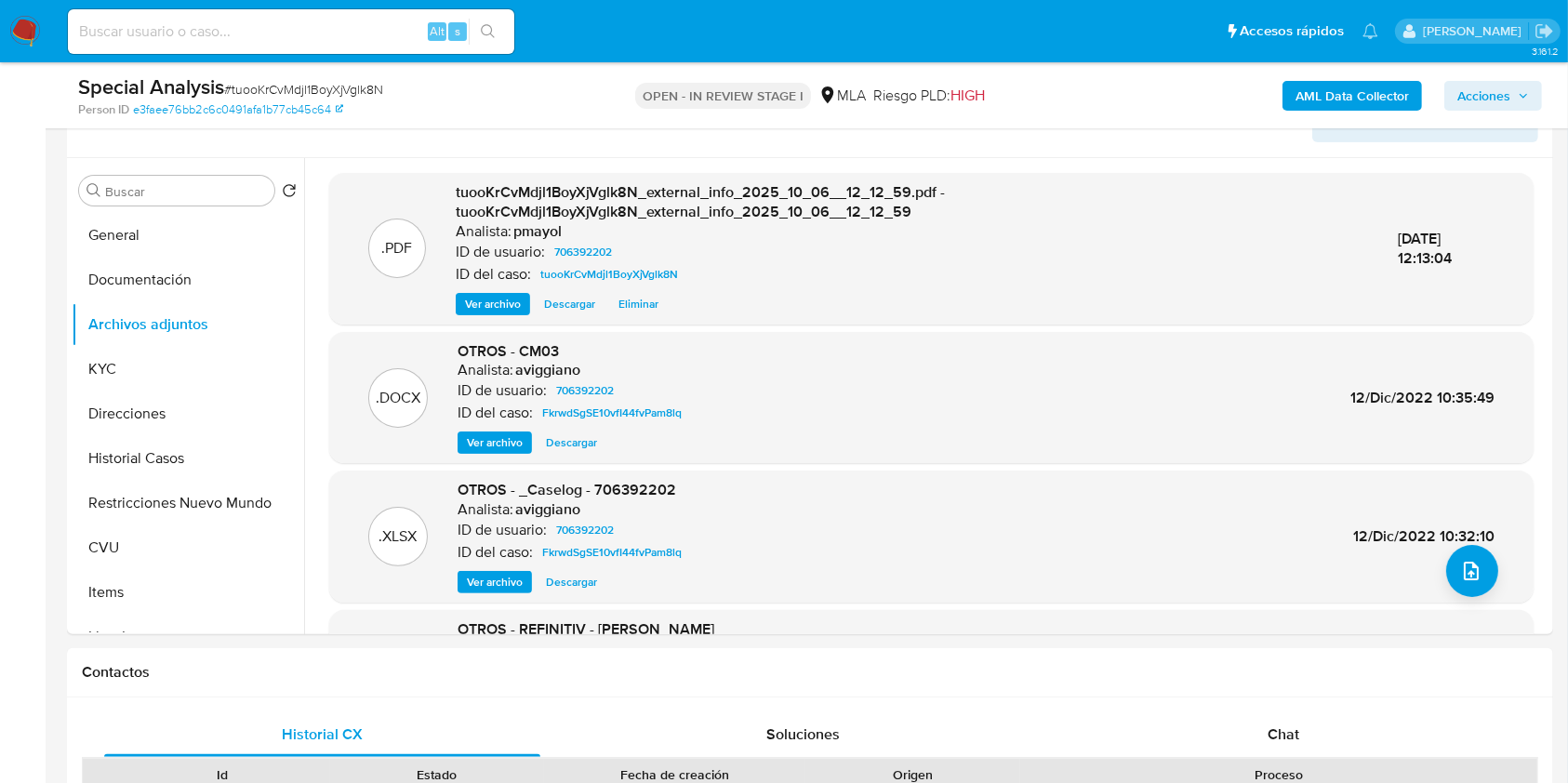
scroll to position [343, 0]
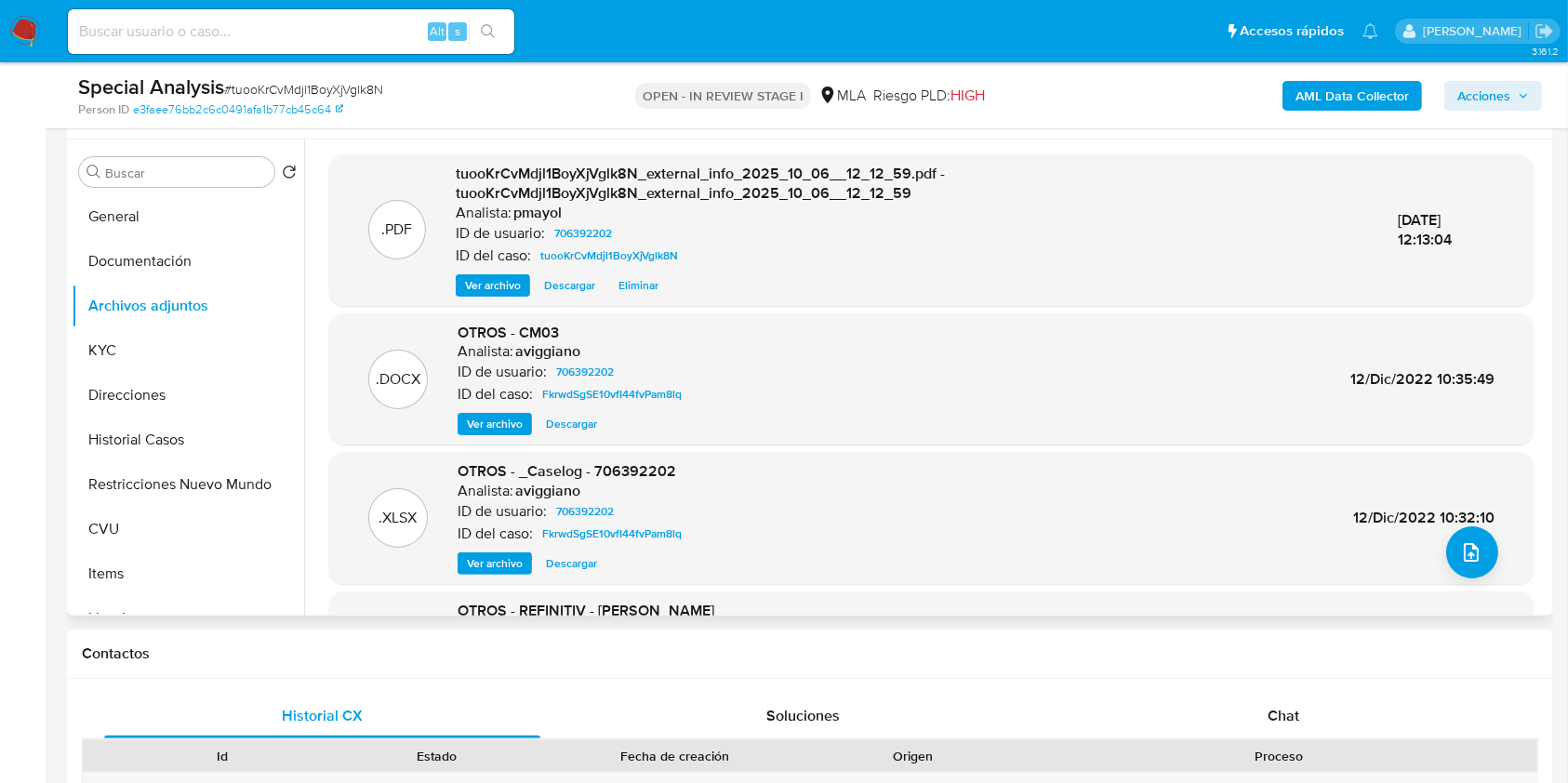
click at [491, 559] on span "Ver archivo" at bounding box center [495, 563] width 56 height 18
click at [589, 424] on span "Descargar" at bounding box center [571, 423] width 51 height 18
click at [573, 555] on span "Descargar" at bounding box center [571, 563] width 51 height 18
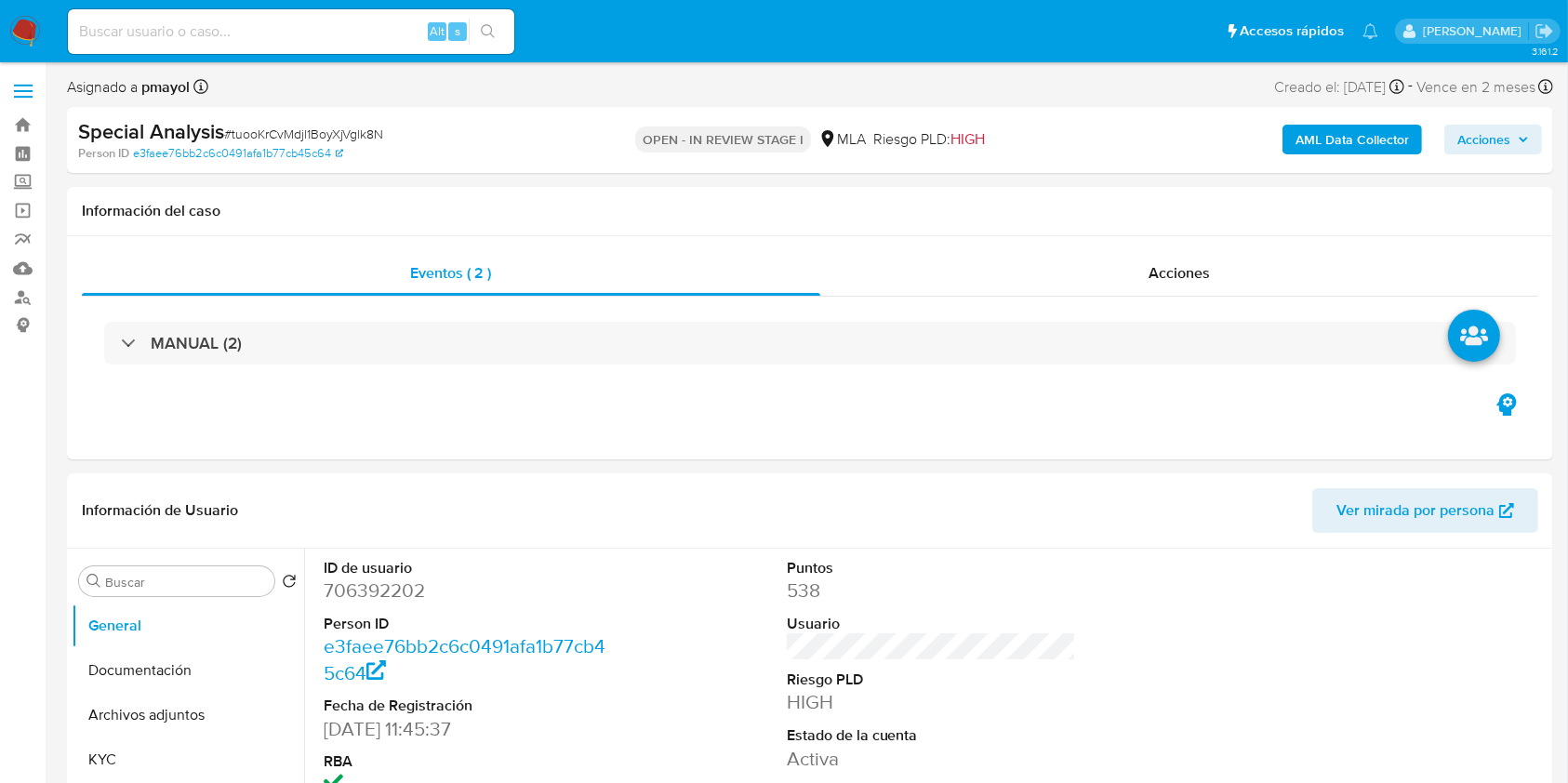
select select "10"
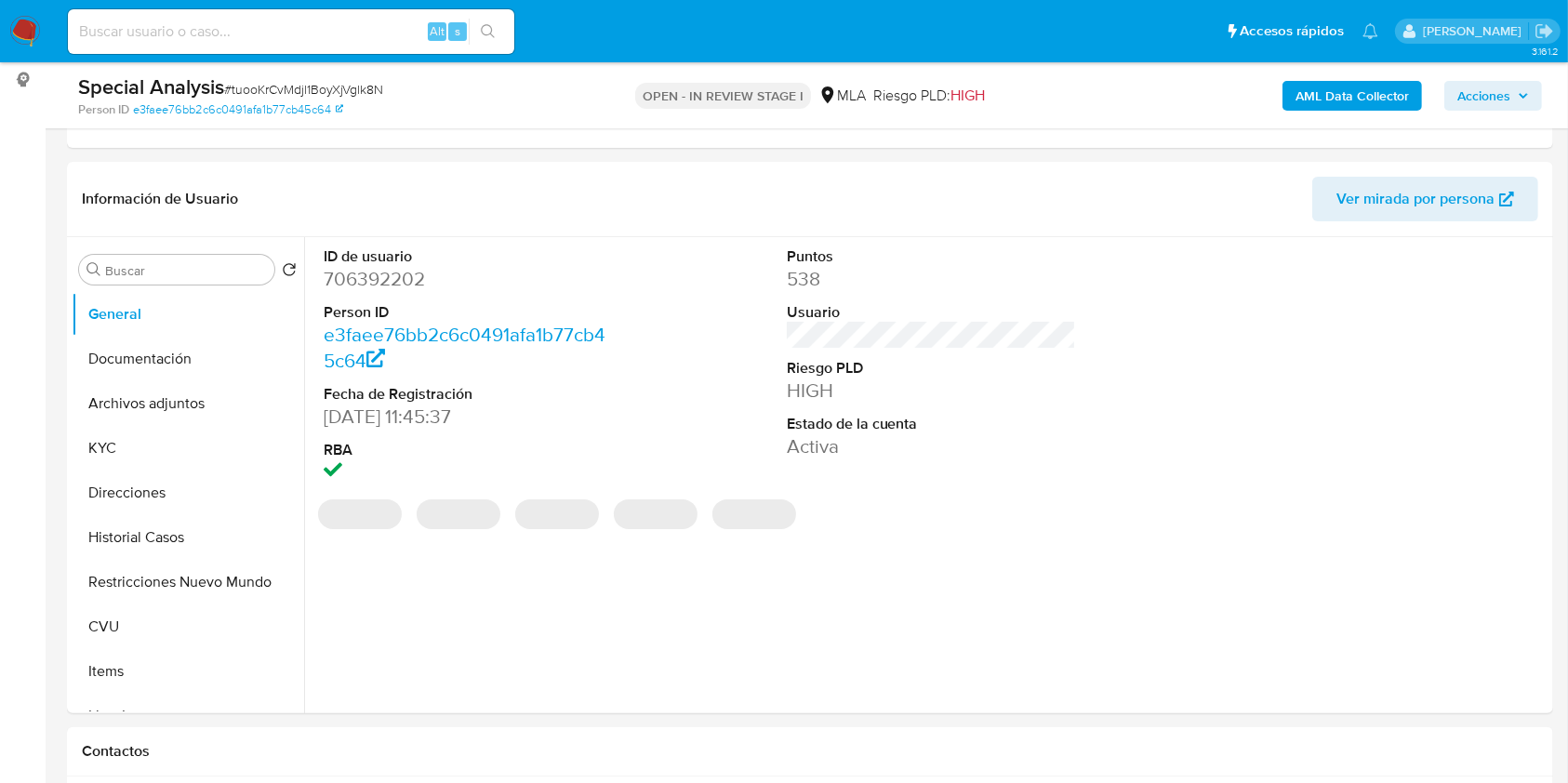
scroll to position [319, 0]
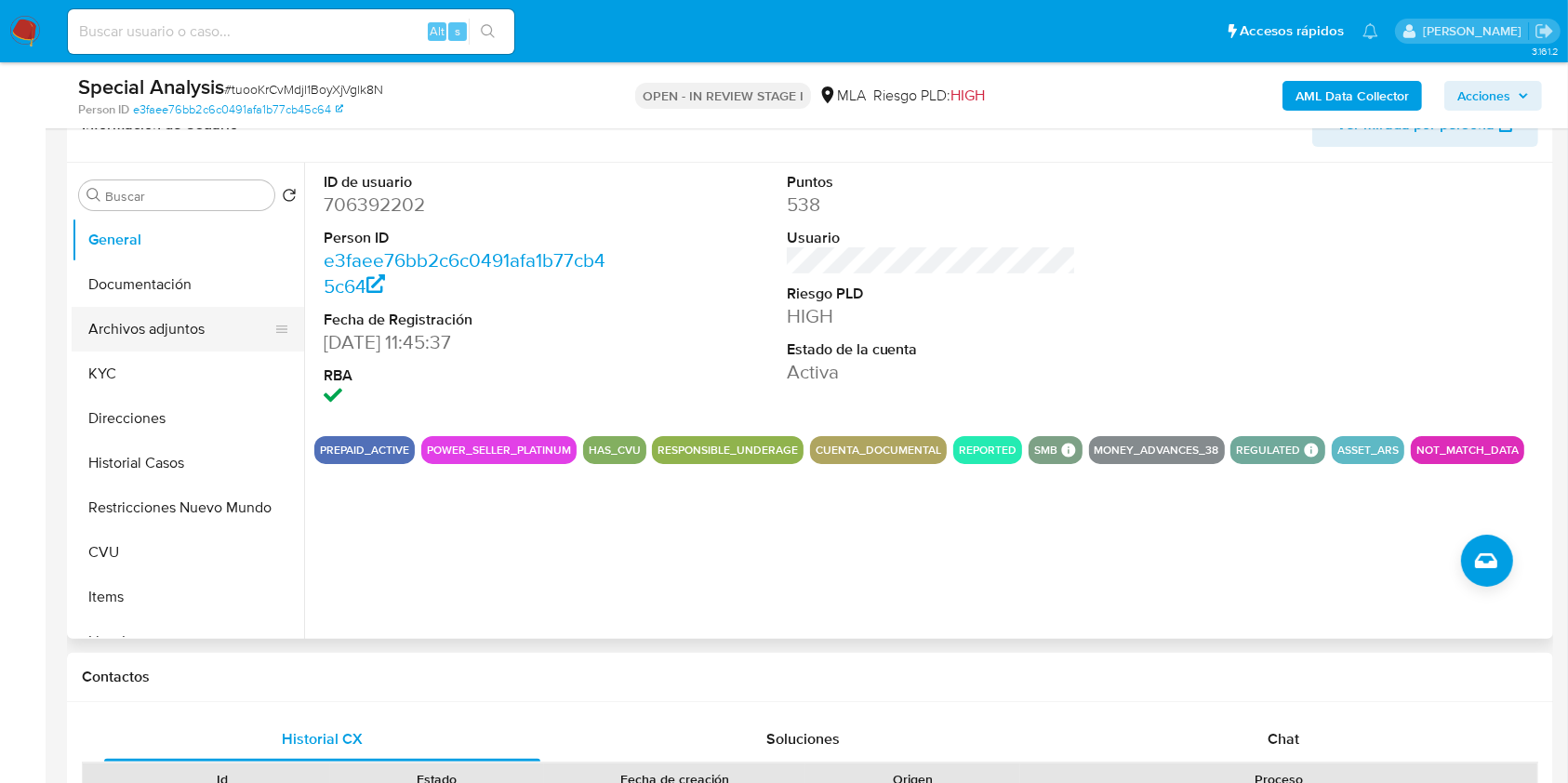
click at [177, 331] on button "Archivos adjuntos" at bounding box center [180, 329] width 218 height 45
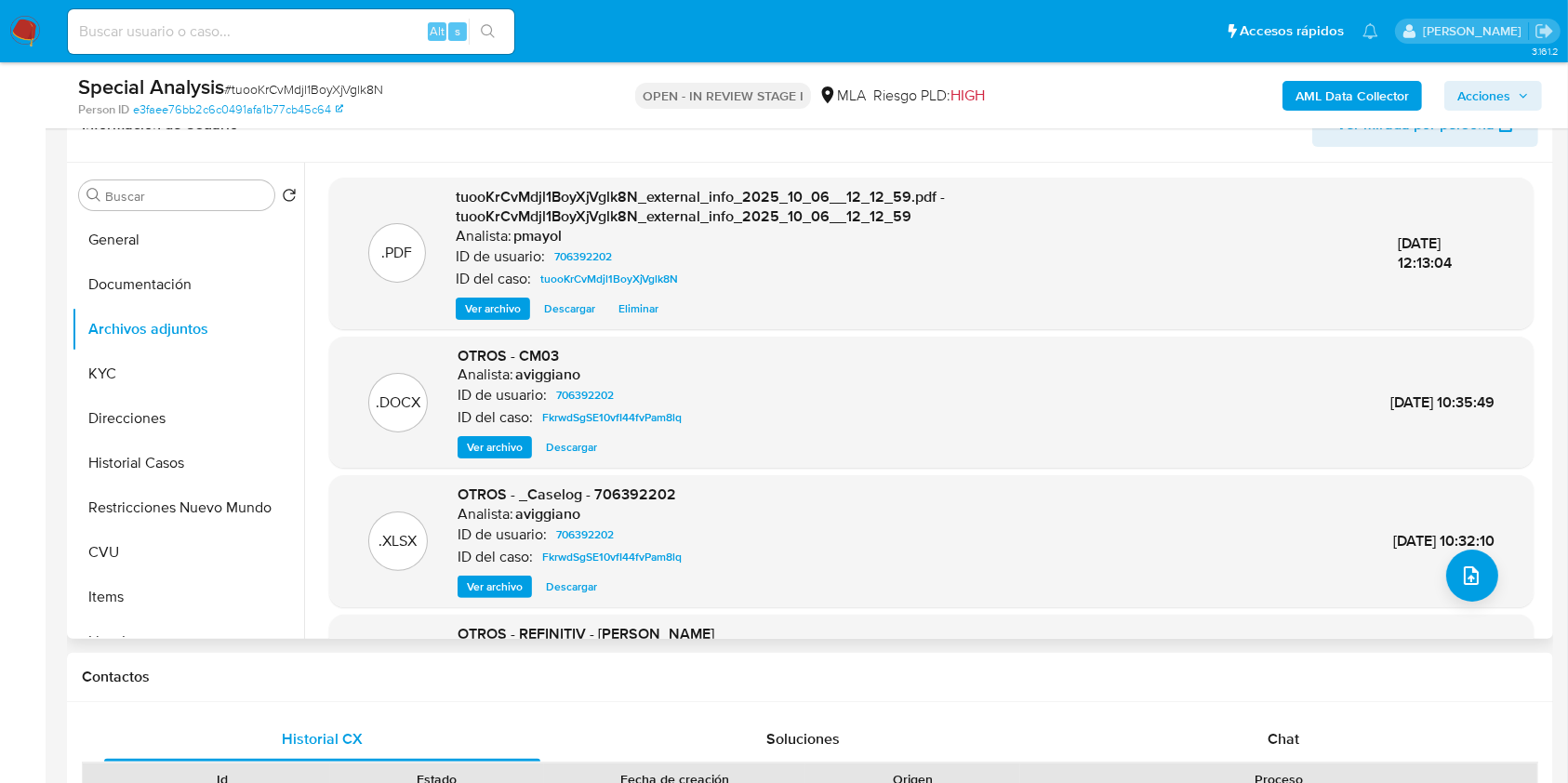
click at [505, 590] on span "Ver archivo" at bounding box center [495, 587] width 56 height 18
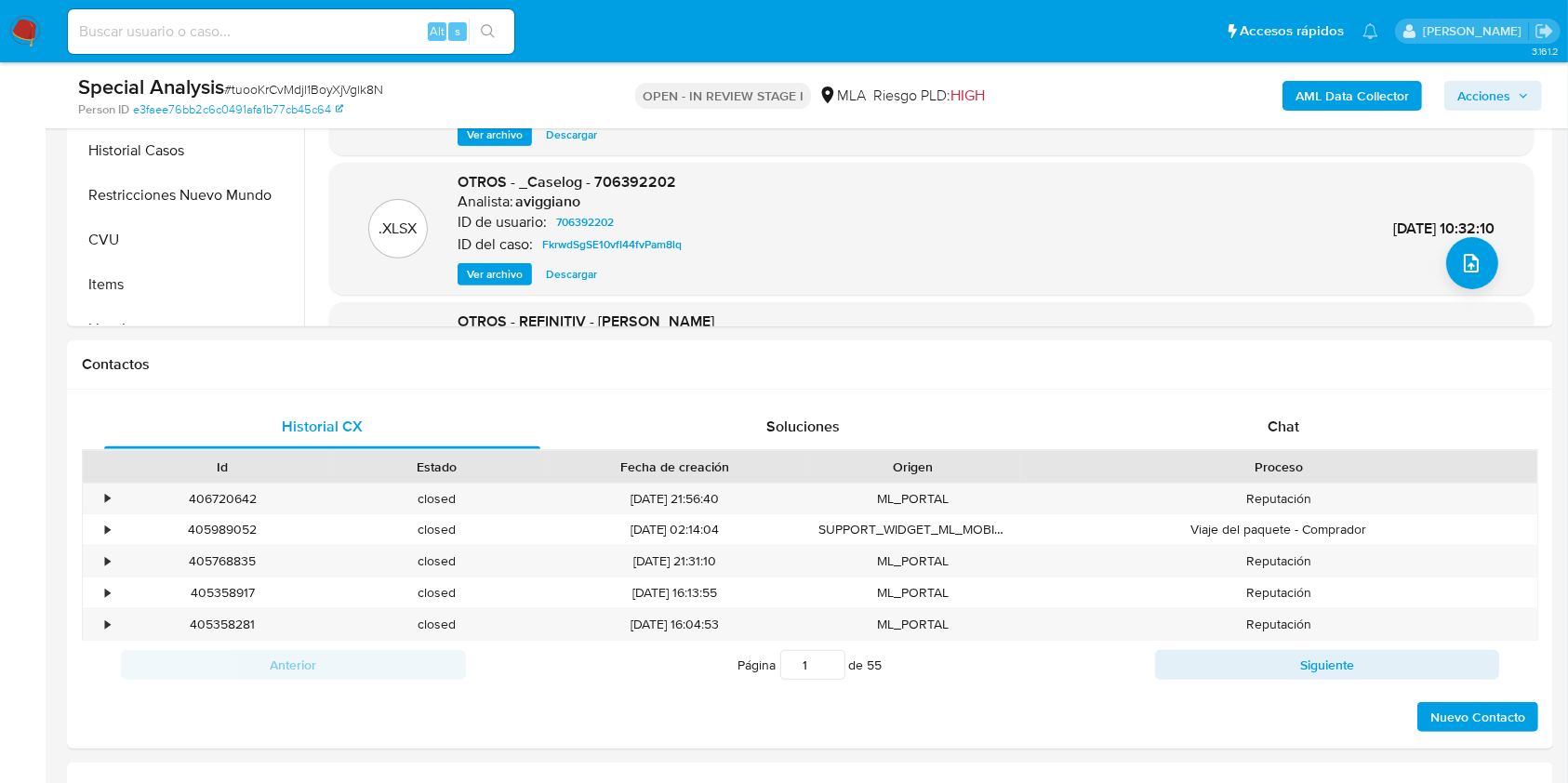
scroll to position [681, 0]
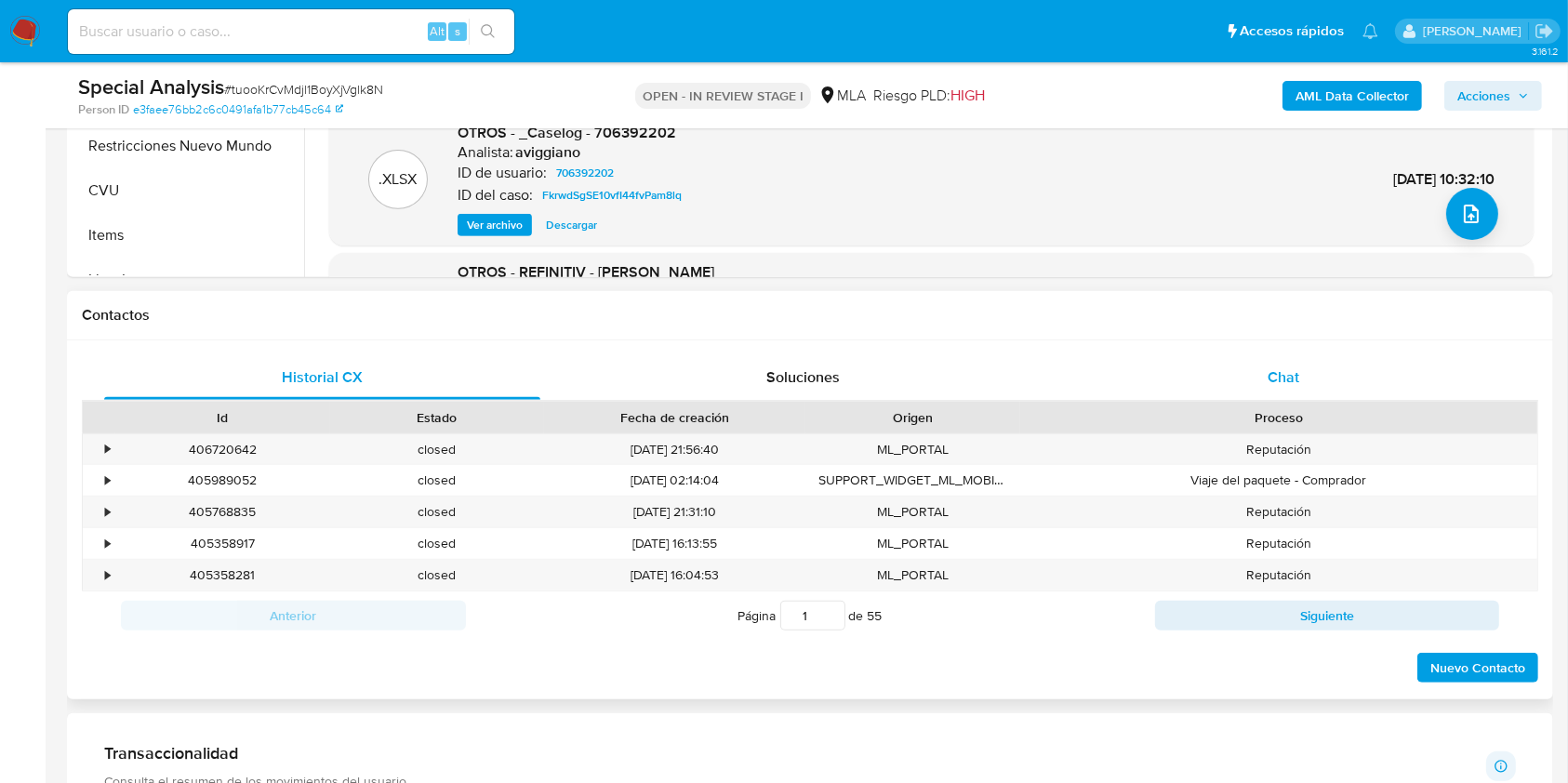
click at [1284, 390] on div "Chat" at bounding box center [1283, 377] width 437 height 45
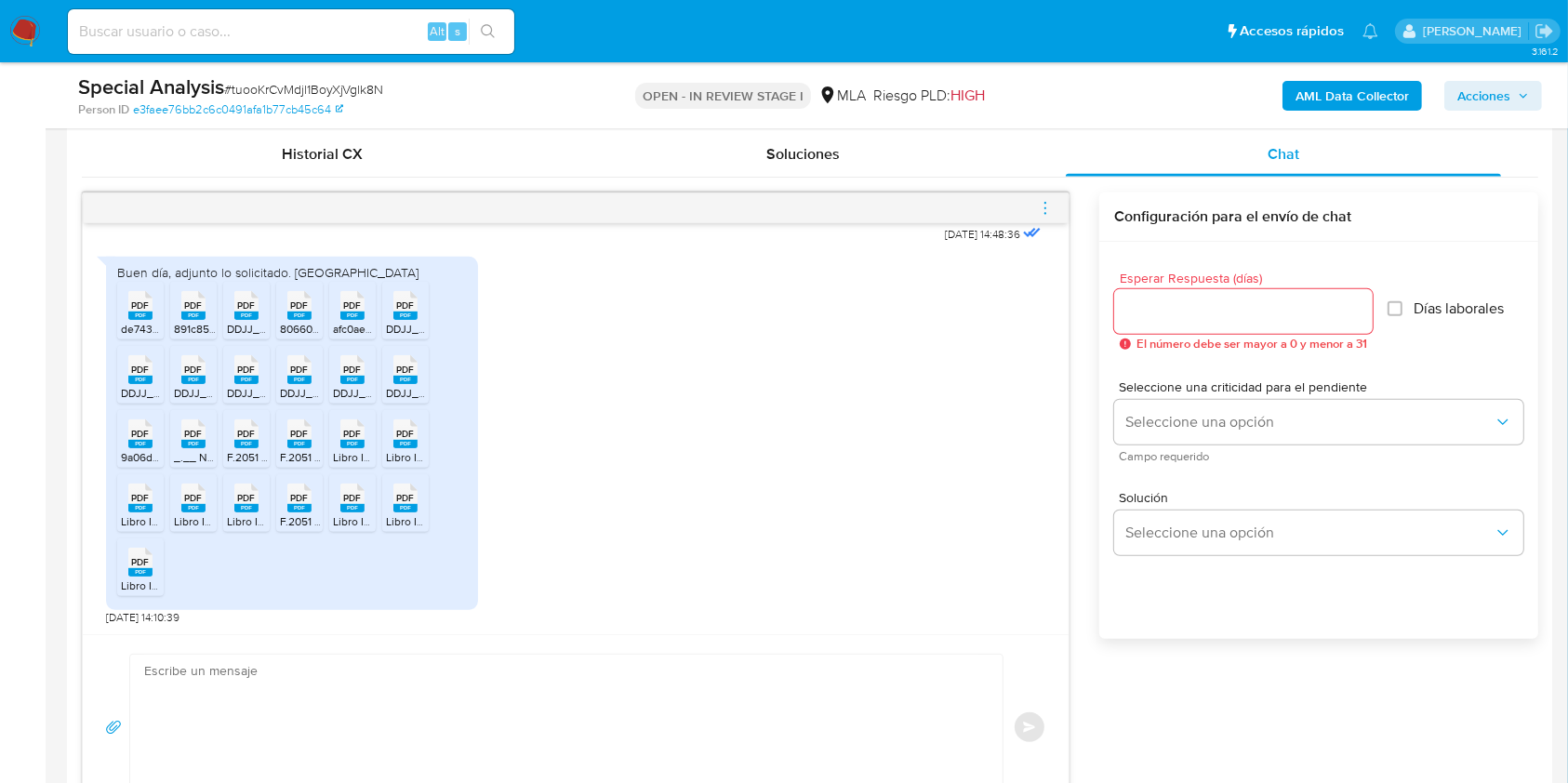
scroll to position [942, 0]
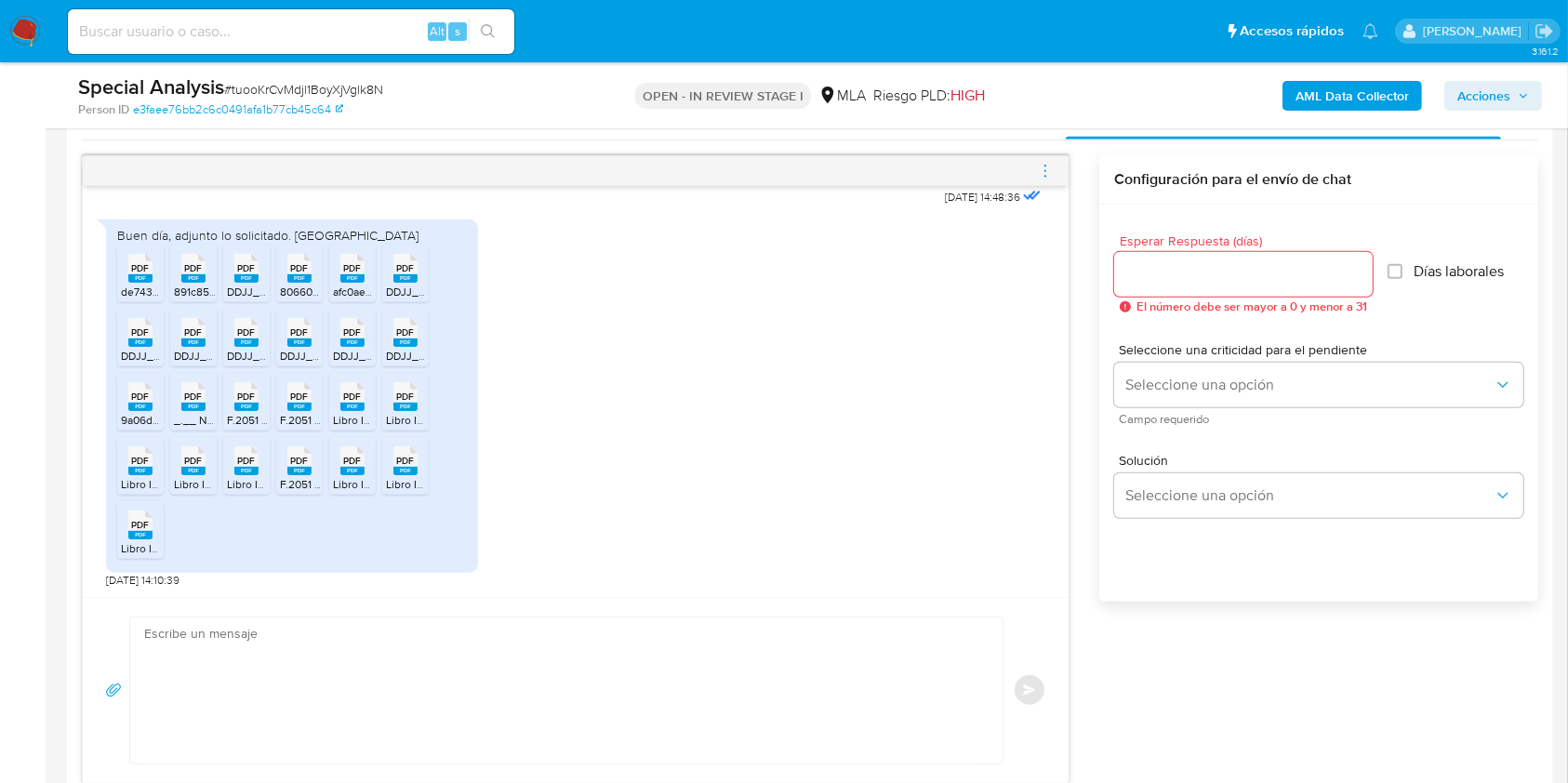
click at [454, 677] on textarea at bounding box center [561, 690] width 835 height 146
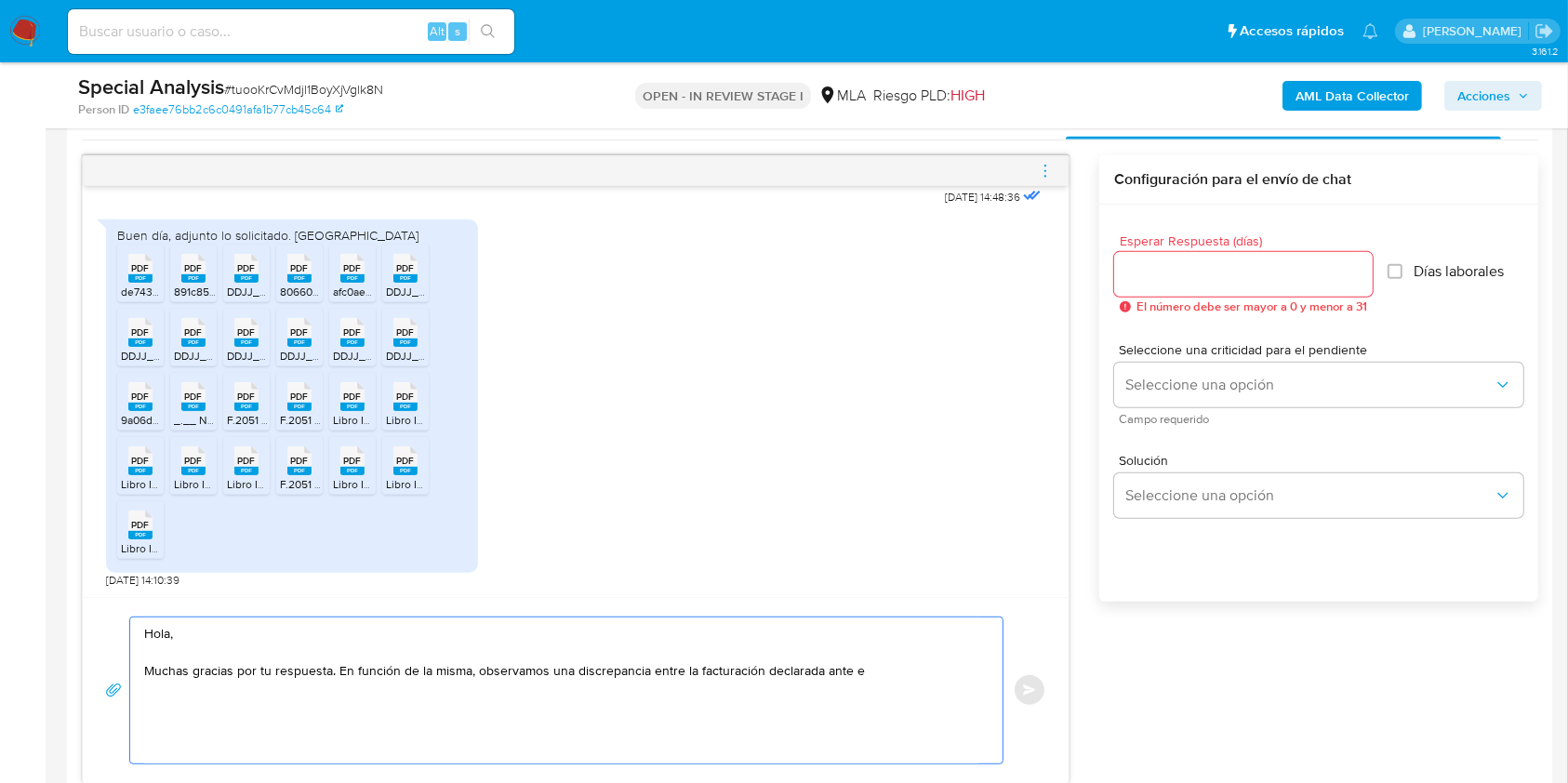
type textarea "Hola, Muchas gracias por tu respuesta. En función de la misma, observamos una d…"
drag, startPoint x: 874, startPoint y: 668, endPoint x: 24, endPoint y: 629, distance: 850.9
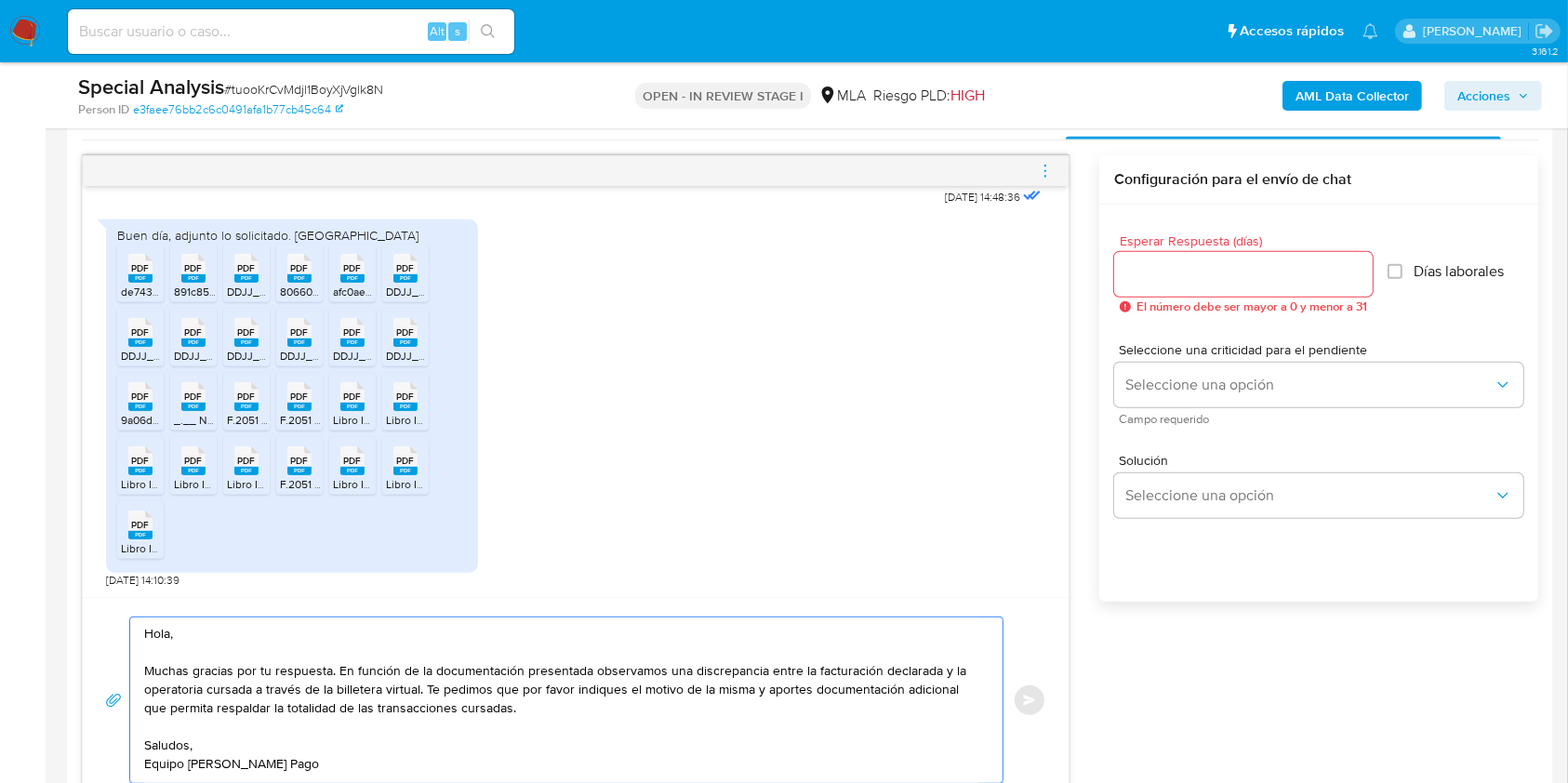
drag, startPoint x: 540, startPoint y: 720, endPoint x: 434, endPoint y: 703, distance: 107.4
click at [434, 703] on textarea "Hola, Muchas gracias por tu respuesta. En función de la documentación presentad…" at bounding box center [561, 700] width 835 height 166
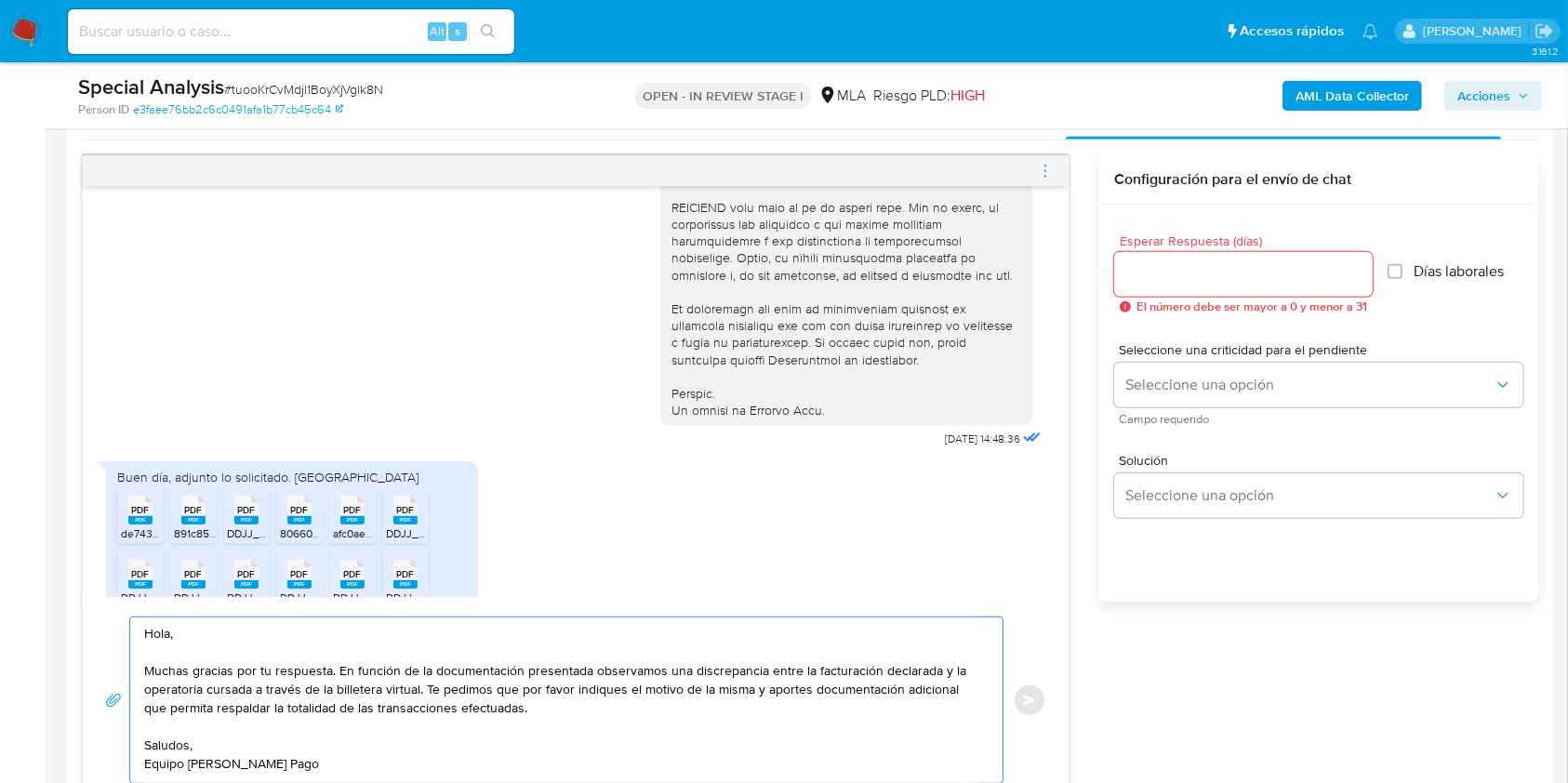
scroll to position [1036, 0]
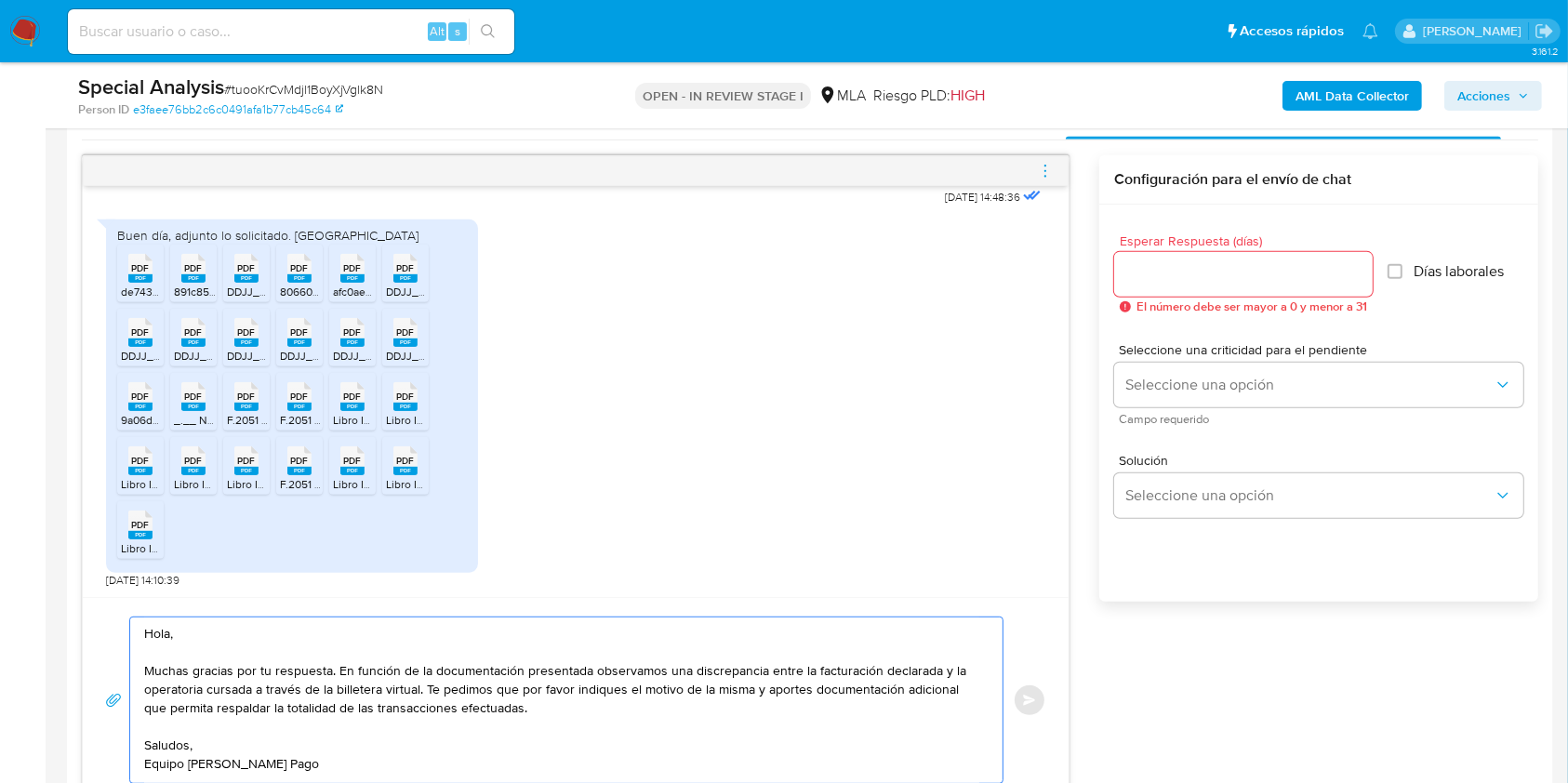
type textarea "Hola, Muchas gracias por tu respuesta. En función de la documentación presentad…"
click at [1164, 295] on div at bounding box center [1243, 274] width 258 height 45
click at [1158, 276] on input "Esperar Respuesta (días)" at bounding box center [1243, 274] width 258 height 24
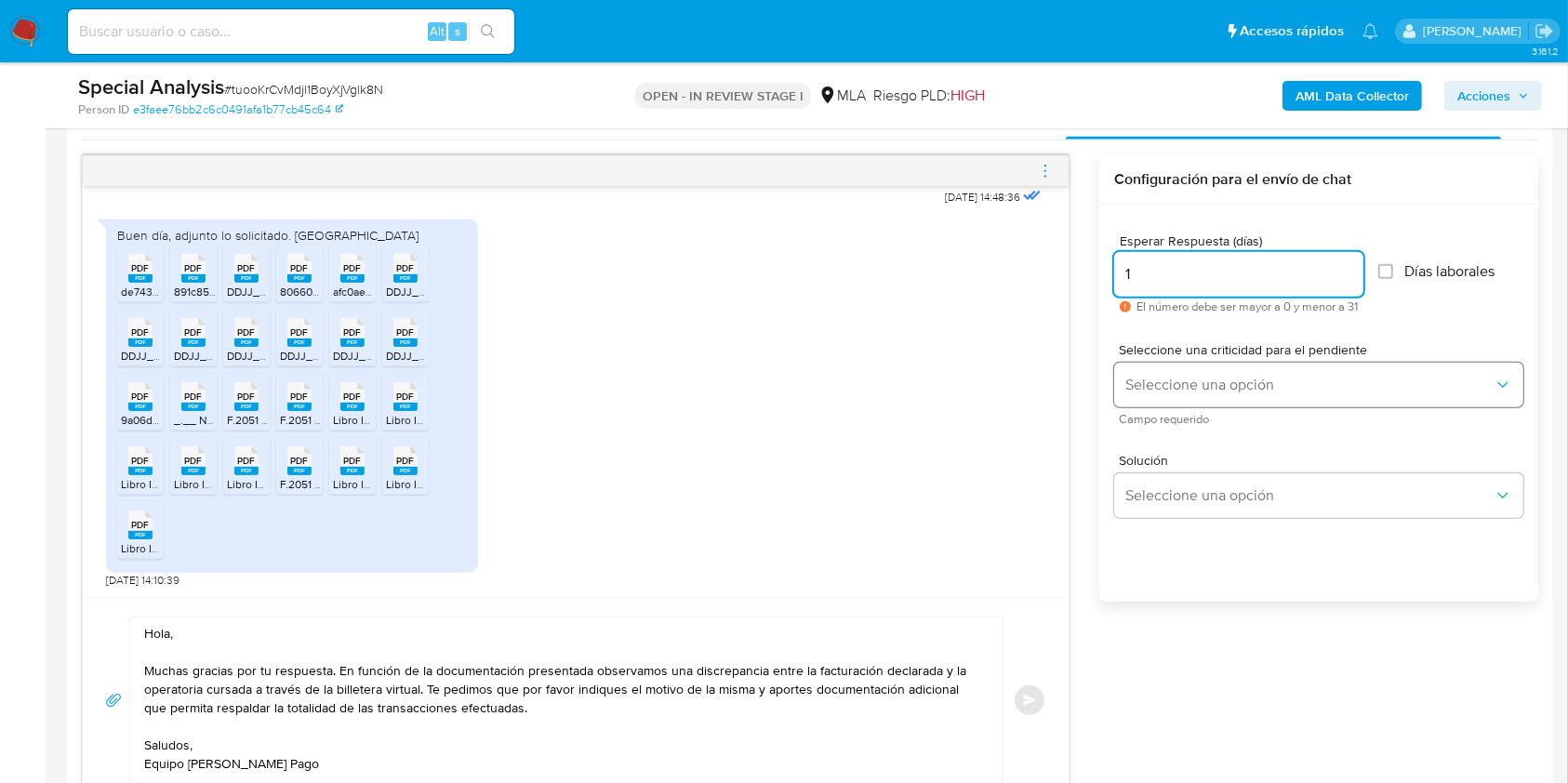
type input "1"
click at [1142, 397] on button "Seleccione una opción" at bounding box center [1318, 385] width 409 height 45
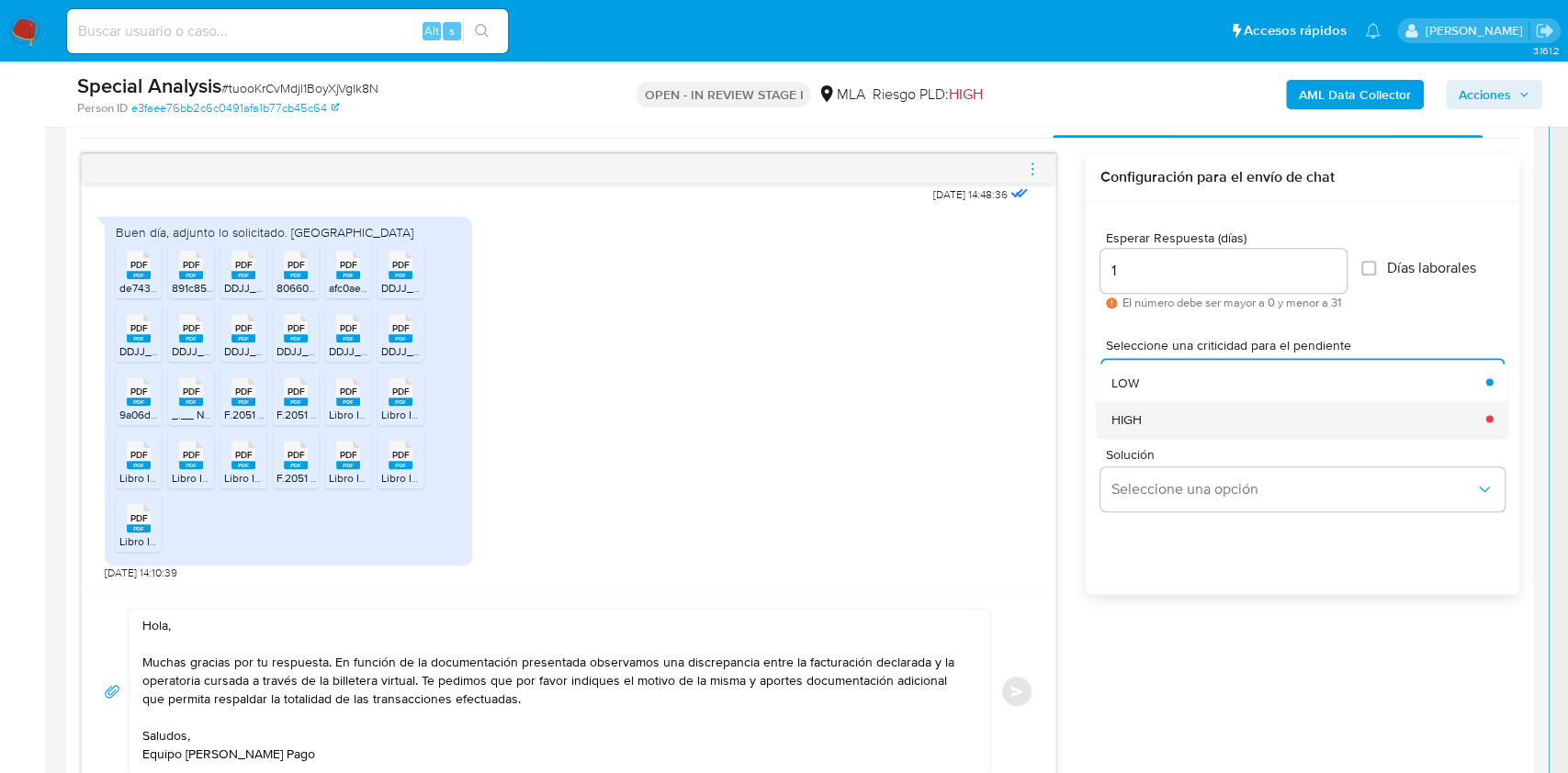
click at [1136, 423] on span "HIGH" at bounding box center [1126, 418] width 31 height 16
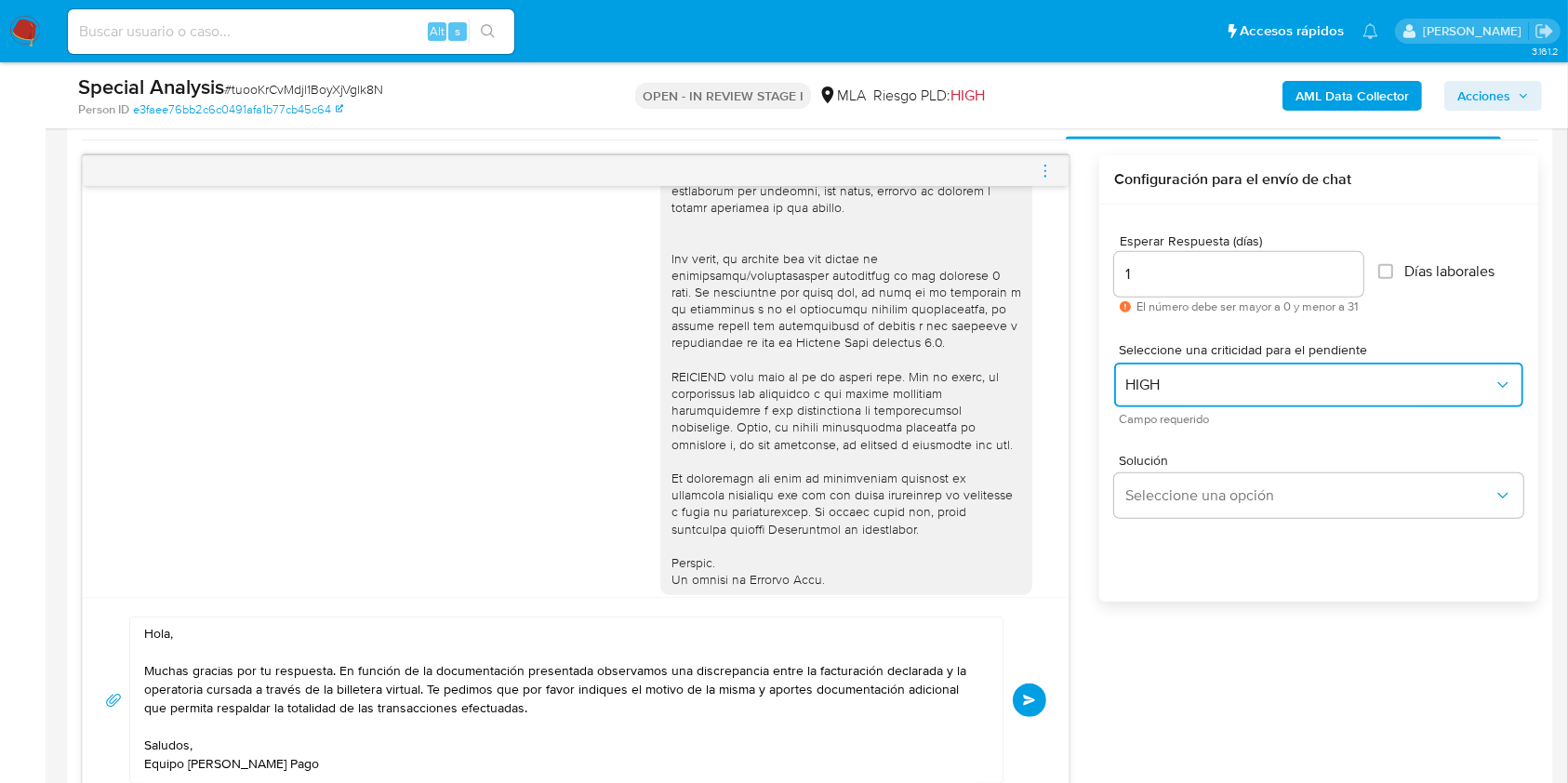
scroll to position [595, 0]
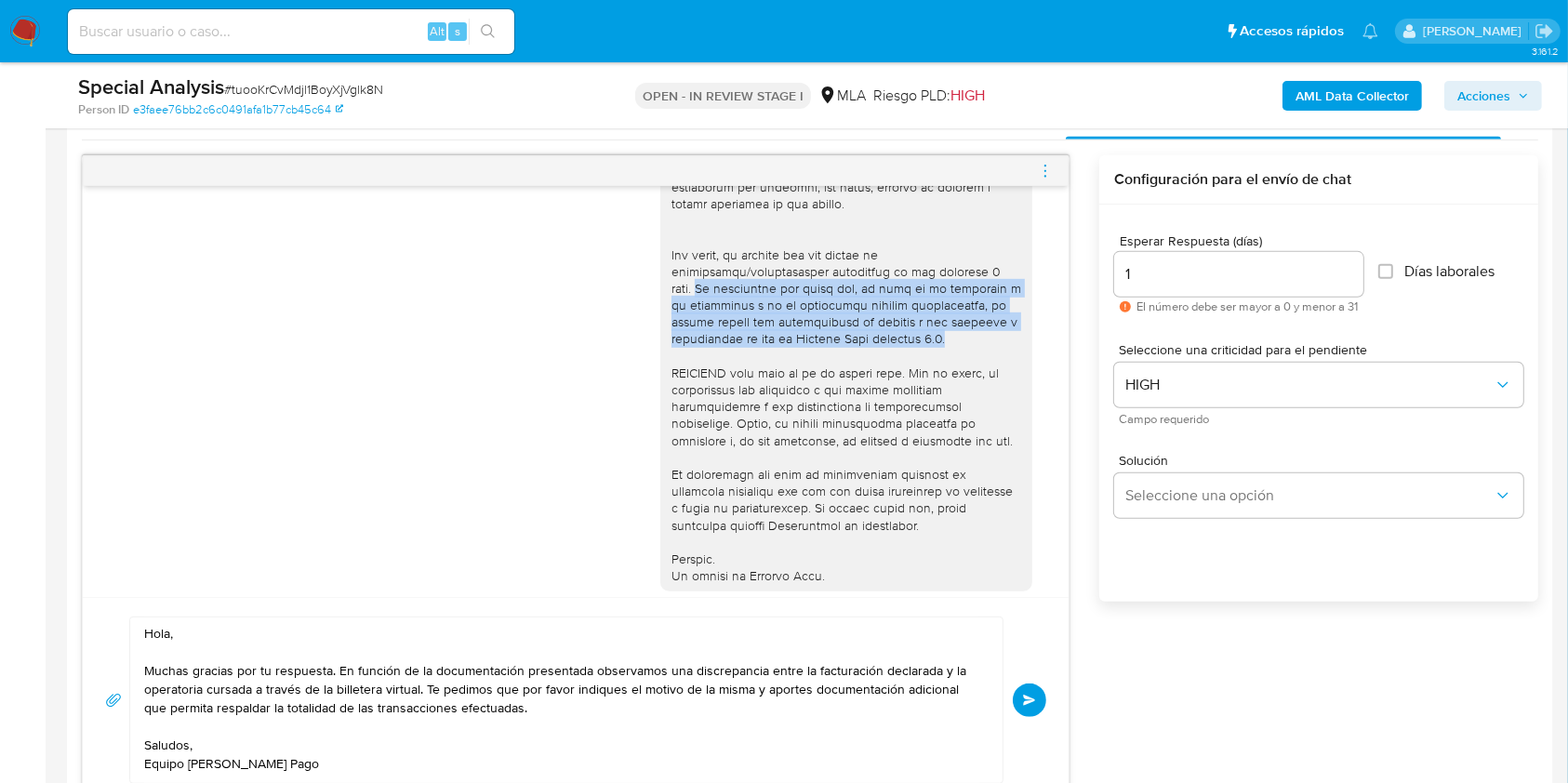
drag, startPoint x: 952, startPoint y: 361, endPoint x: 640, endPoint y: 302, distance: 317.5
click at [640, 302] on div "17/09/2025 14:48:36" at bounding box center [576, 109] width 939 height 1018
copy div "Es importante que sepas que, en caso de no responder a lo solicitado o si lo pr…"
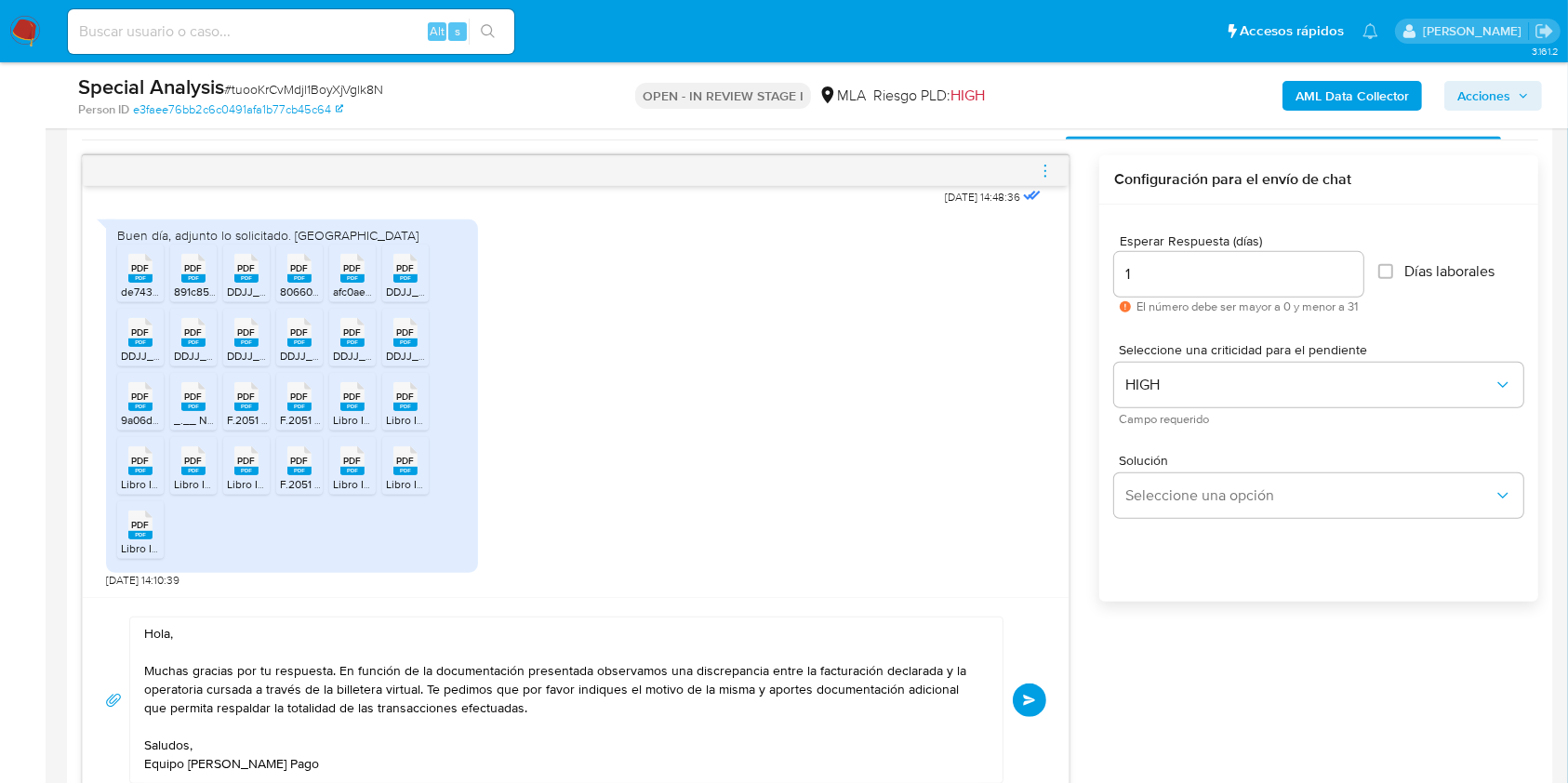
click at [521, 710] on textarea "Hola, Muchas gracias por tu respuesta. En función de la documentación presentad…" at bounding box center [561, 700] width 835 height 166
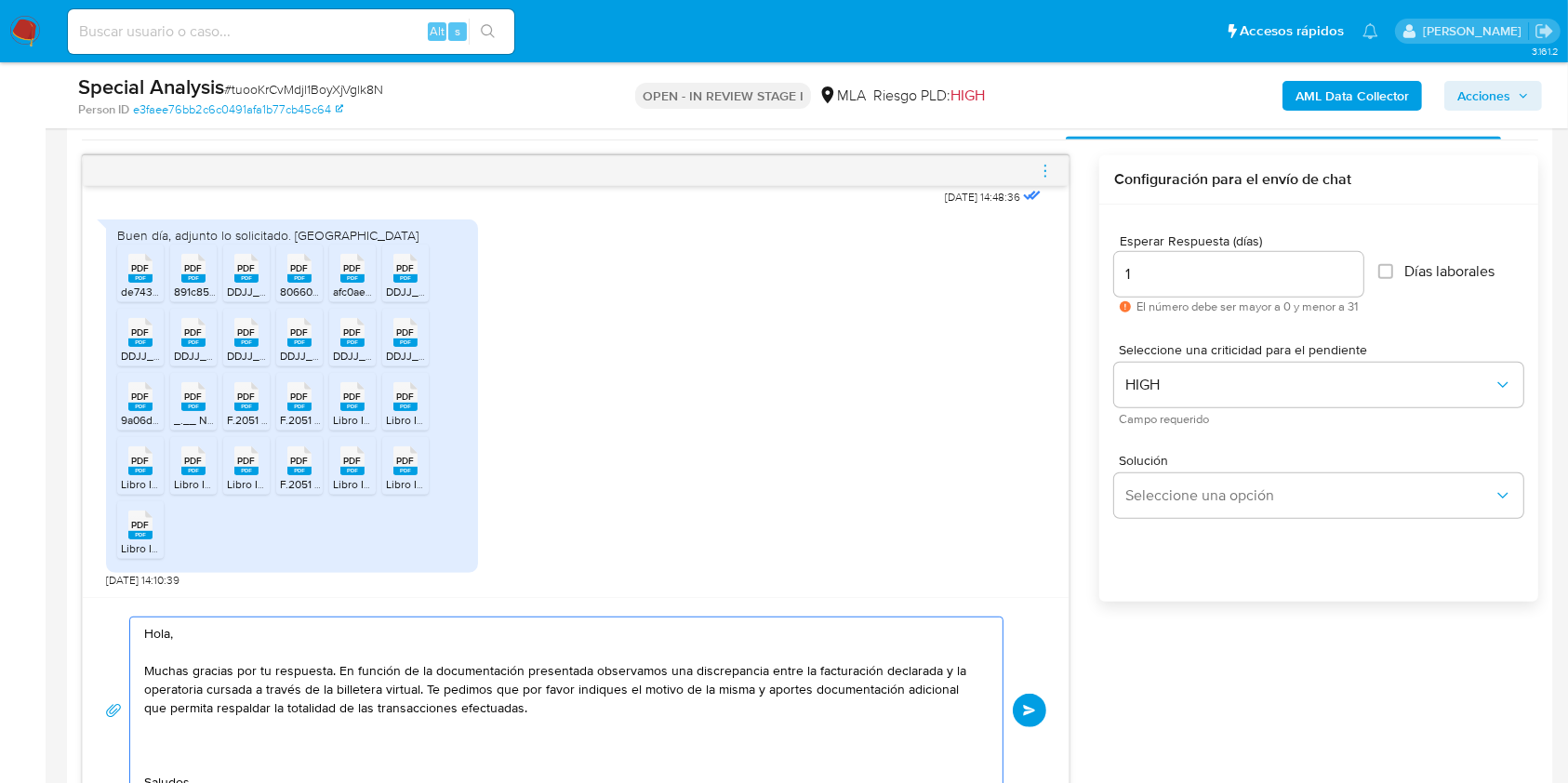
paste textarea "Es importante que sepas que, en caso de no responder a lo solicitado o si lo pr…"
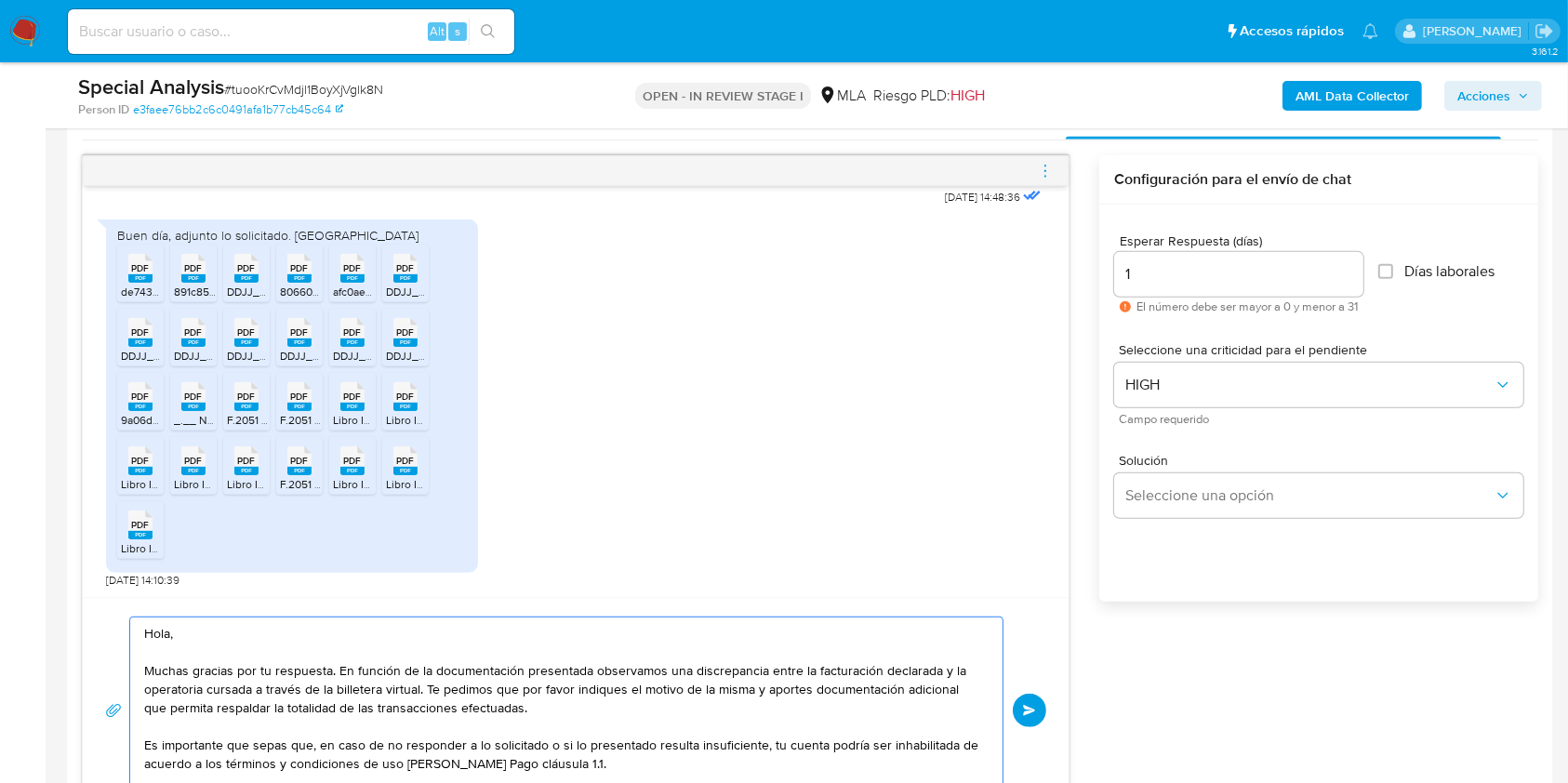
click at [558, 692] on textarea "Hola, Muchas gracias por tu respuesta. En función de la documentación presentad…" at bounding box center [561, 710] width 835 height 186
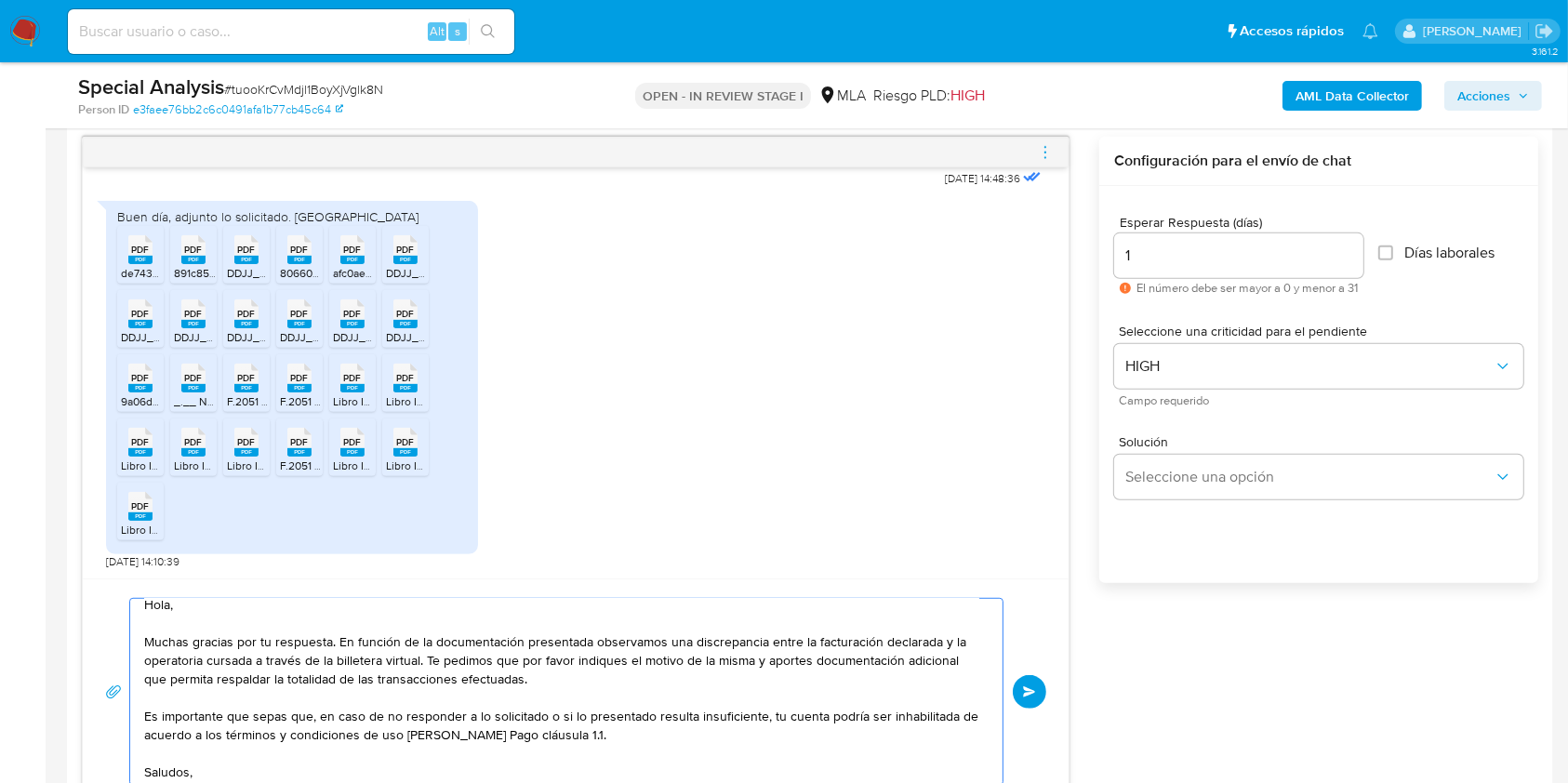
scroll to position [30, 0]
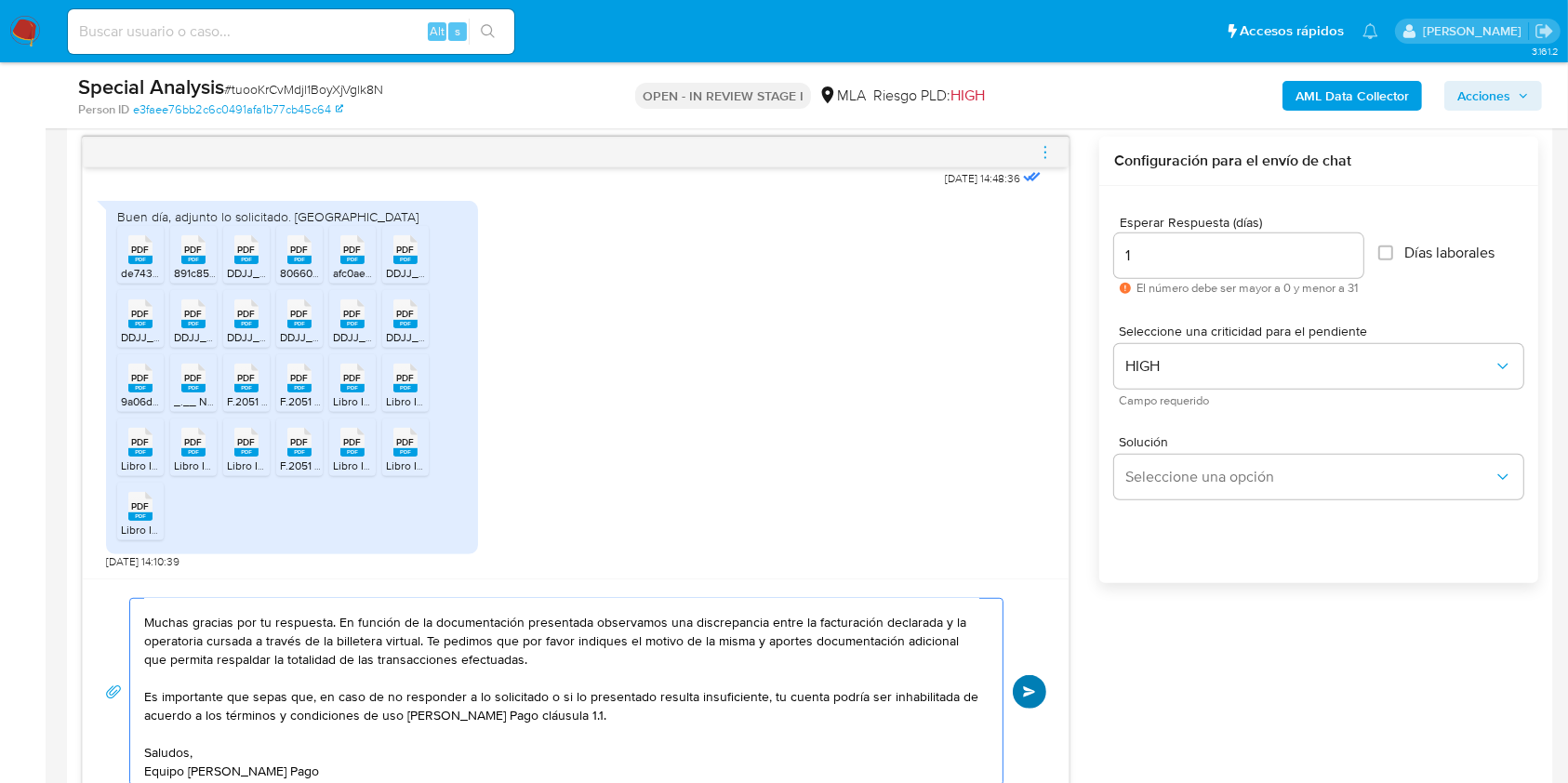
type textarea "Hola, Muchas gracias por tu respuesta. En función de la documentación presentad…"
click at [1028, 698] on button "Enviar" at bounding box center [1029, 691] width 34 height 34
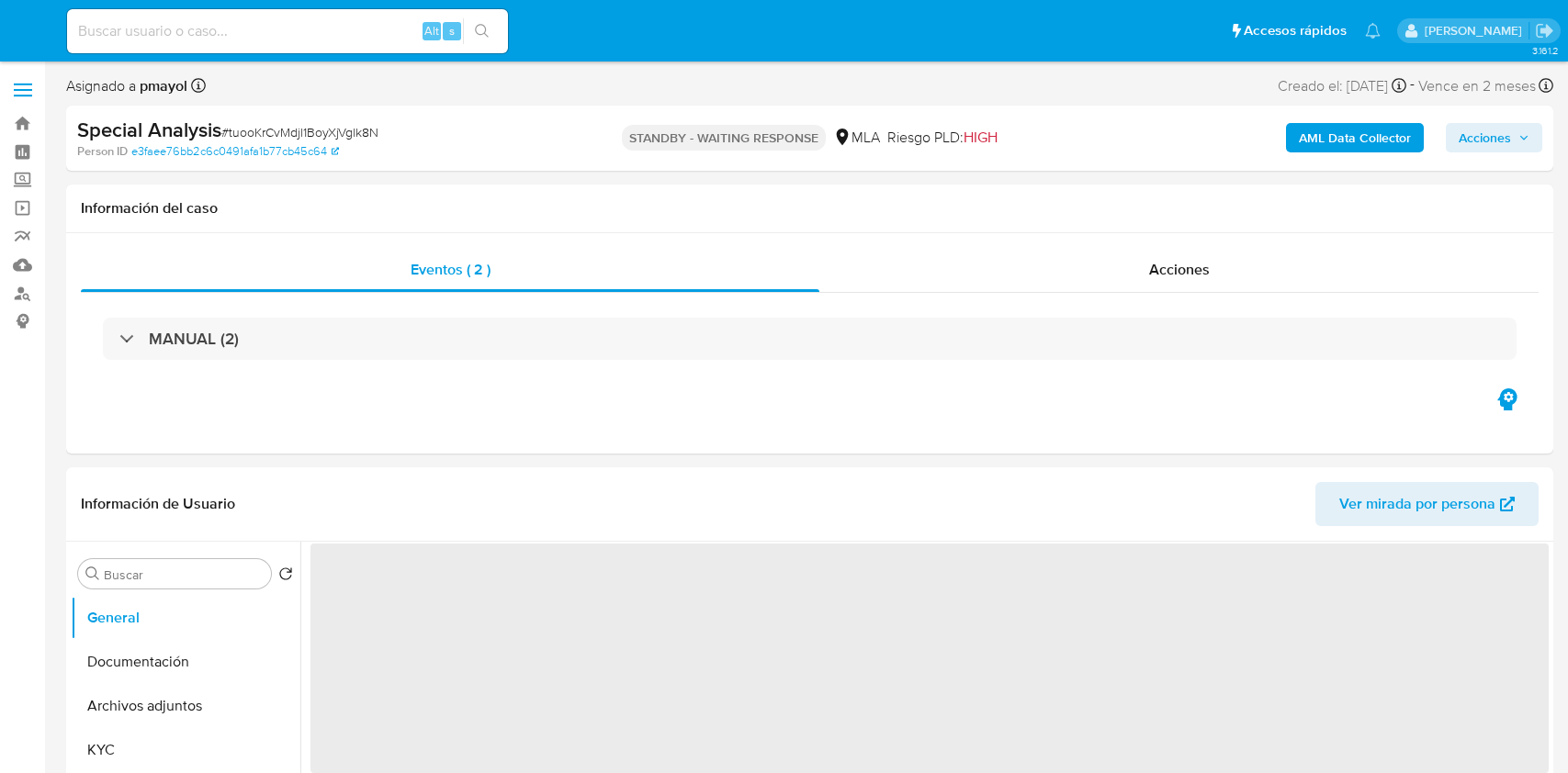
select select "10"
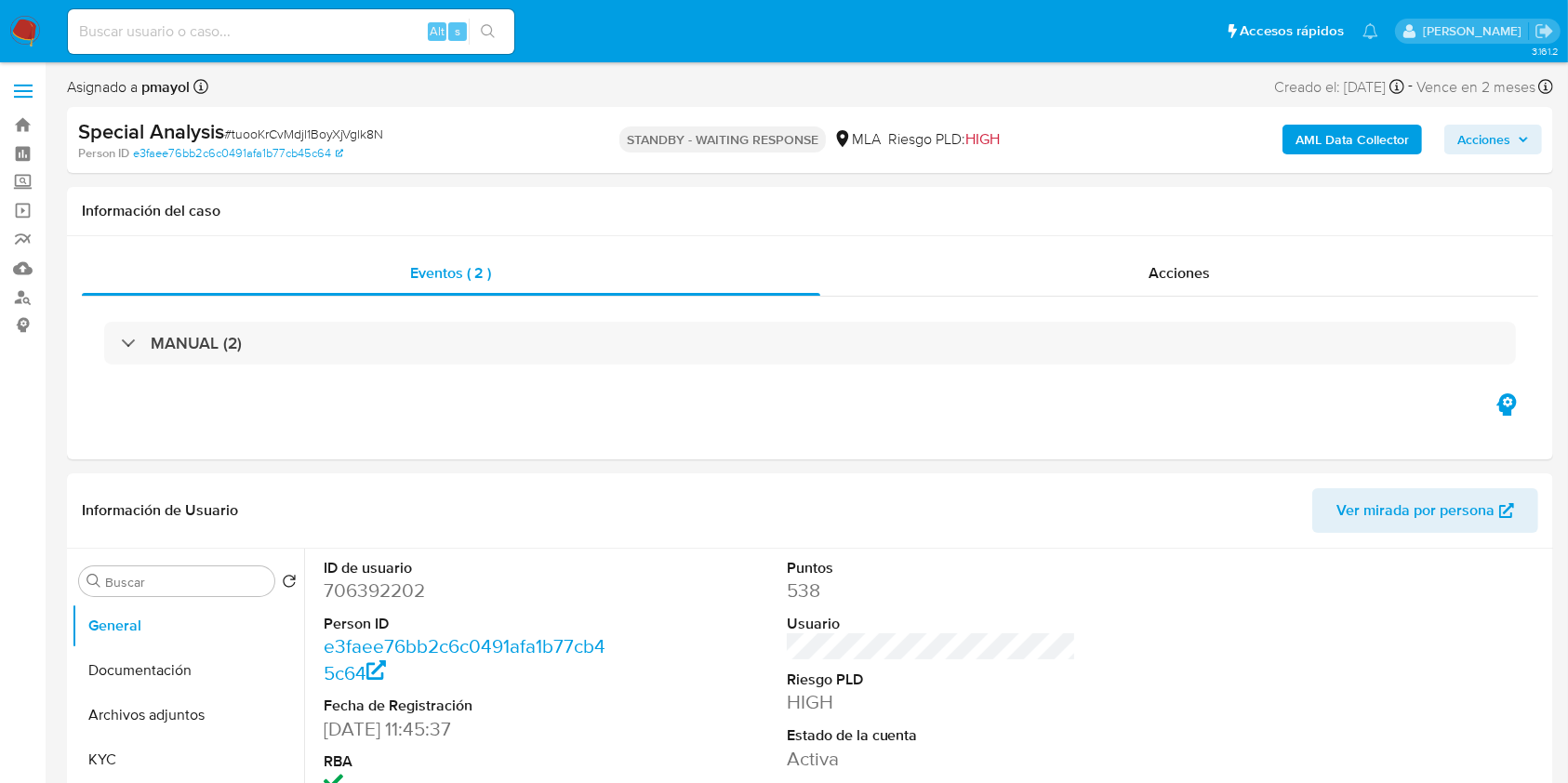
click at [317, 25] on input at bounding box center [290, 31] width 446 height 24
paste input "XVDpQzkecU2sDRVBzsskOBd8"
type input "XVDpQzkecU2sDRVBzsskOBd8"
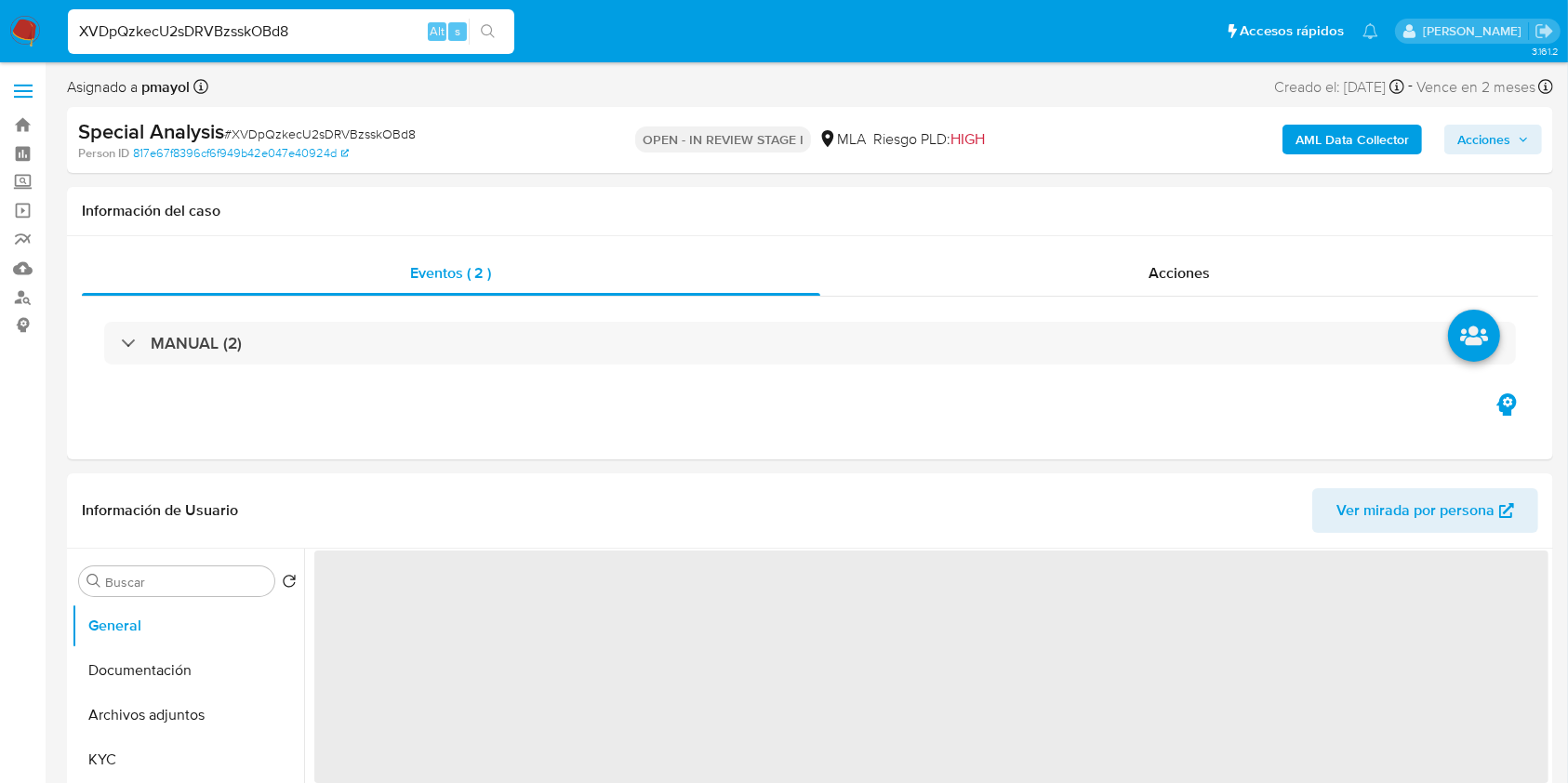
select select "10"
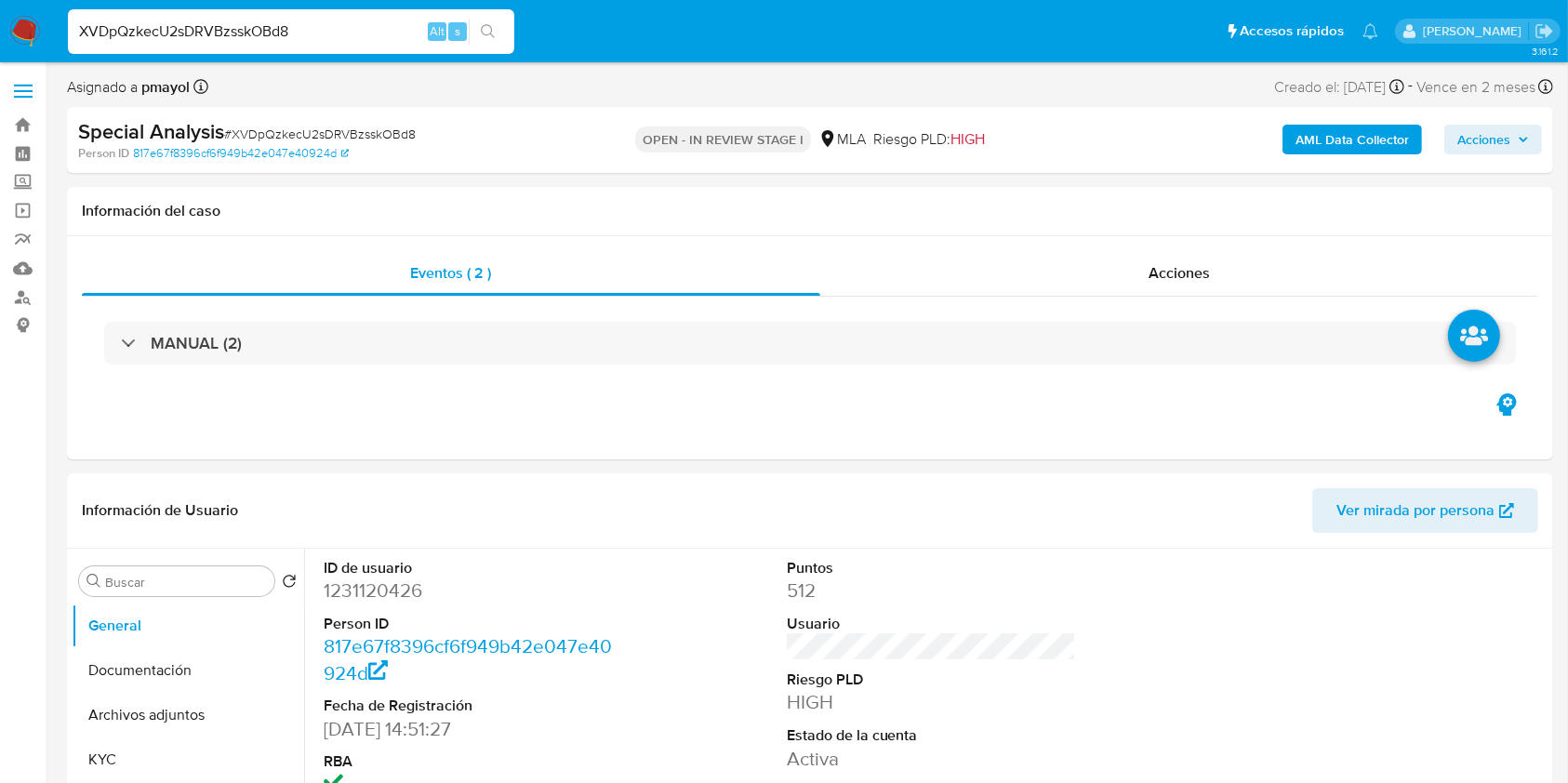
click at [322, 31] on input "XVDpQzkecU2sDRVBzsskOBd8" at bounding box center [290, 31] width 446 height 24
click at [515, 24] on li "XVDpQzkecU2sDRVBzsskOBd8 Alt s" at bounding box center [290, 31] width 456 height 46
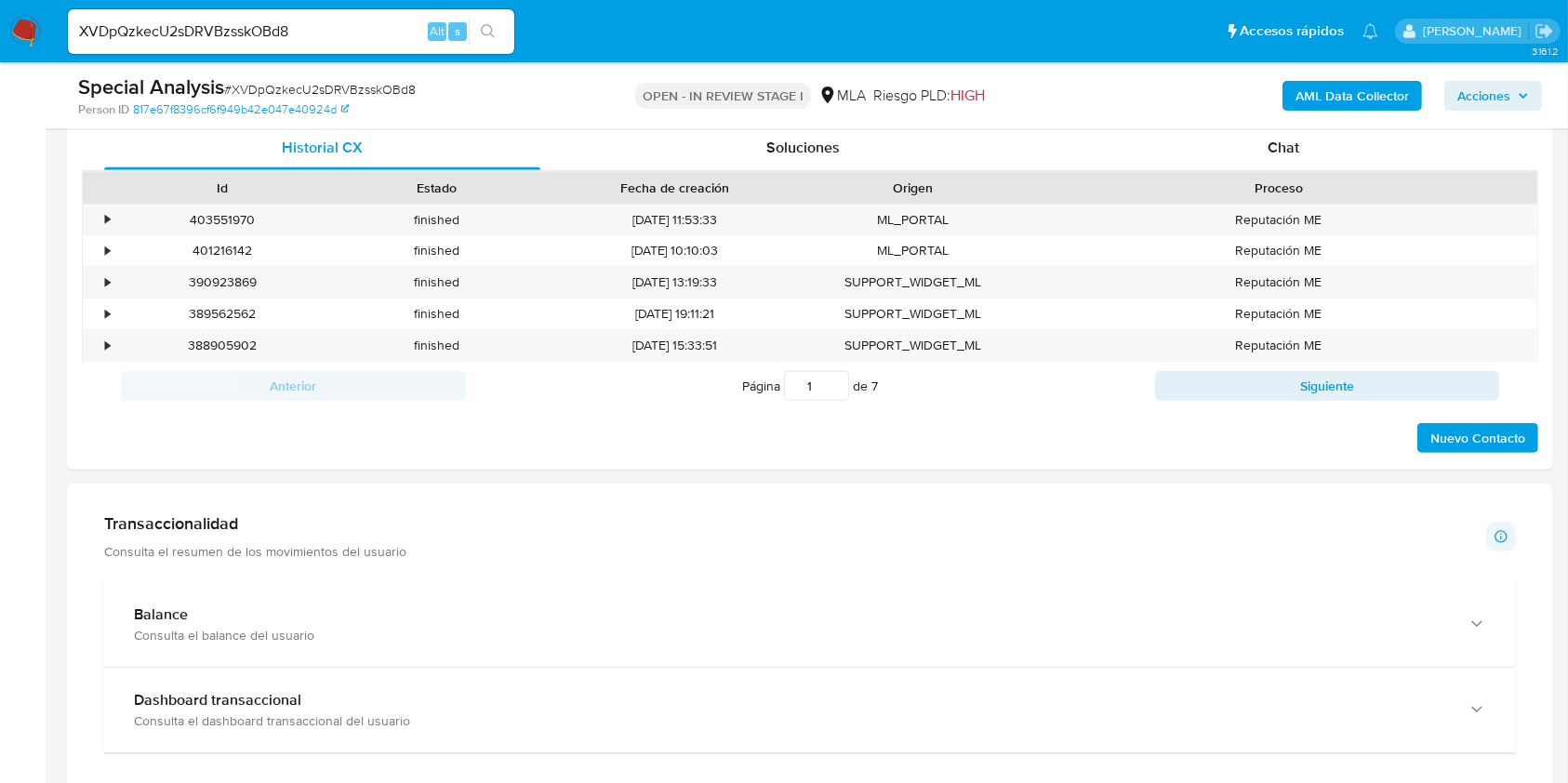
scroll to position [714, 0]
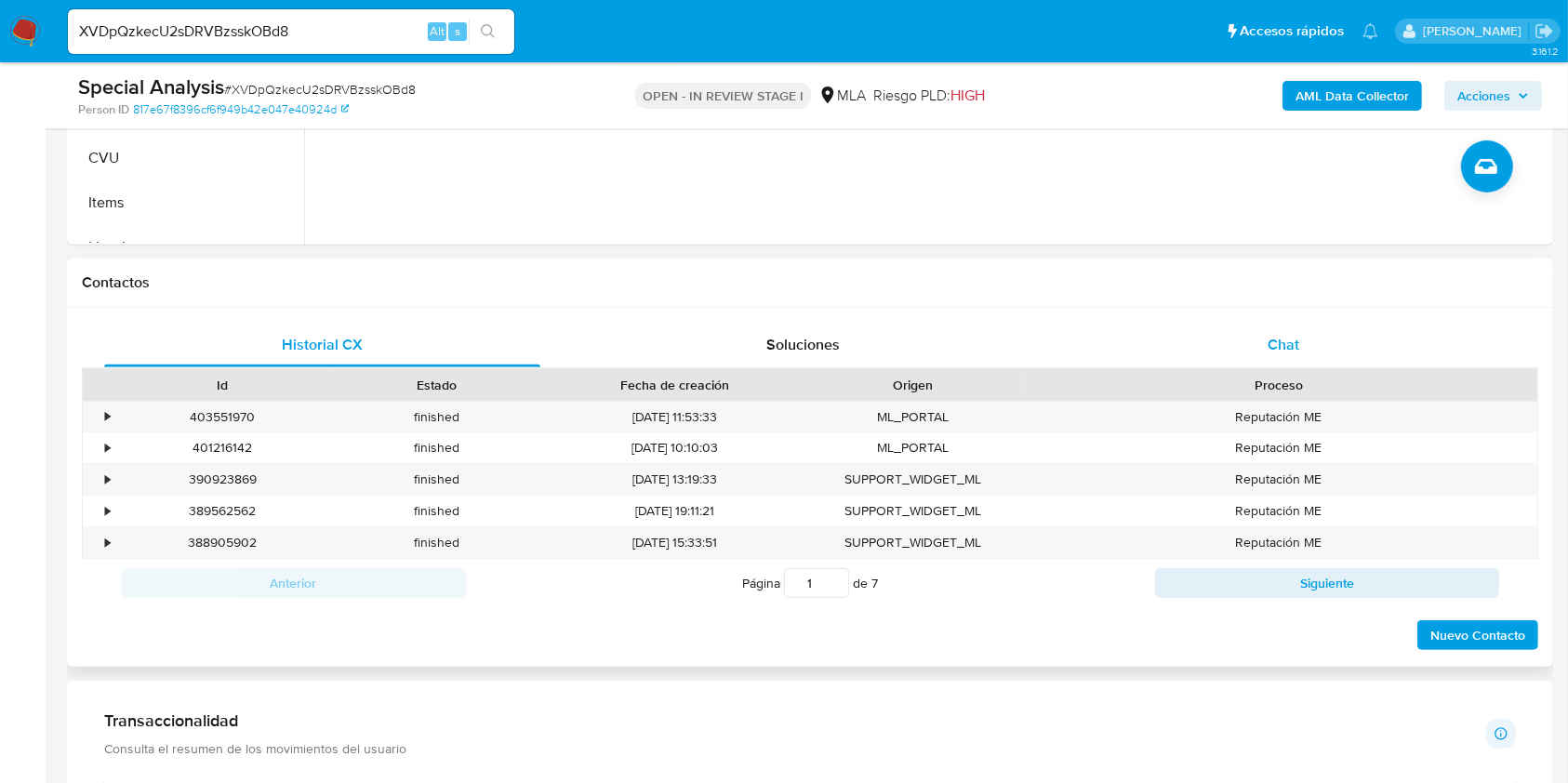
click at [1220, 350] on div "Chat" at bounding box center [1283, 345] width 437 height 45
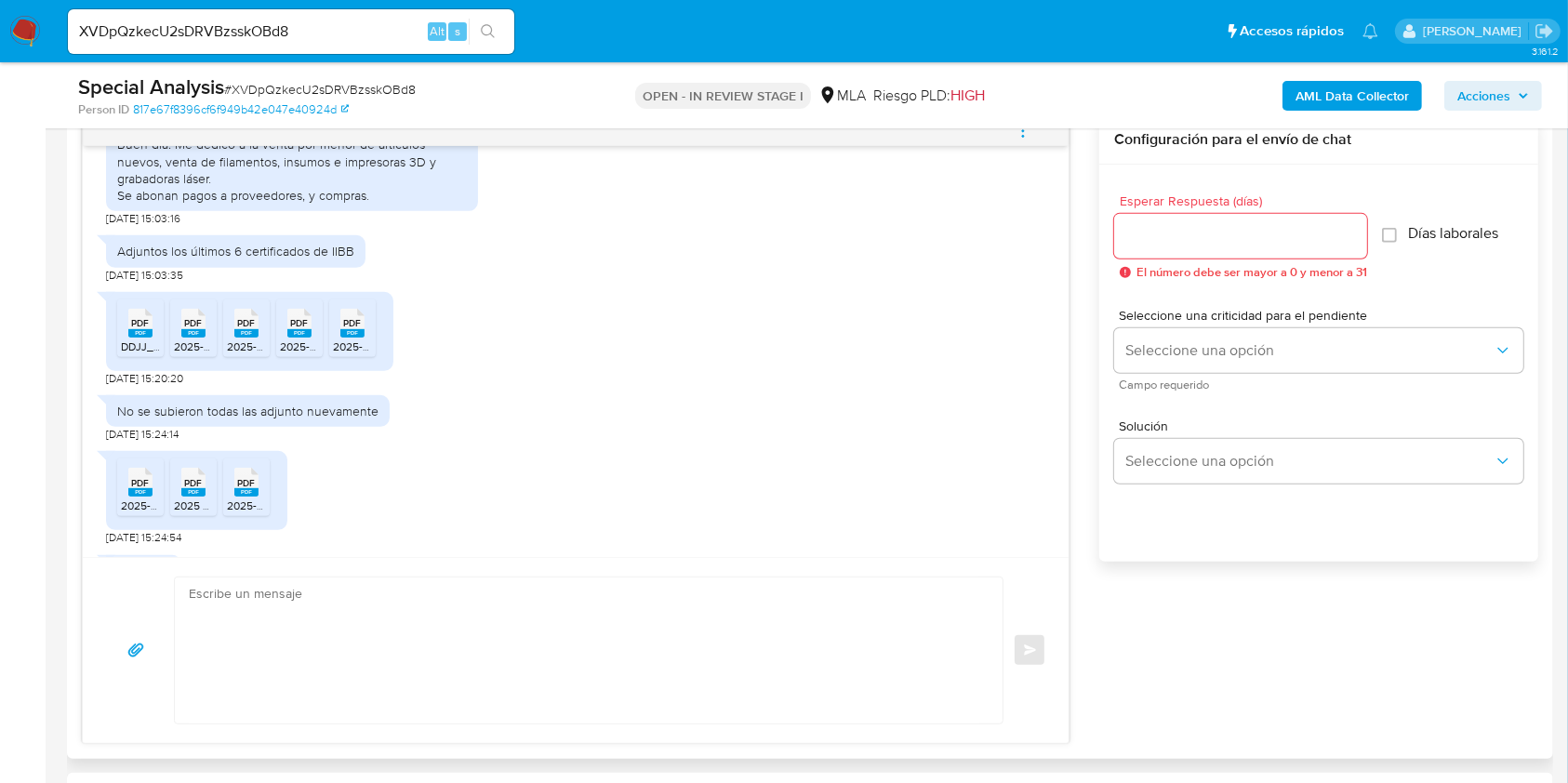
scroll to position [1074, 0]
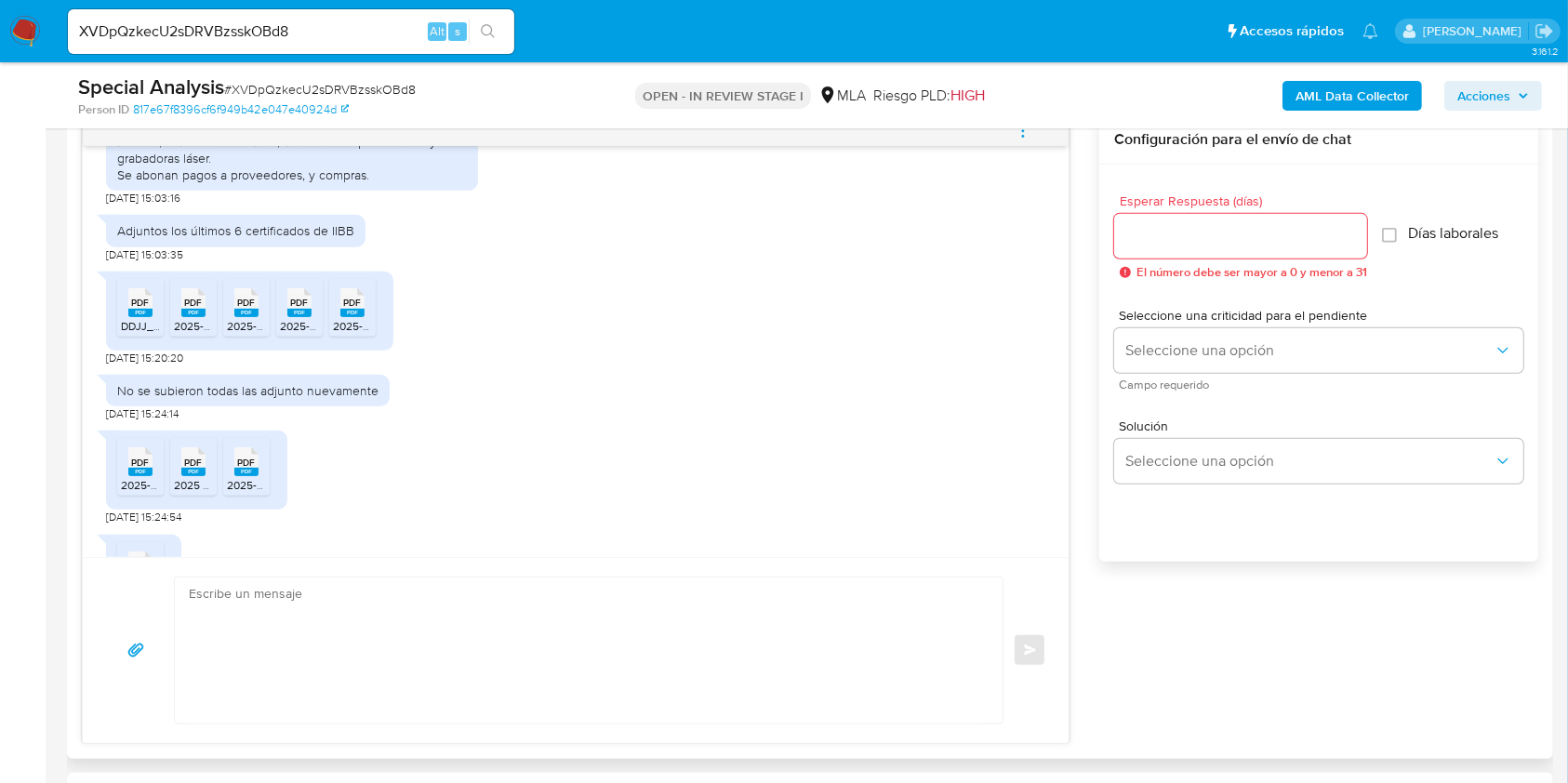
click at [150, 334] on span "DDJJ_Mensual_403711842.pdf" at bounding box center [197, 326] width 153 height 15
click at [182, 317] on rect at bounding box center [193, 313] width 24 height 9
click at [248, 317] on rect at bounding box center [246, 313] width 24 height 9
click at [309, 317] on rect at bounding box center [299, 313] width 24 height 9
click at [366, 318] on div "PDF PDF" at bounding box center [352, 300] width 39 height 36
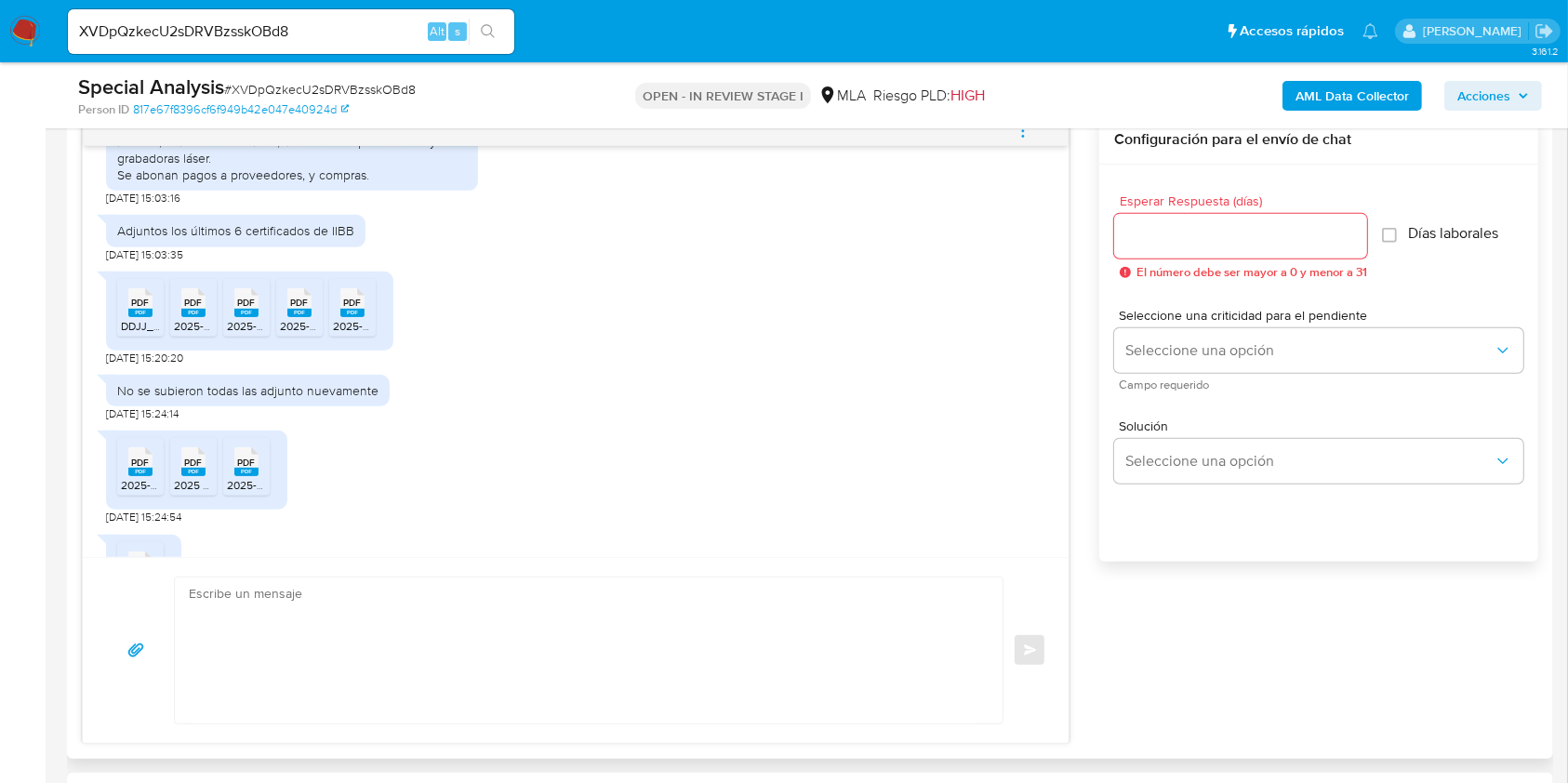
click at [138, 468] on span "PDF" at bounding box center [140, 463] width 17 height 12
click at [196, 476] on rect at bounding box center [193, 471] width 24 height 9
click at [241, 476] on rect at bounding box center [246, 471] width 24 height 9
click at [1046, 386] on div "[DATE] 14:48:02 Buen día! Me dedico a la venta por menor de artículos nuevos, v…" at bounding box center [575, 351] width 985 height 411
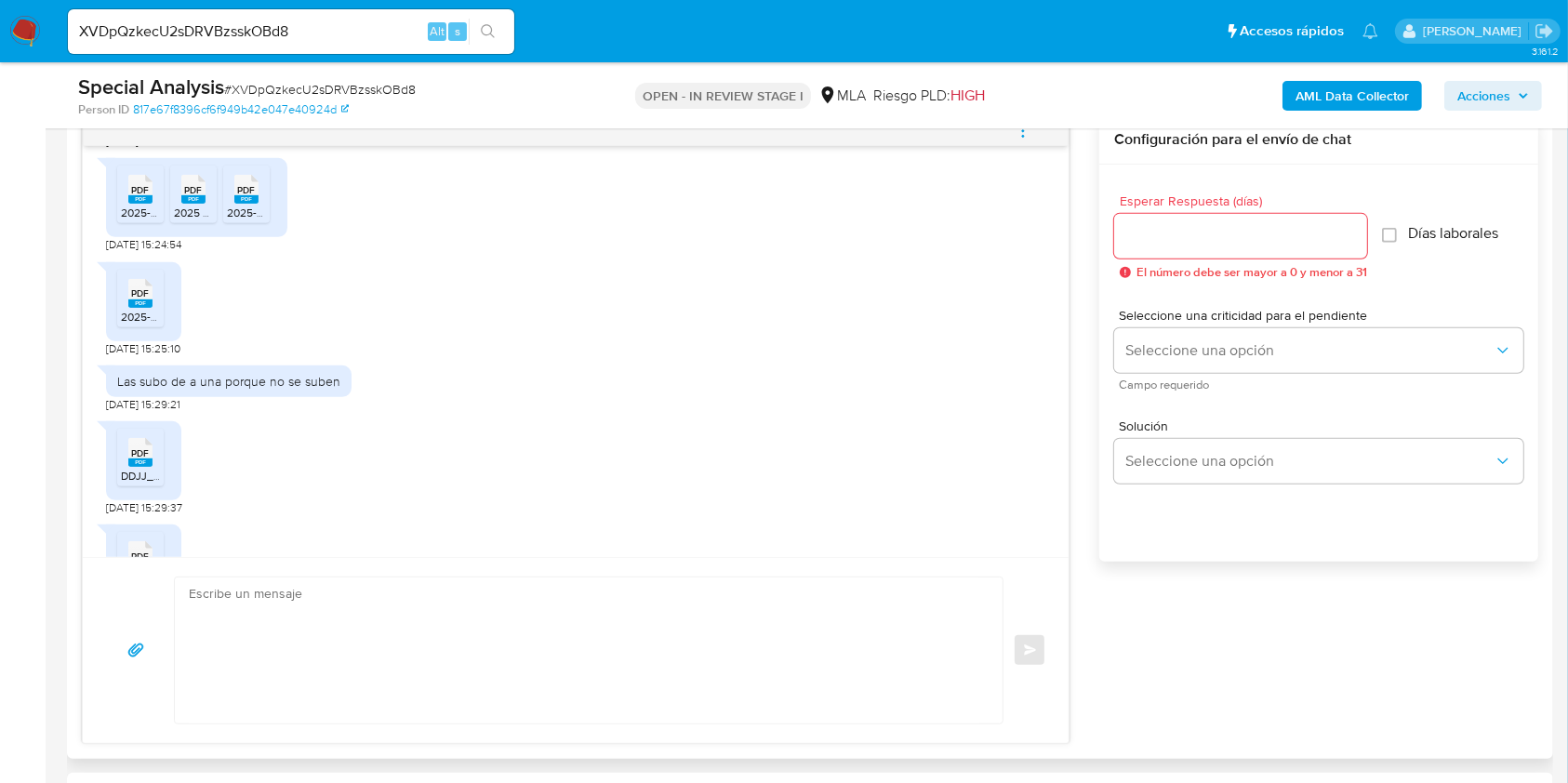
scroll to position [1387, 0]
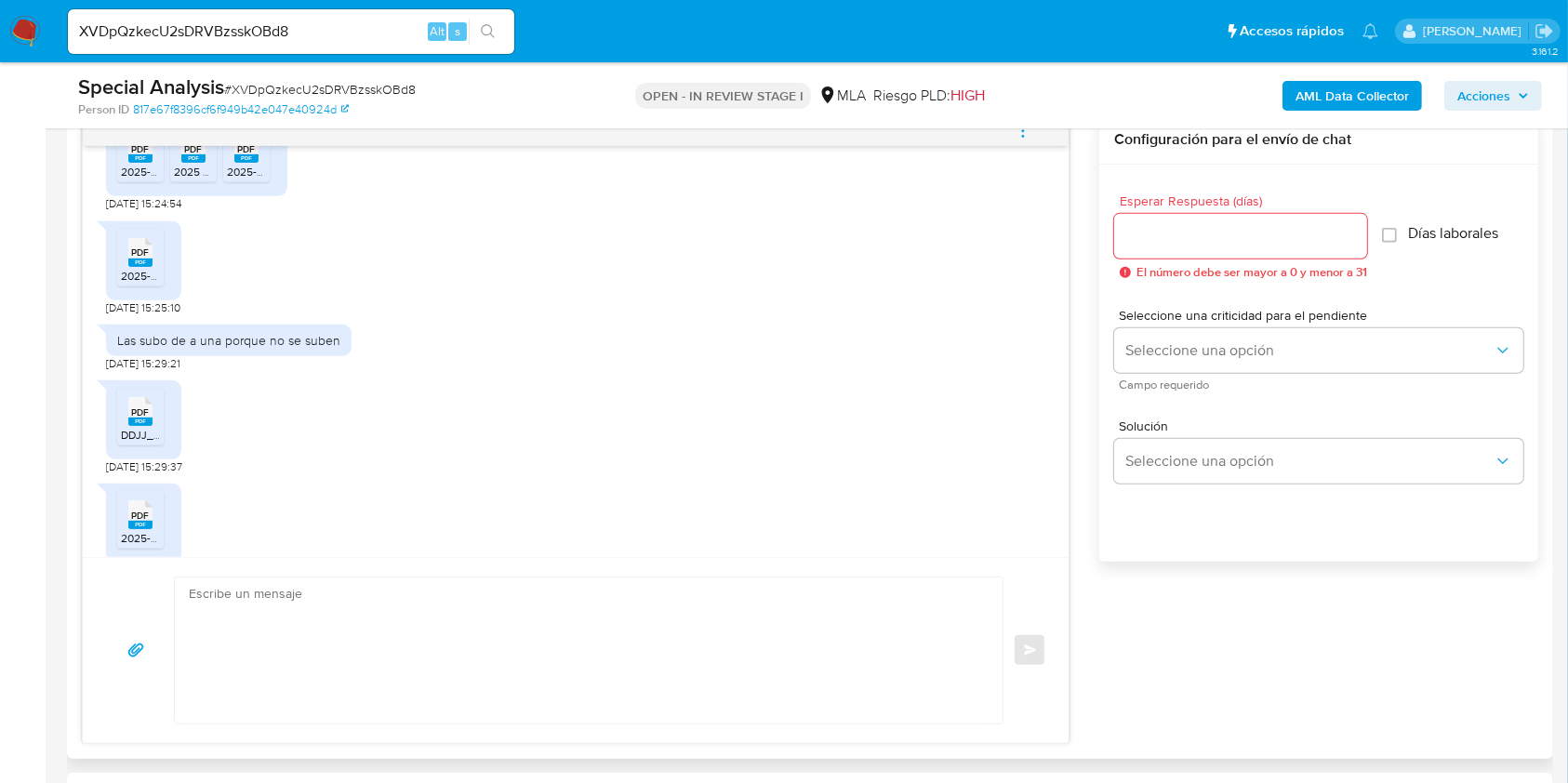
click at [141, 426] on rect at bounding box center [140, 421] width 24 height 9
click at [139, 522] on span "PDF" at bounding box center [140, 515] width 17 height 12
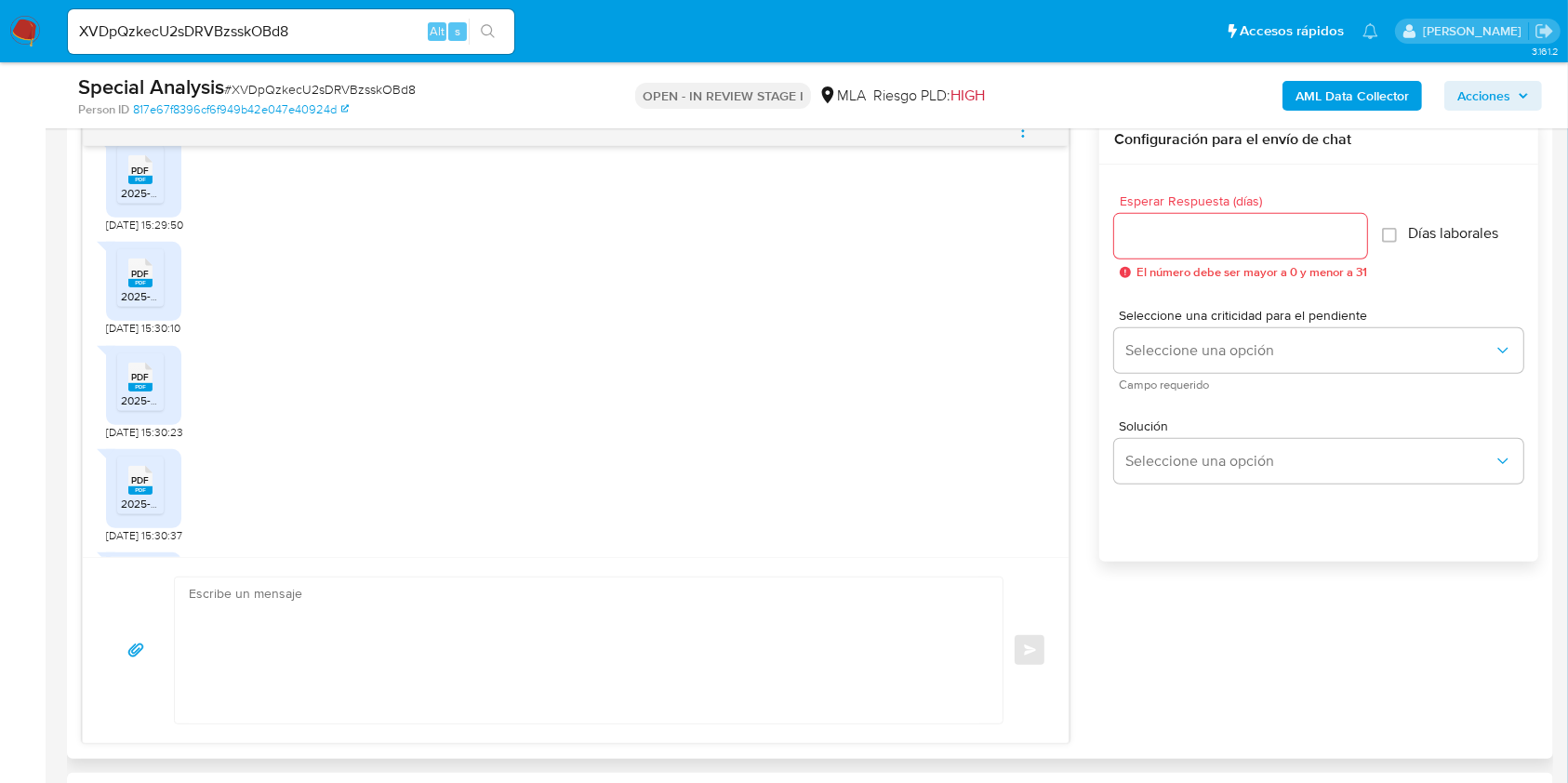
scroll to position [1736, 0]
click at [133, 285] on icon "PDF" at bounding box center [140, 268] width 24 height 33
click at [150, 404] on span "2025-05 DJ [PERSON_NAME].pdf" at bounding box center [204, 396] width 166 height 15
drag, startPoint x: 138, startPoint y: 508, endPoint x: 582, endPoint y: 442, distance: 448.9
click at [138, 482] on span "PDF" at bounding box center [140, 475] width 17 height 12
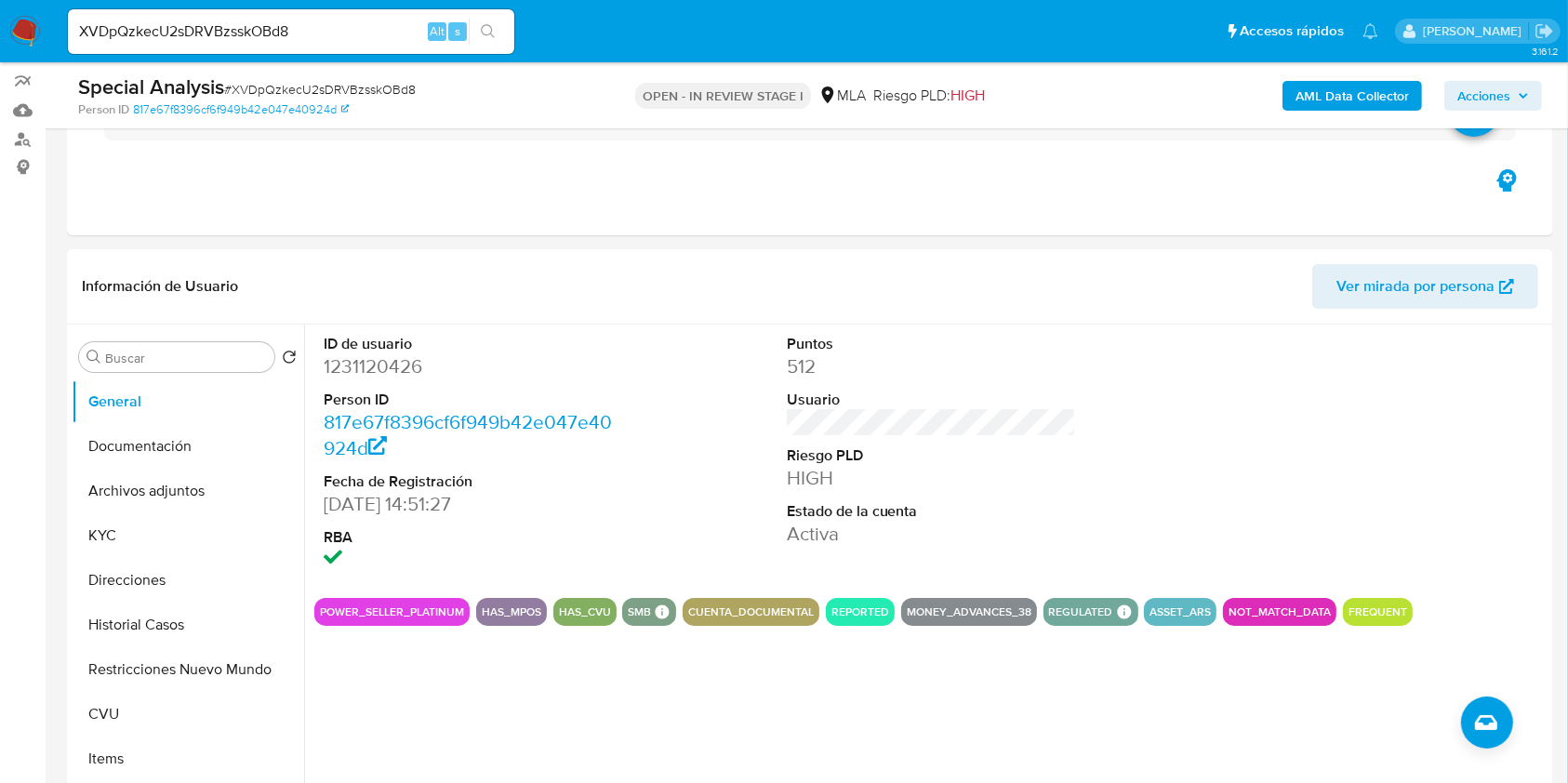
scroll to position [120, 0]
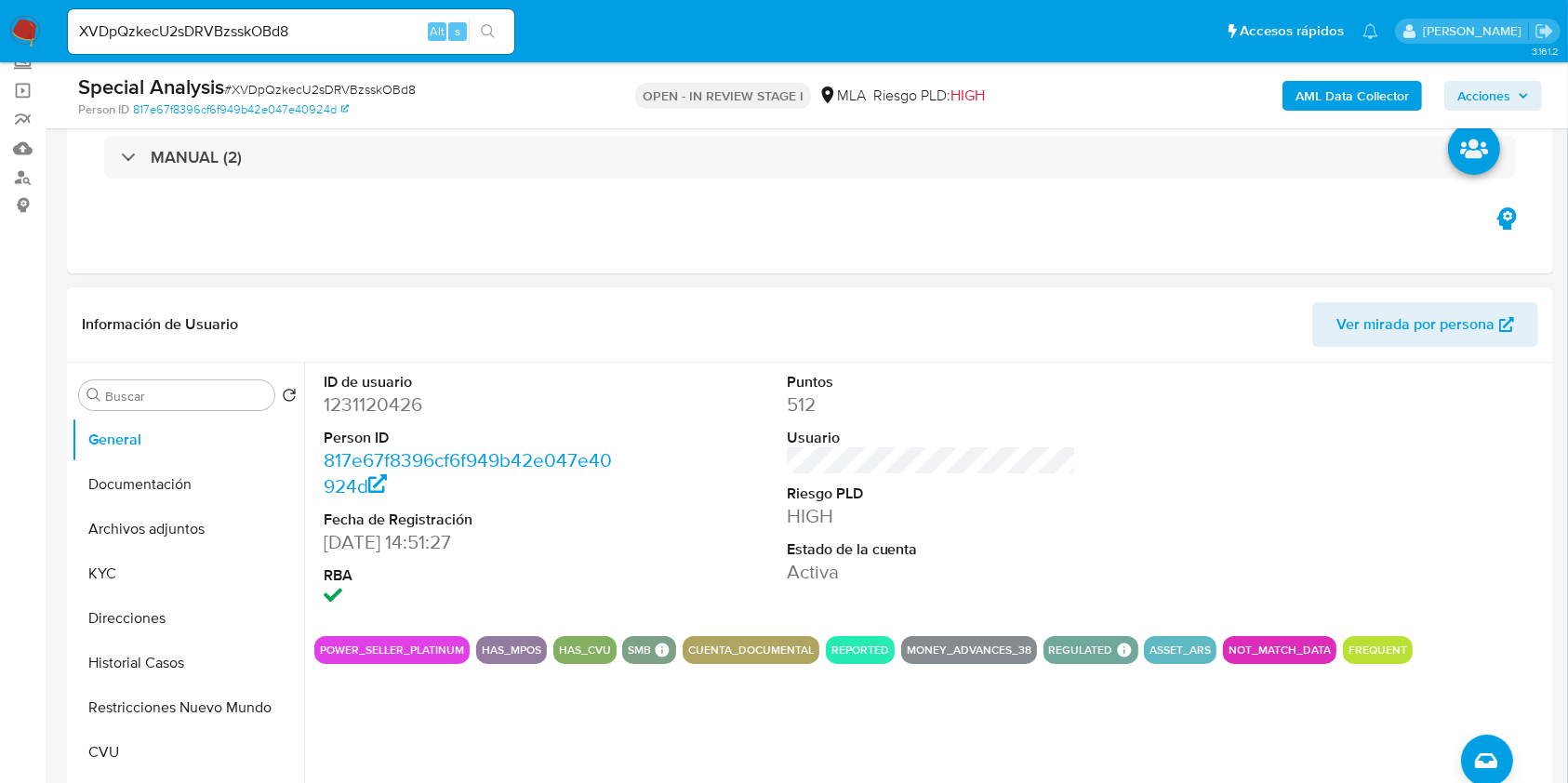
click at [355, 409] on dd "1231120426" at bounding box center [468, 404] width 290 height 26
copy dd "1231120426"
